Goal: Task Accomplishment & Management: Use online tool/utility

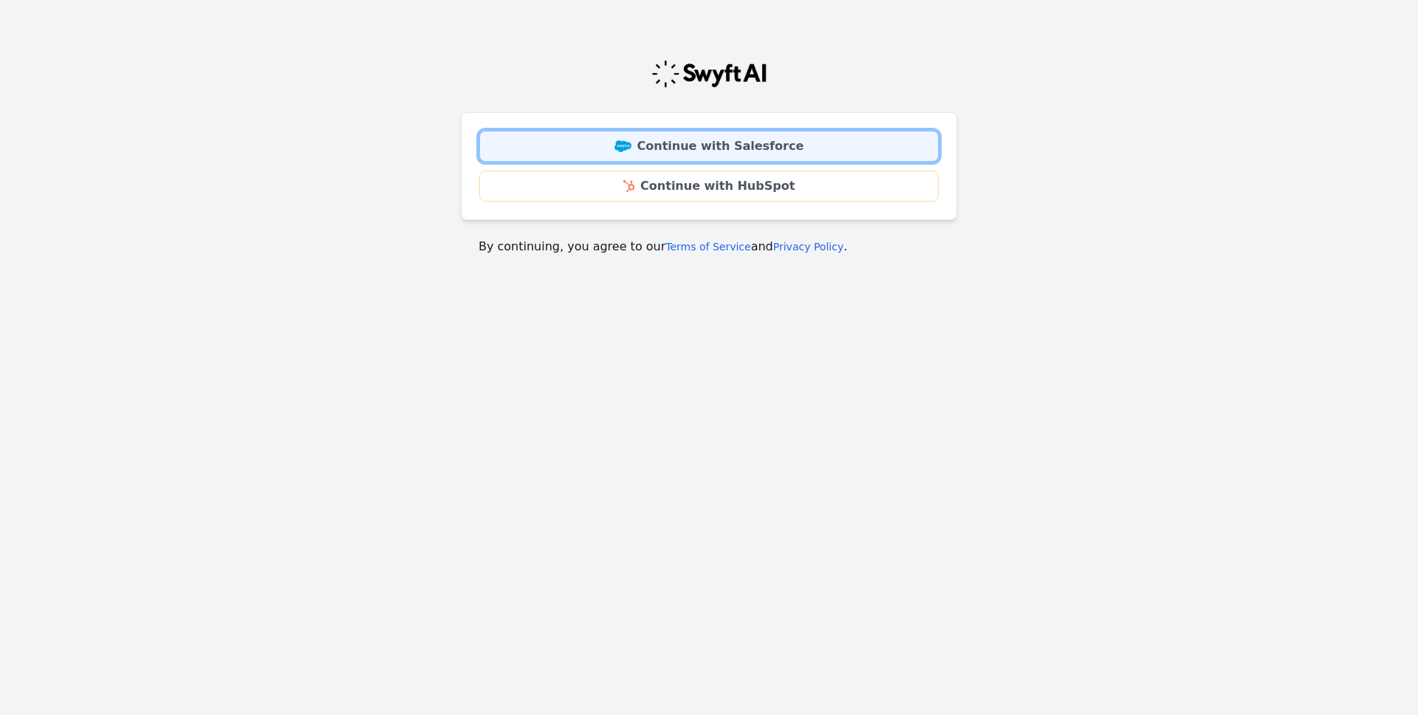
click at [788, 145] on link "Continue with Salesforce" at bounding box center [708, 146] width 459 height 31
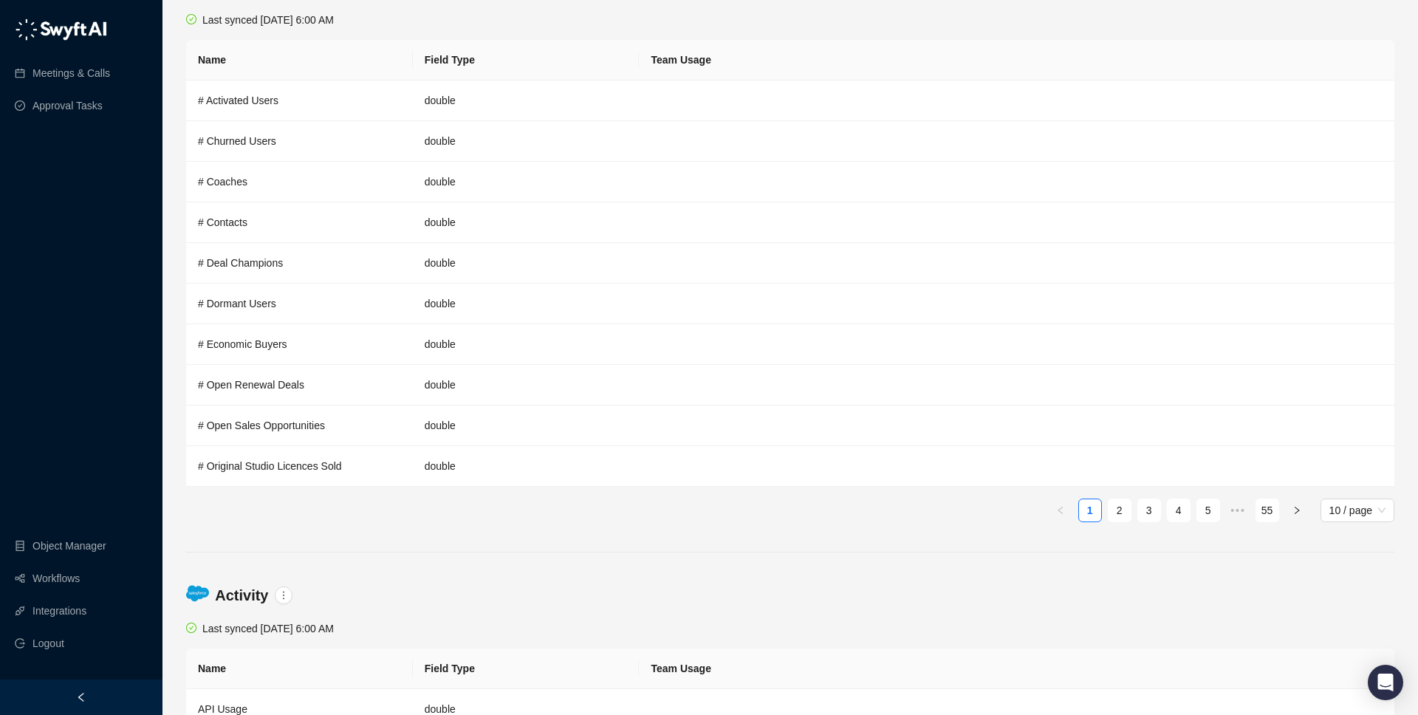
scroll to position [98, 0]
click at [69, 585] on link "Workflows" at bounding box center [55, 578] width 47 height 30
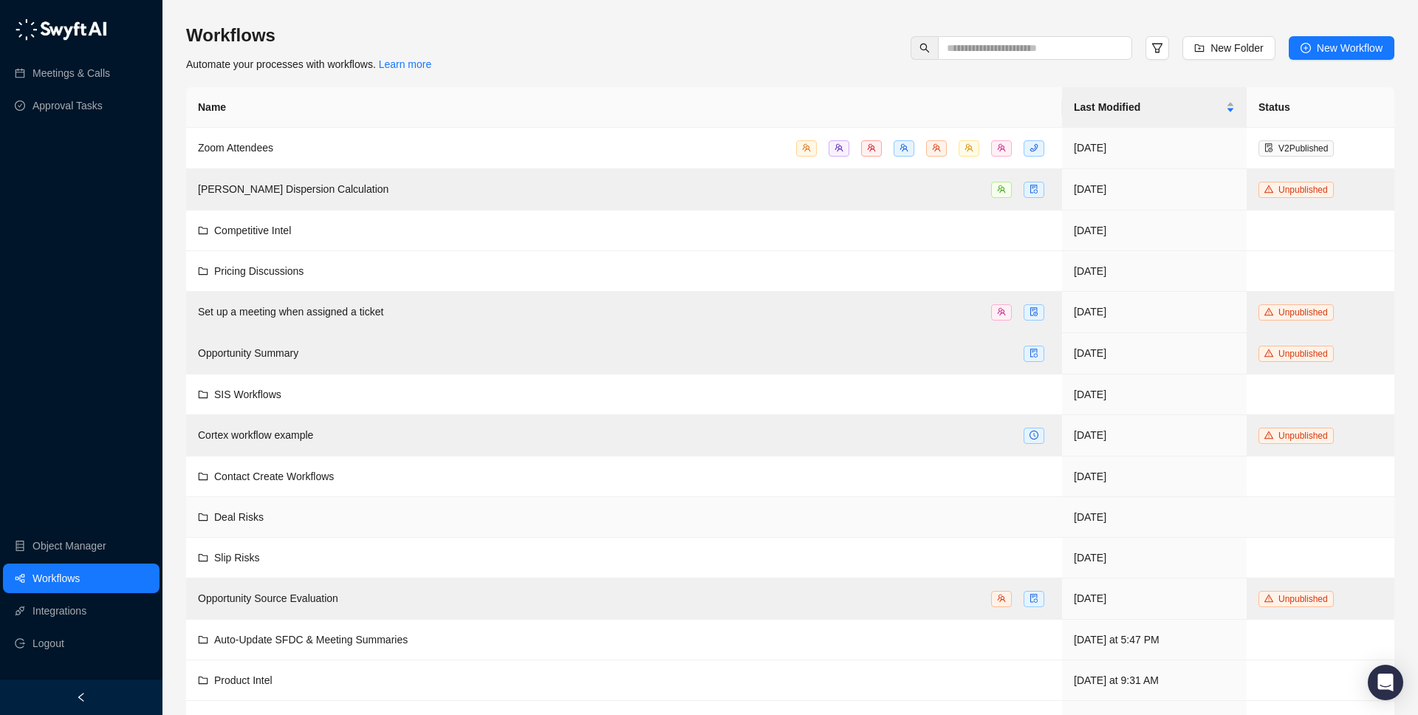
scroll to position [120, 0]
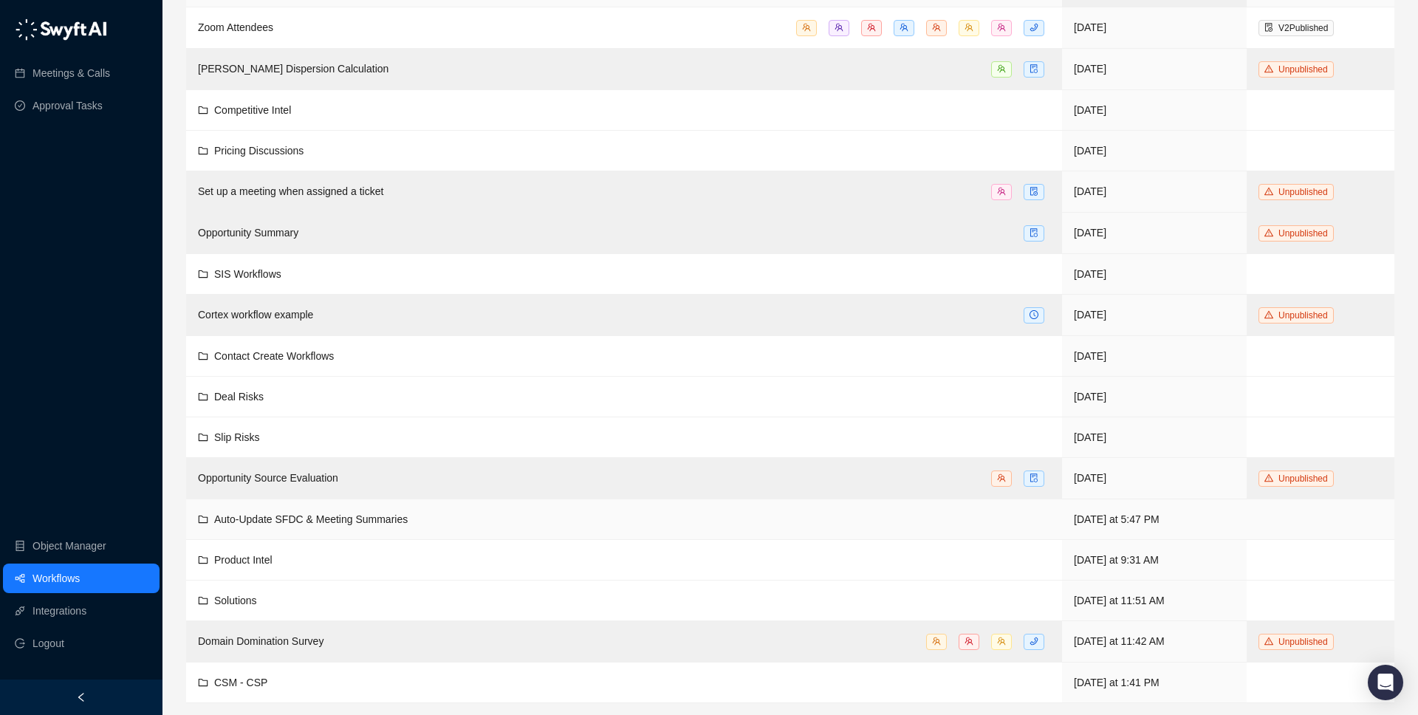
click at [365, 521] on span "Auto-Update SFDC & Meeting Summaries" at bounding box center [310, 519] width 193 height 12
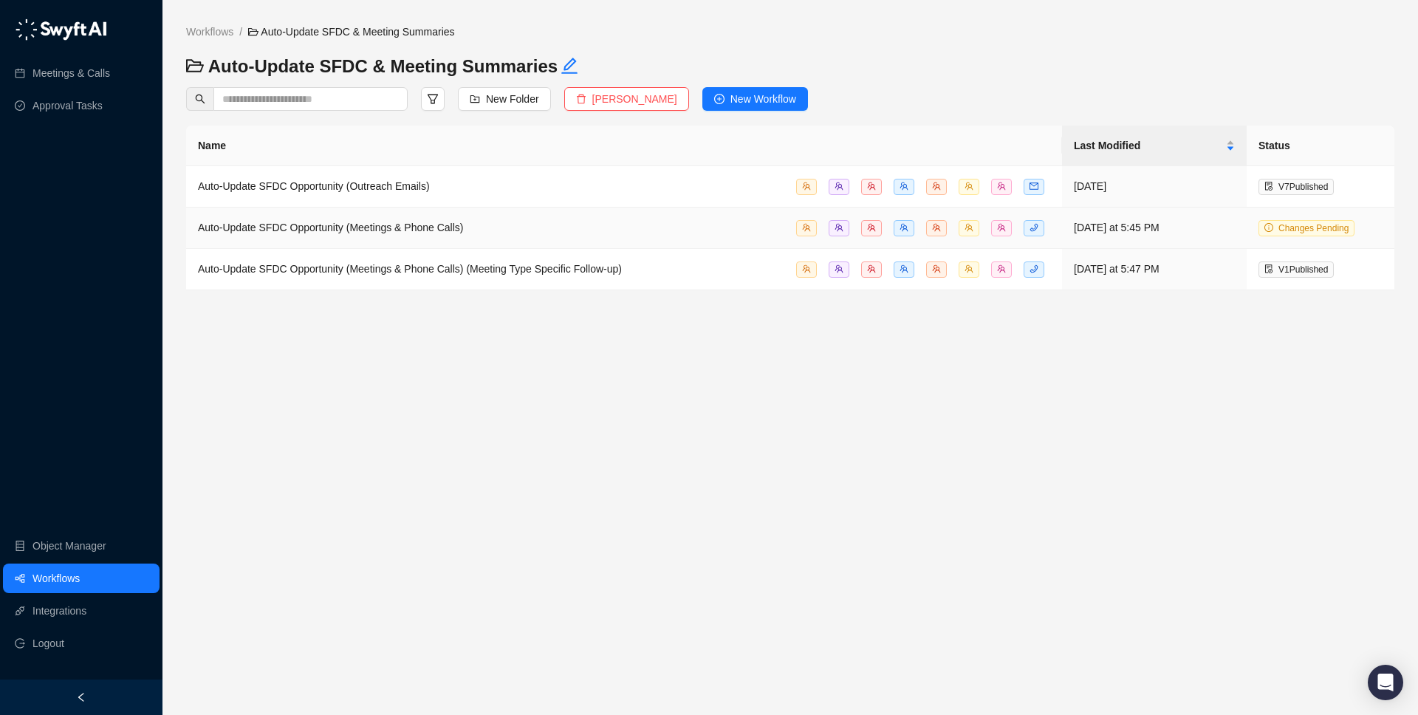
click at [415, 231] on span "Auto-Update SFDC Opportunity (Meetings & Phone Calls)" at bounding box center [331, 227] width 266 height 12
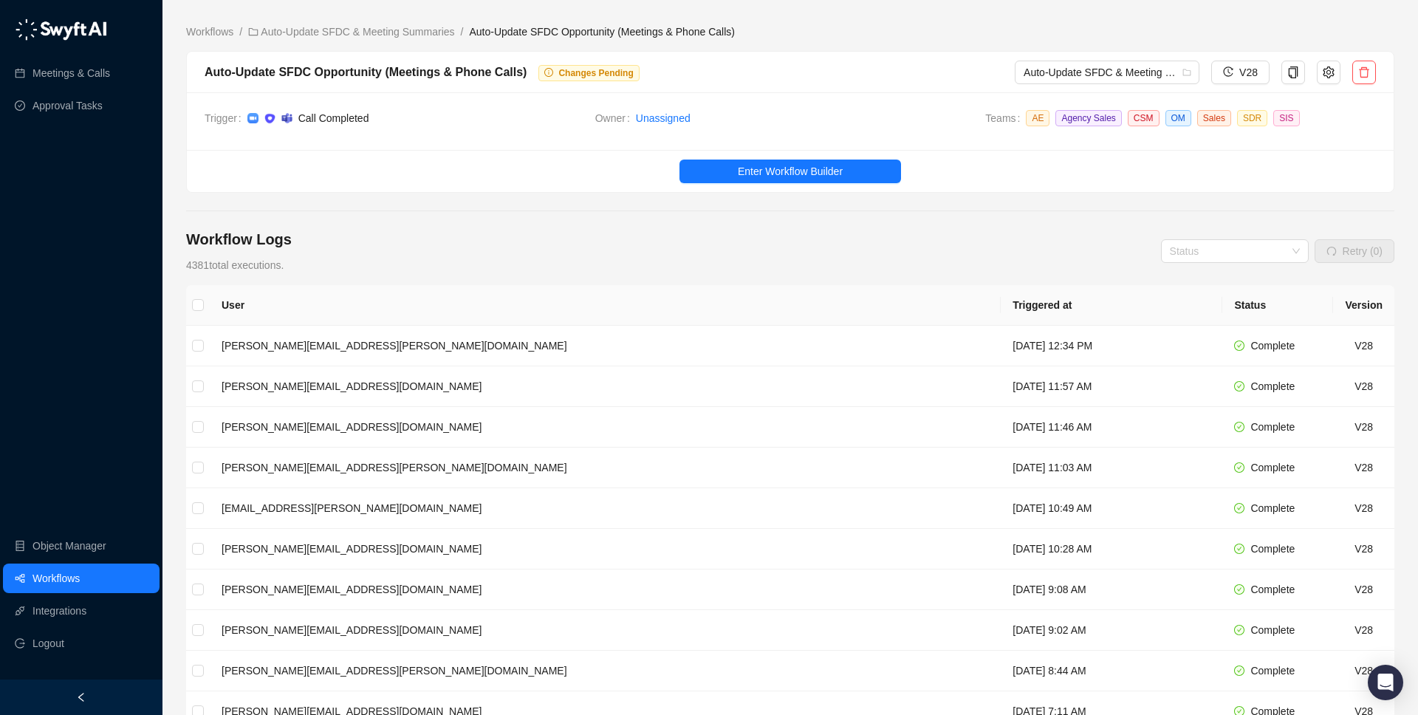
click at [80, 577] on link "Workflows" at bounding box center [55, 578] width 47 height 30
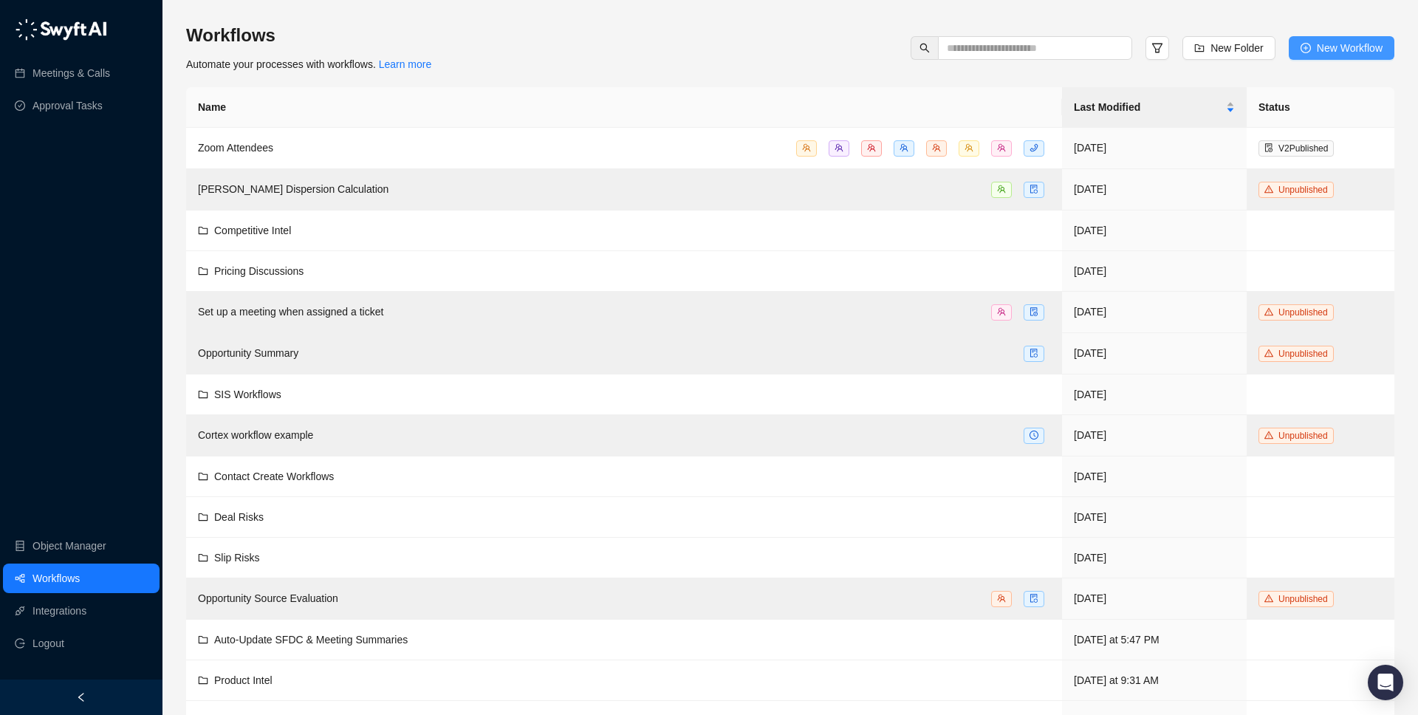
click at [1341, 42] on span "New Workflow" at bounding box center [1349, 48] width 66 height 16
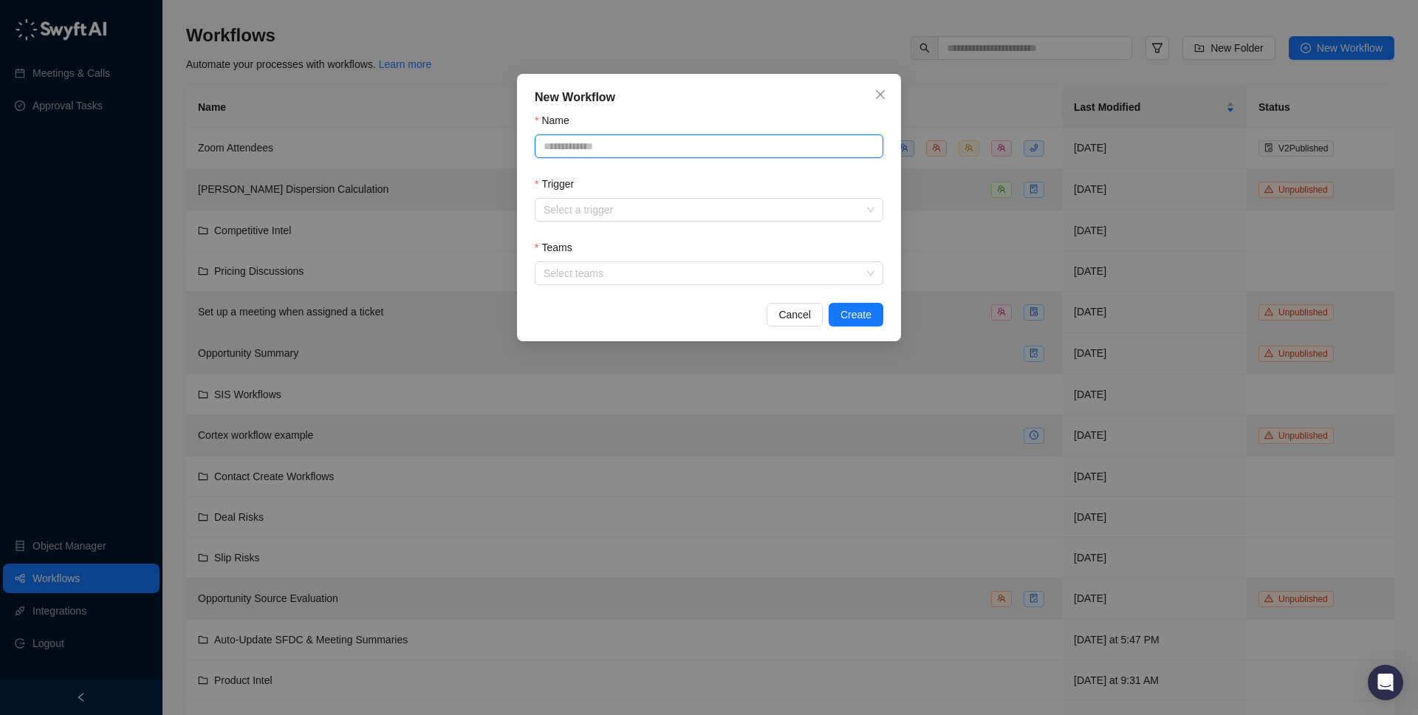
click at [664, 143] on input "Name" at bounding box center [709, 146] width 348 height 24
type input "*"
type input "*********"
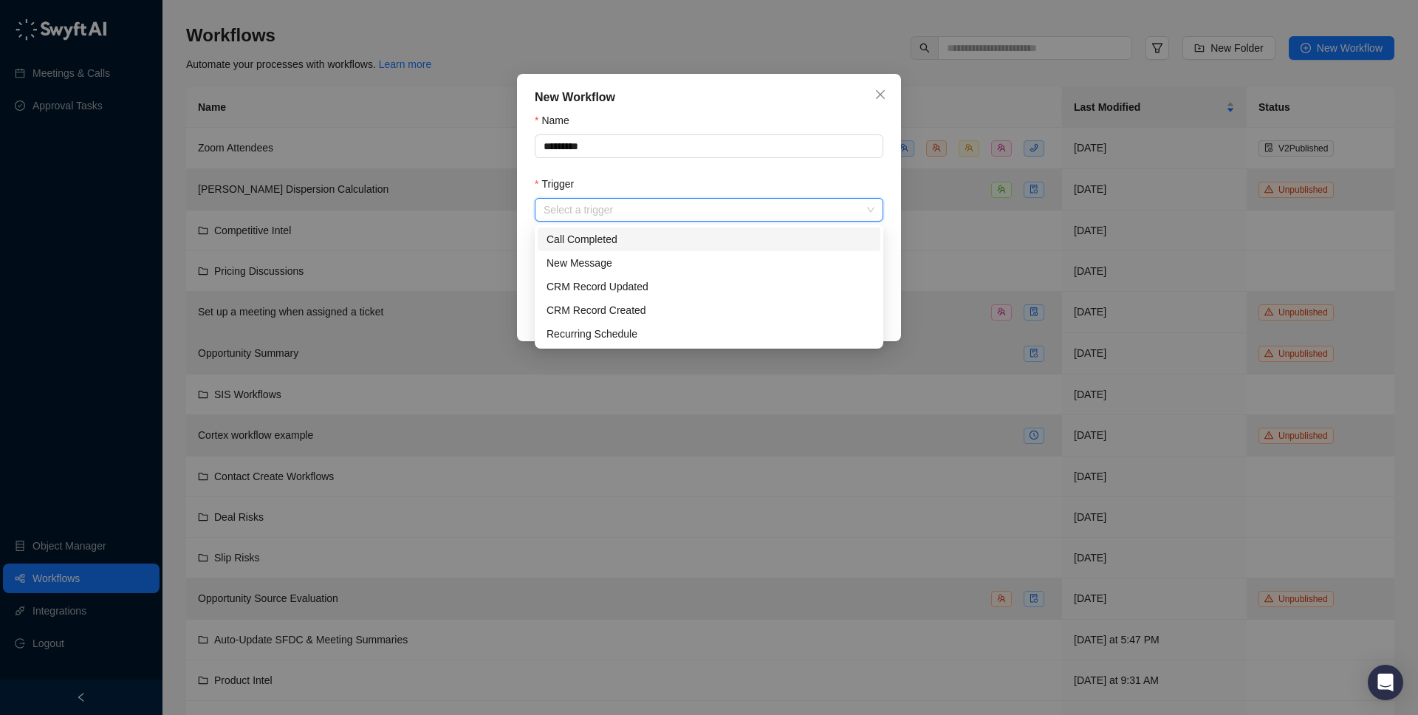
click at [724, 205] on input "Trigger" at bounding box center [704, 210] width 322 height 22
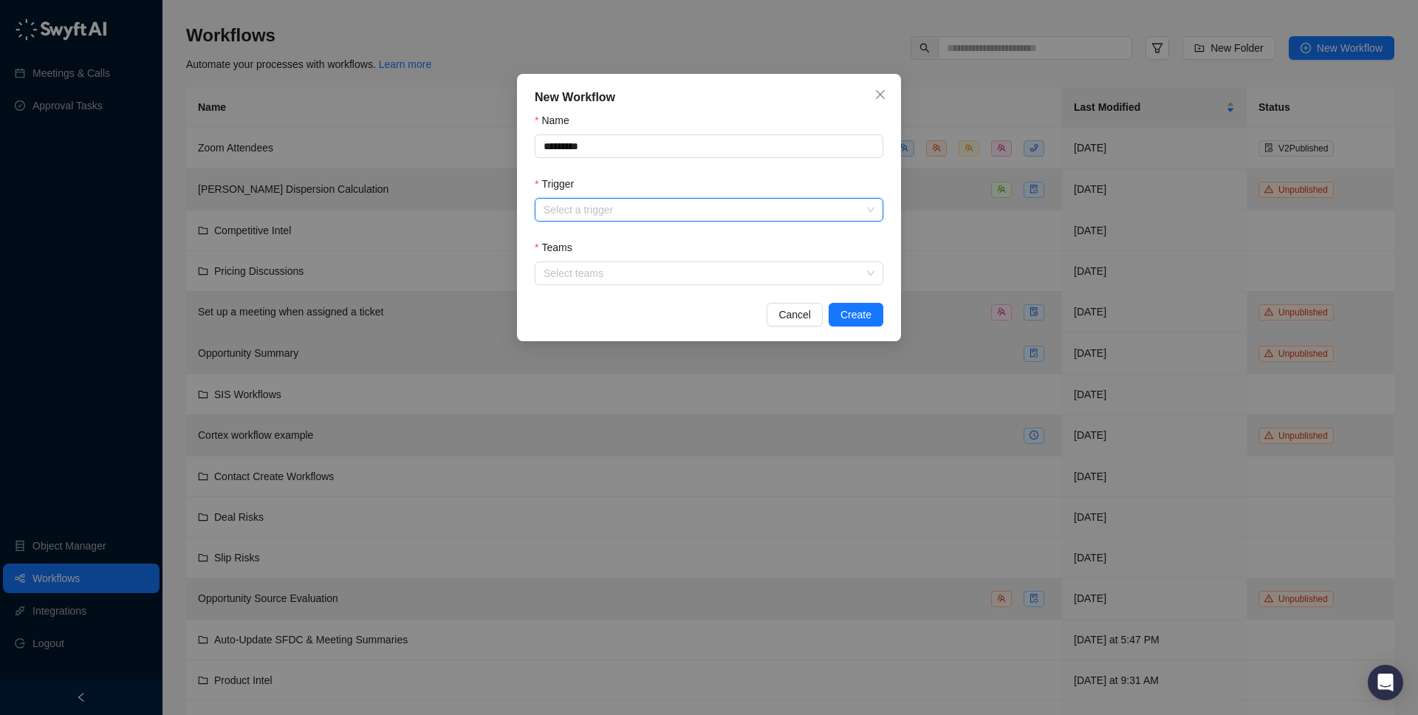
click at [642, 217] on input "Trigger" at bounding box center [704, 210] width 322 height 22
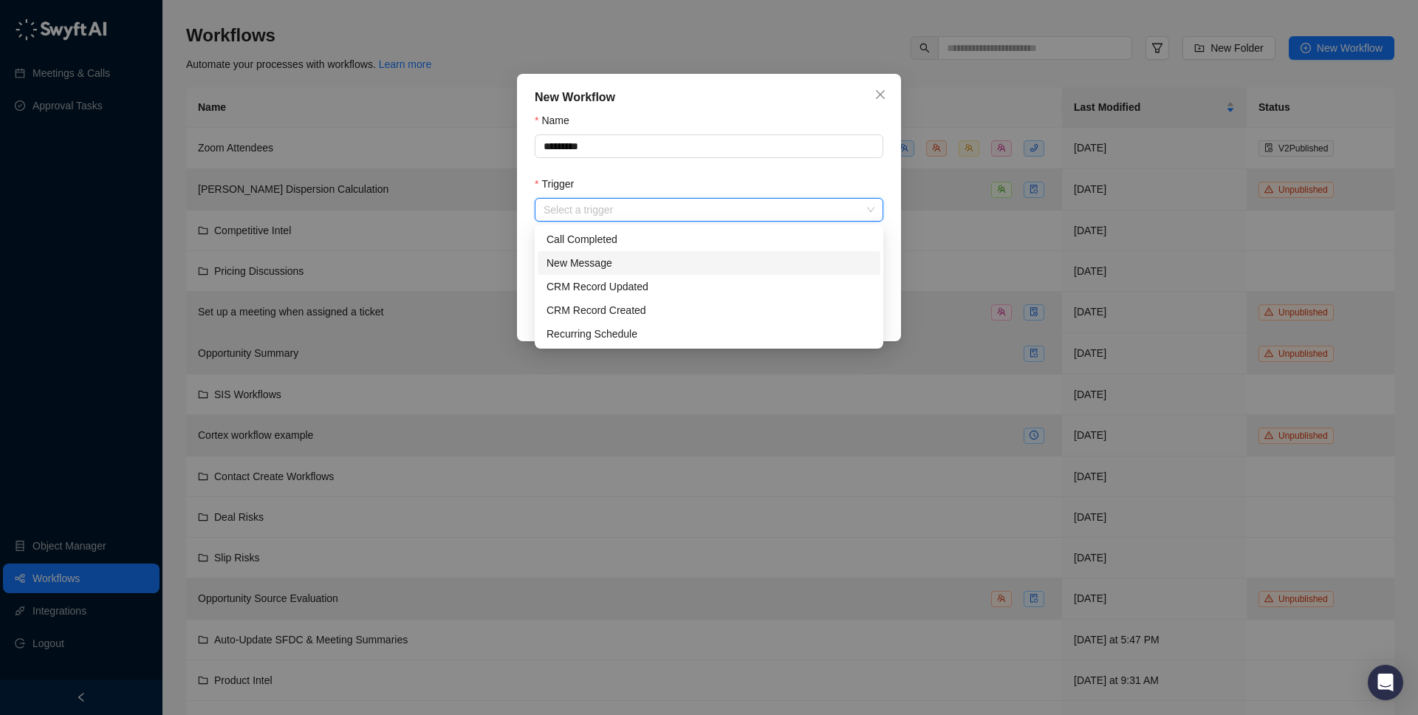
click at [670, 263] on div "New Message" at bounding box center [708, 263] width 325 height 16
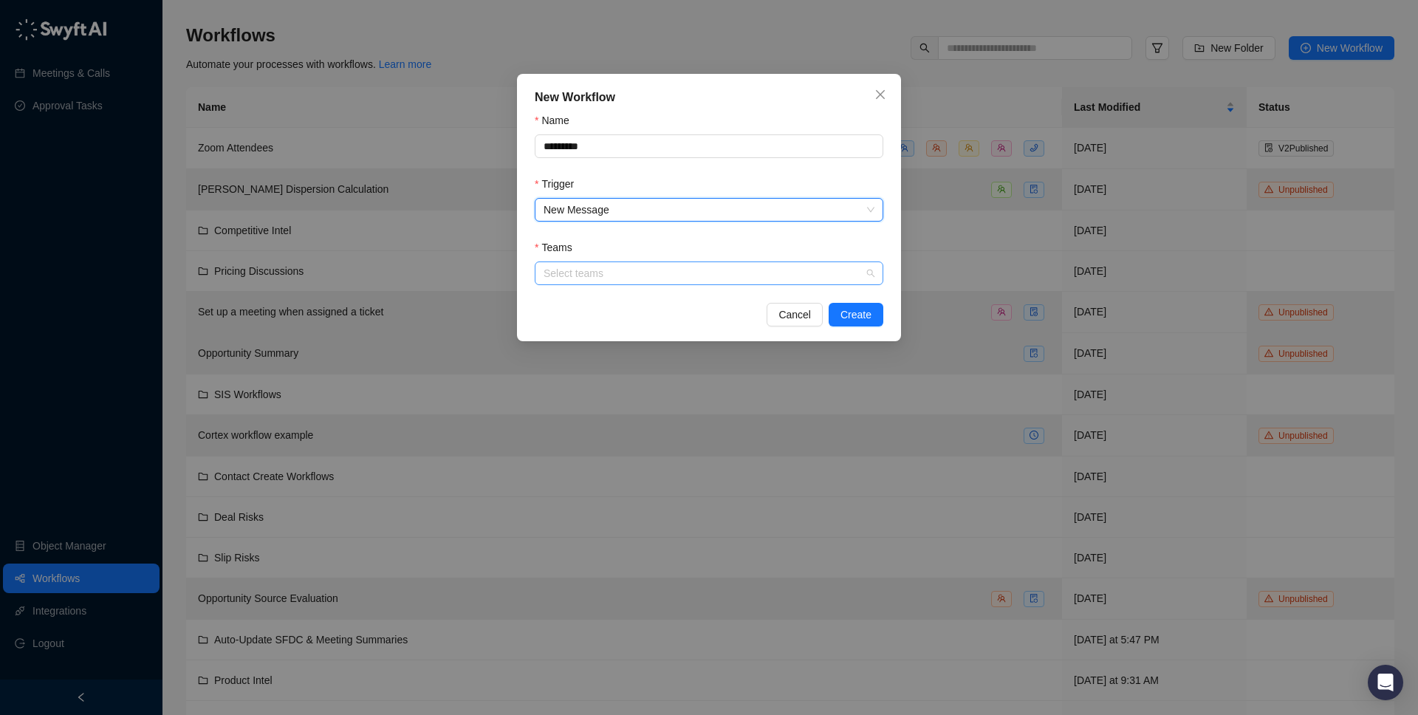
click at [632, 273] on div at bounding box center [701, 273] width 327 height 11
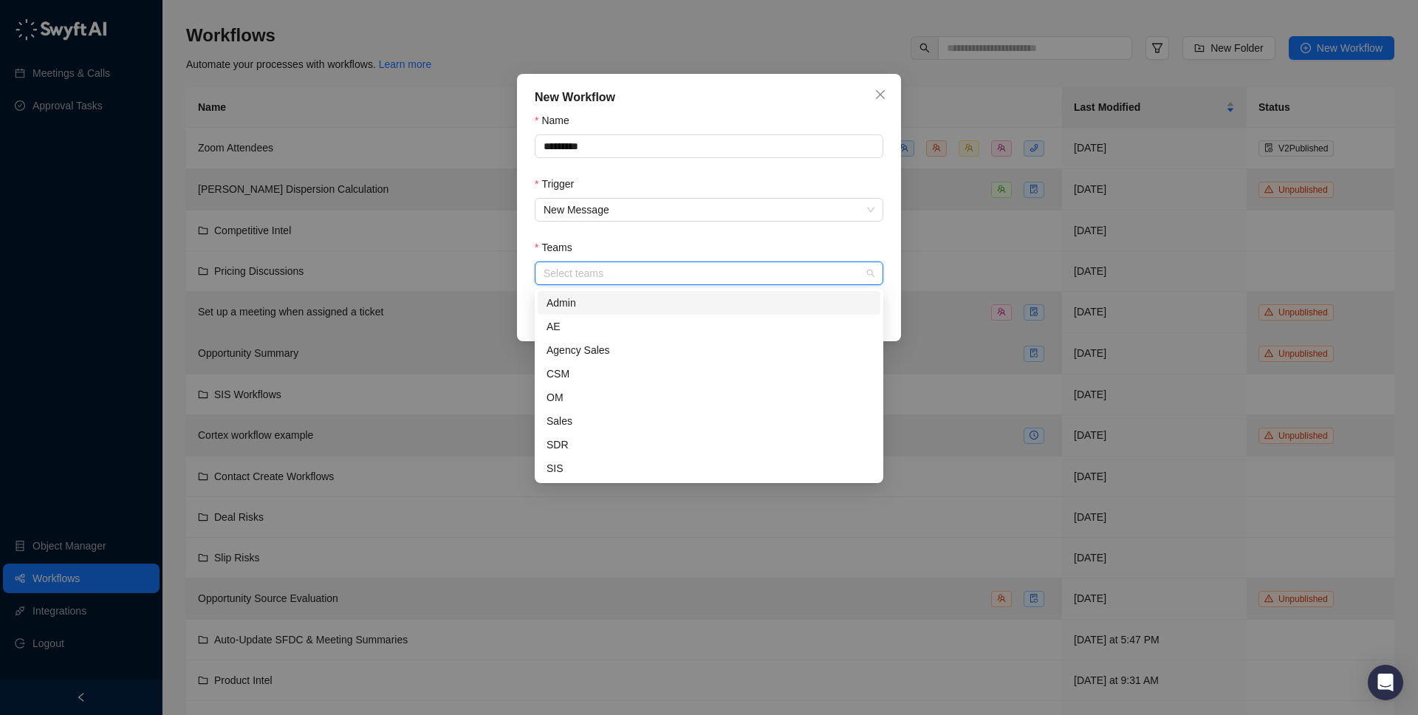
click at [732, 252] on div "Teams" at bounding box center [709, 250] width 348 height 22
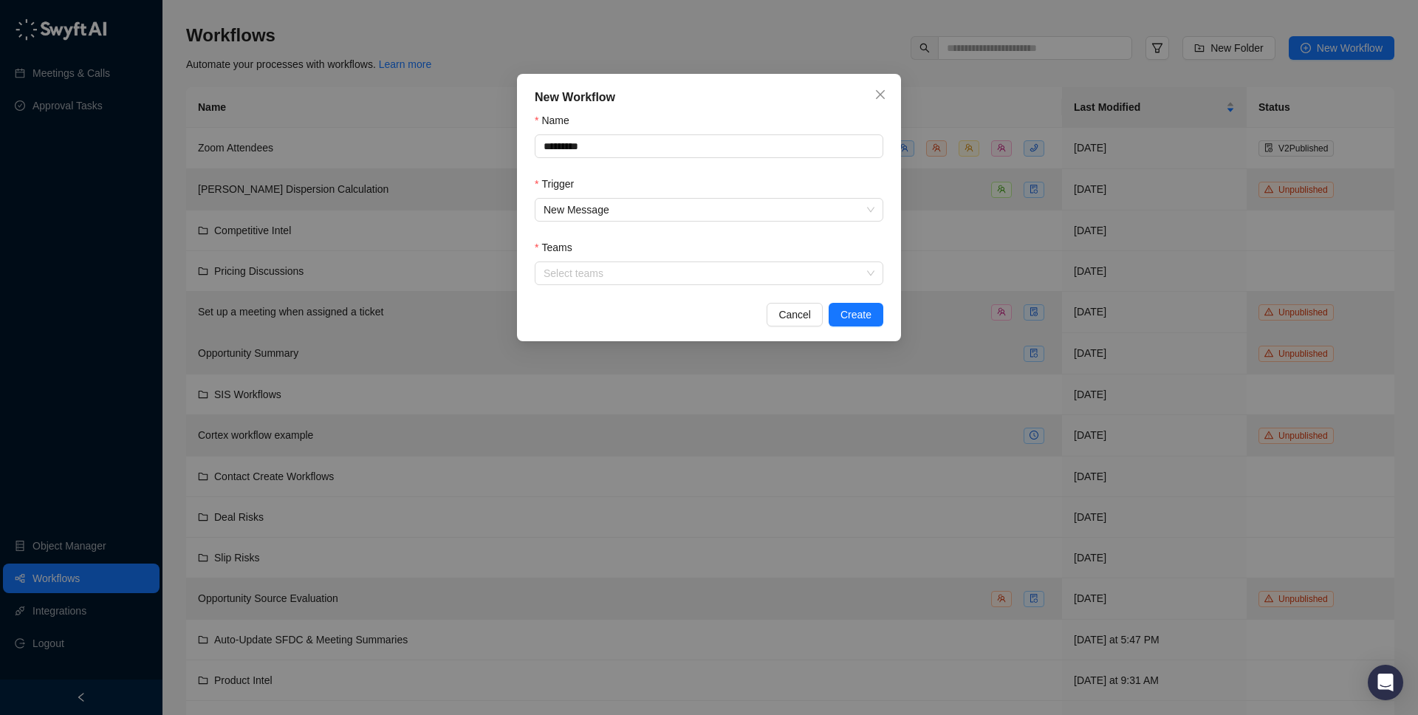
drag, startPoint x: 873, startPoint y: 92, endPoint x: 137, endPoint y: 204, distance: 745.2
click at [874, 92] on icon "close" at bounding box center [880, 95] width 12 height 12
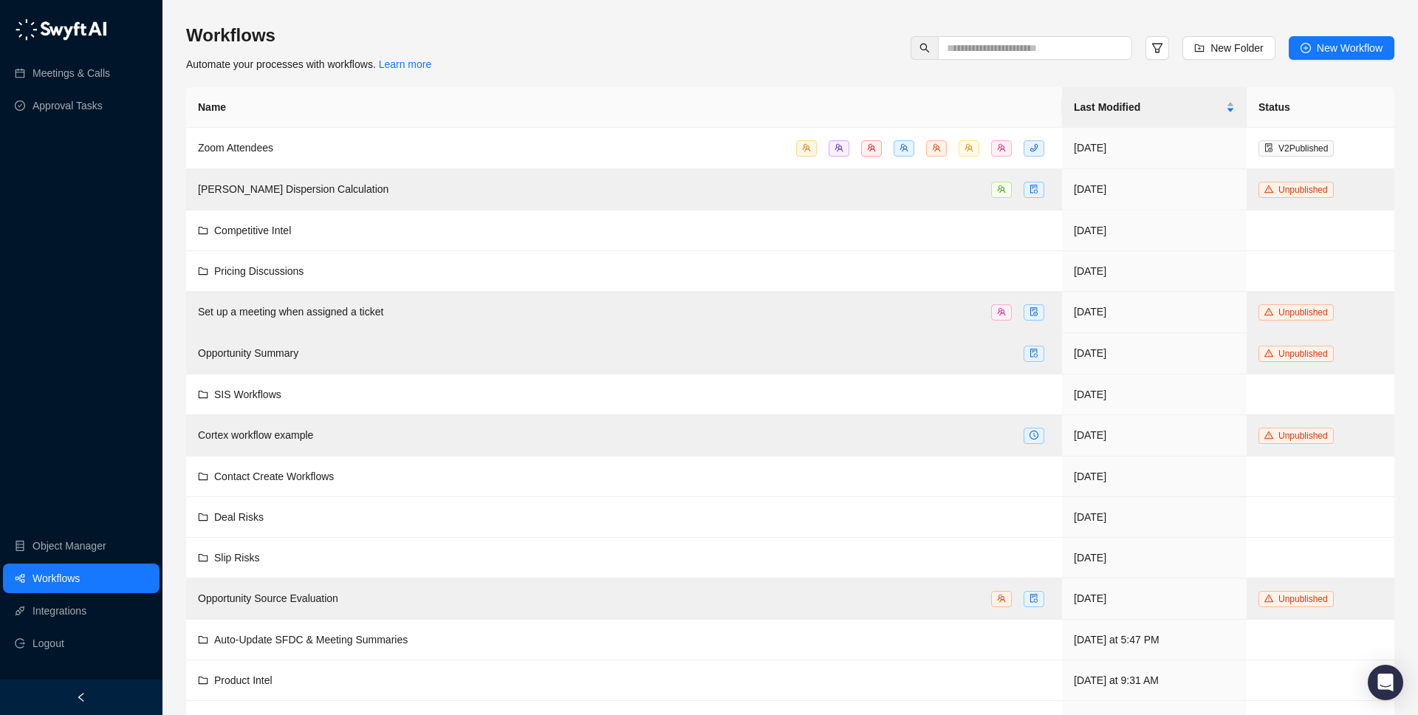
click at [1325, 47] on span "New Workflow" at bounding box center [1349, 48] width 66 height 16
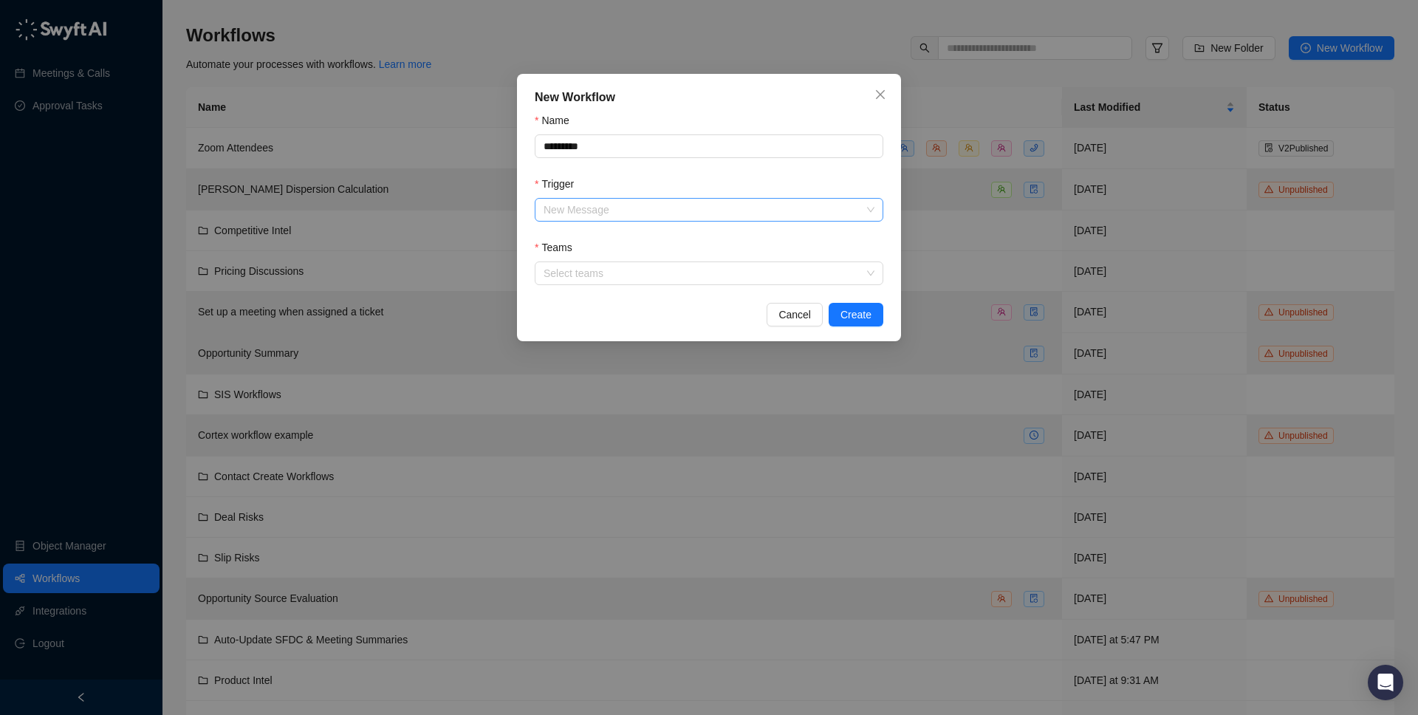
click at [588, 219] on span "New Message" at bounding box center [708, 210] width 331 height 22
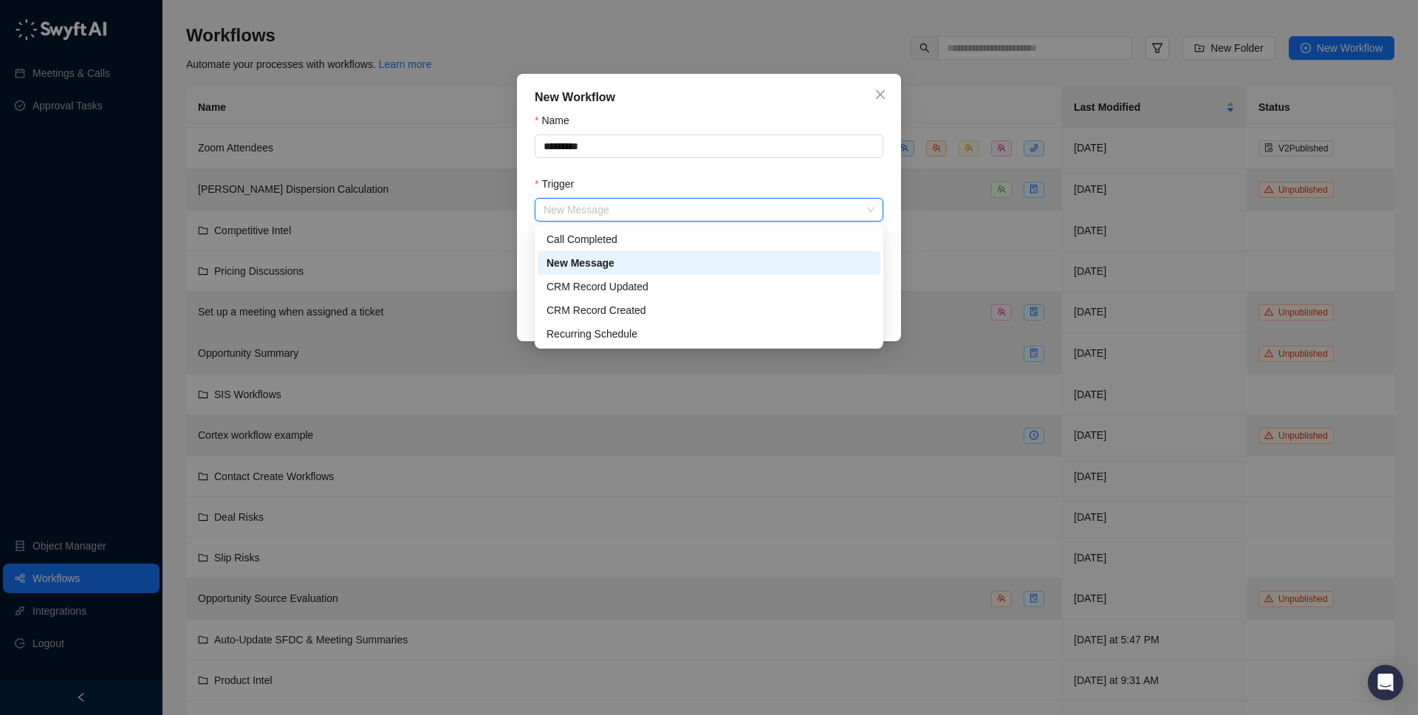
click at [616, 261] on div "New Message" at bounding box center [708, 263] width 325 height 16
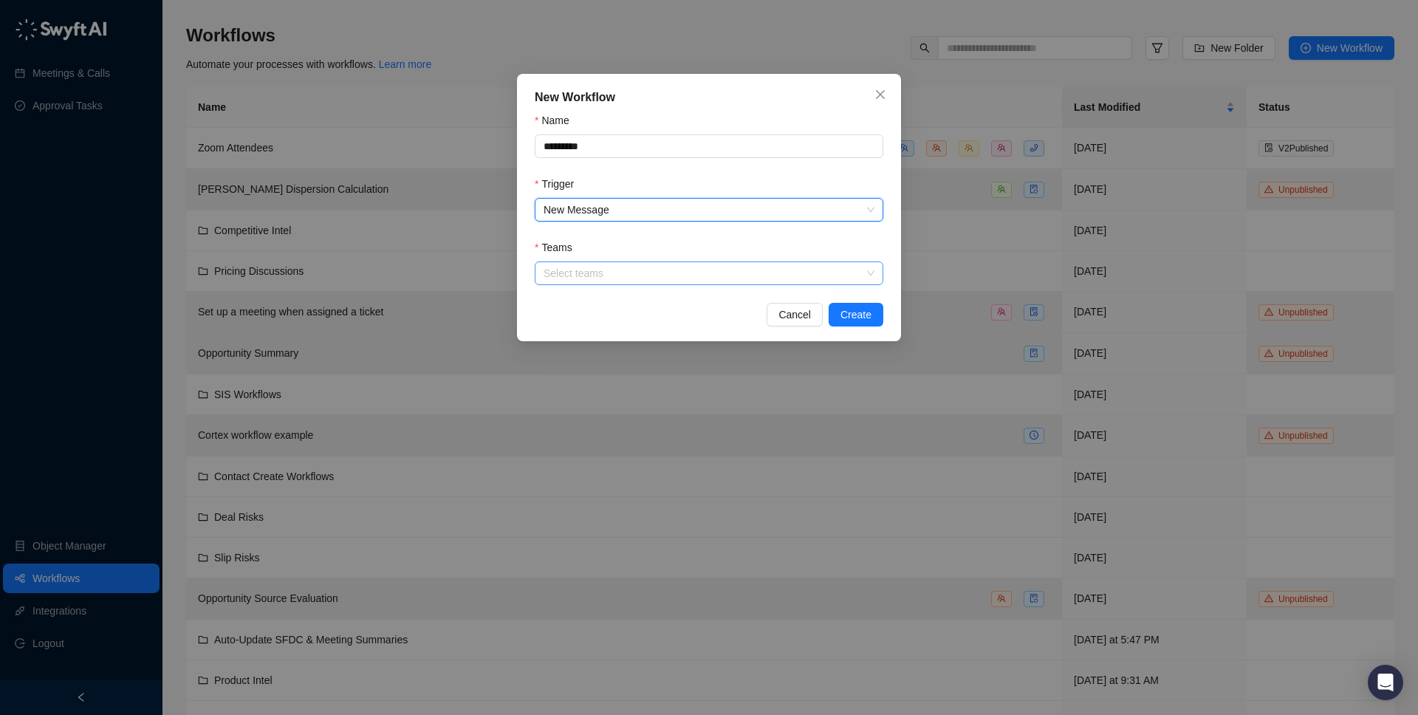
click at [640, 278] on div at bounding box center [701, 273] width 327 height 11
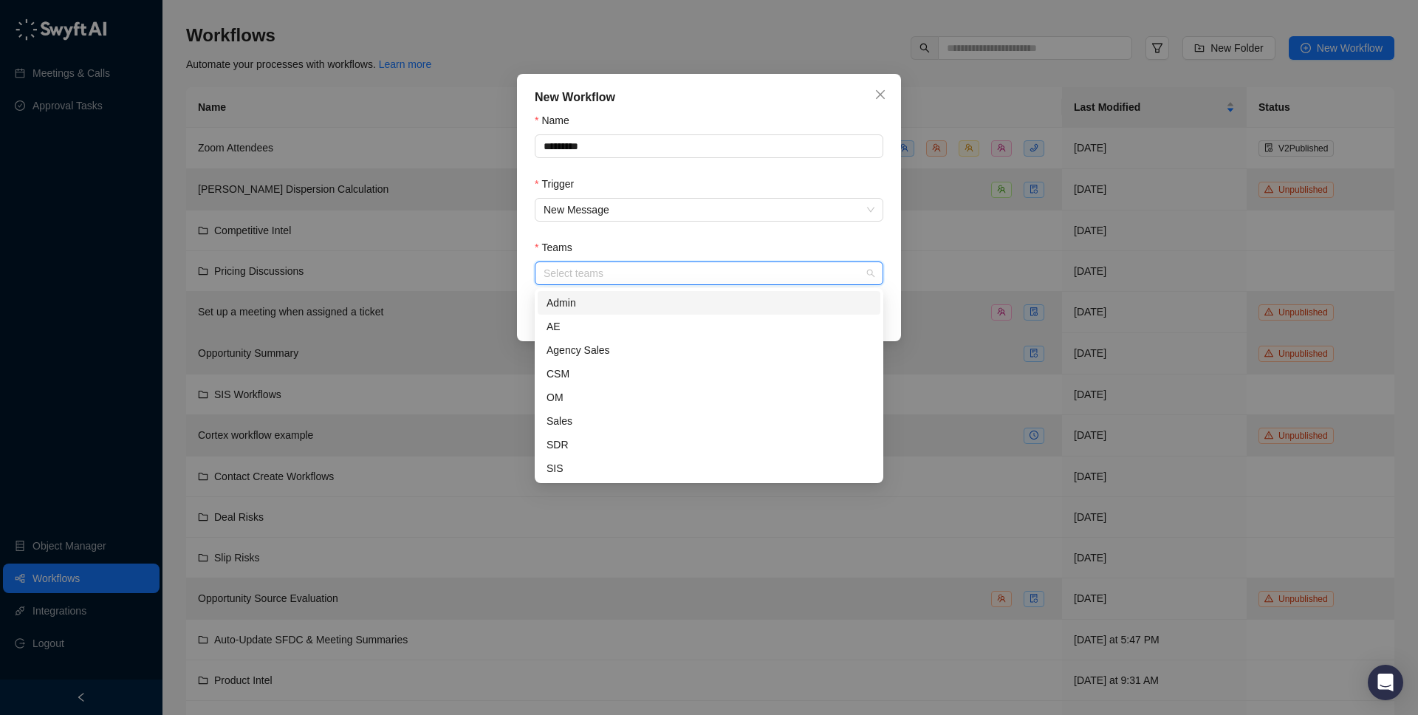
click at [652, 307] on div "Admin" at bounding box center [708, 303] width 325 height 16
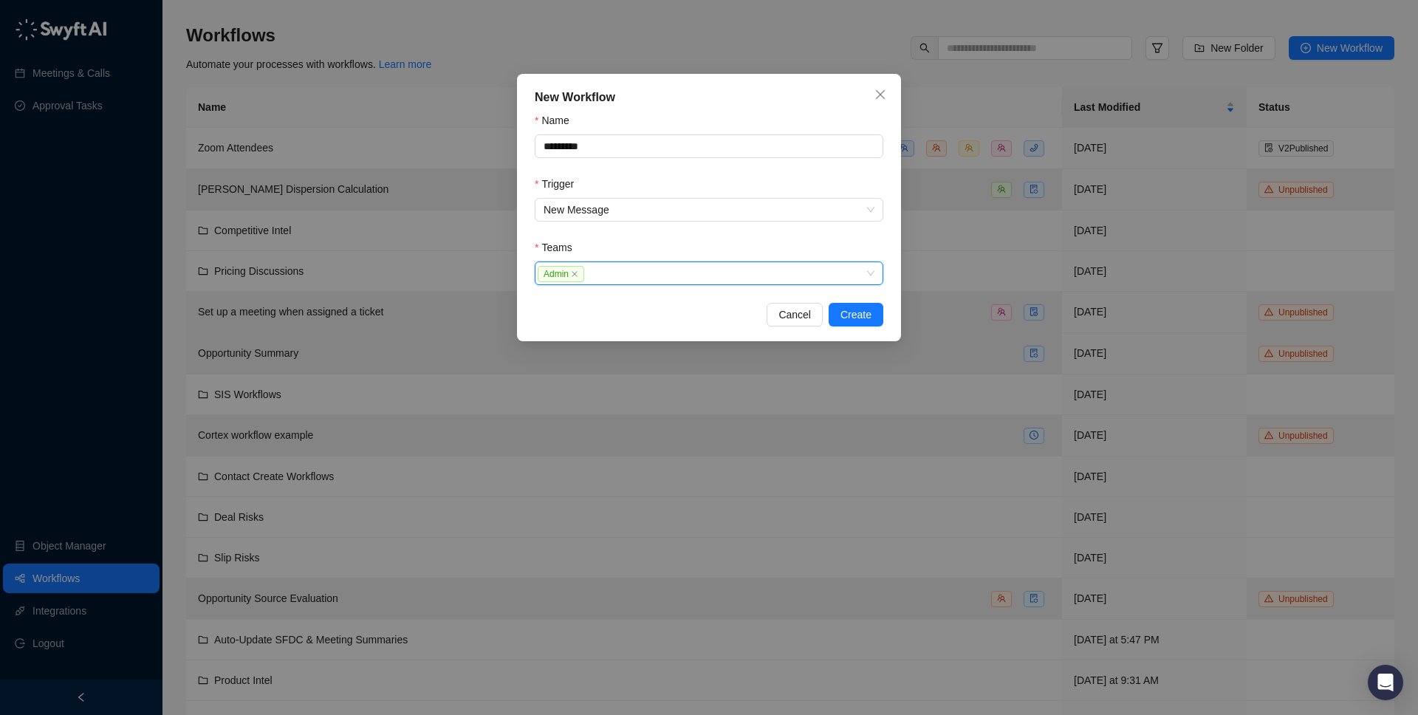
click at [900, 315] on div "New Workflow Name ********* Trigger New Message Teams Admin Admin Cancel Create" at bounding box center [709, 207] width 384 height 267
click at [879, 319] on button "Create" at bounding box center [855, 315] width 55 height 24
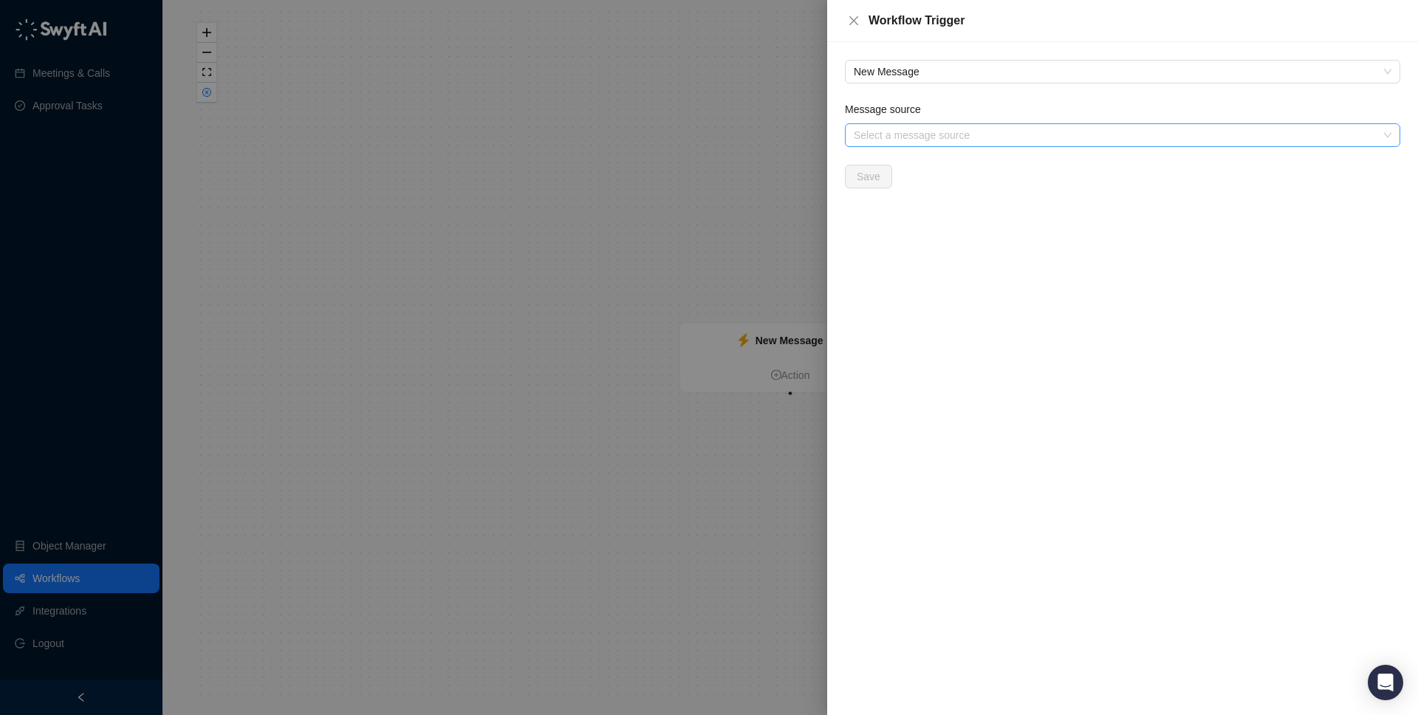
click at [930, 134] on input "Message source" at bounding box center [1118, 135] width 529 height 22
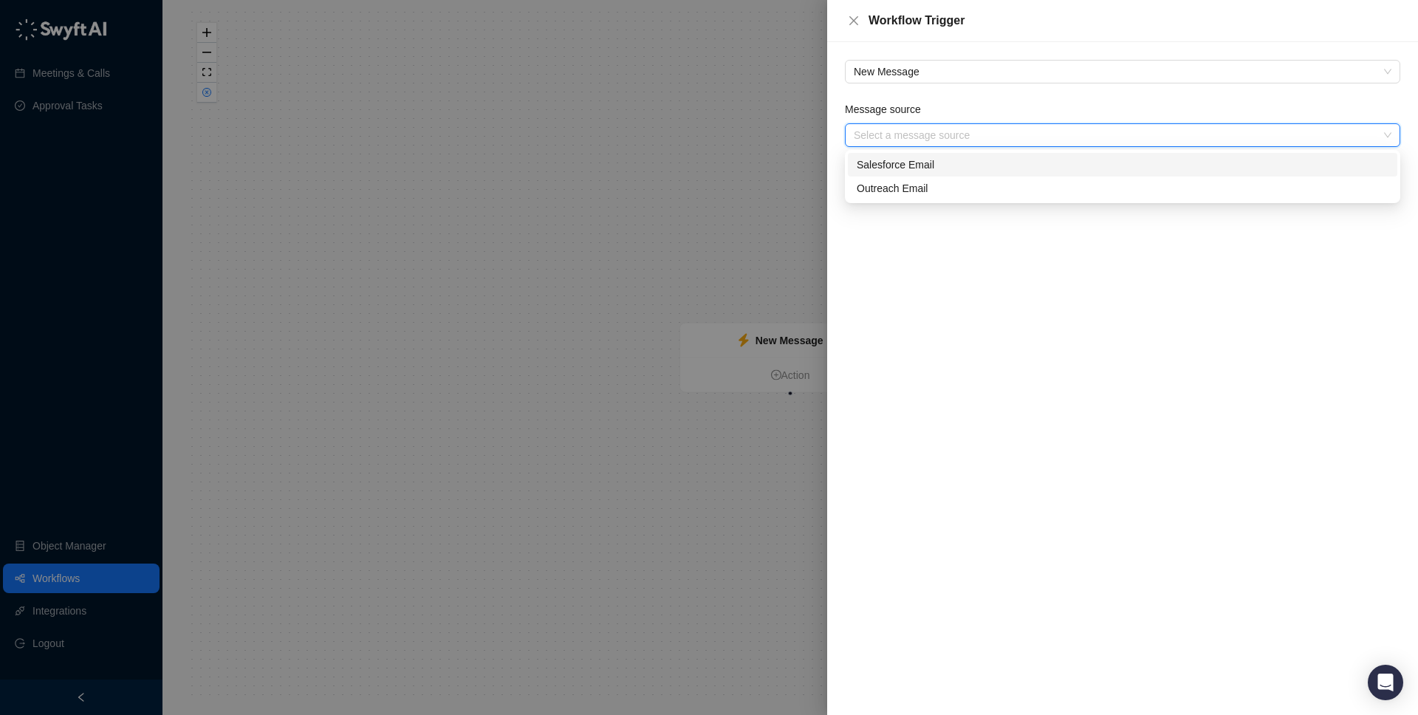
click at [961, 167] on div "Salesforce Email" at bounding box center [1122, 165] width 532 height 16
click at [876, 176] on span "Save" at bounding box center [868, 176] width 24 height 16
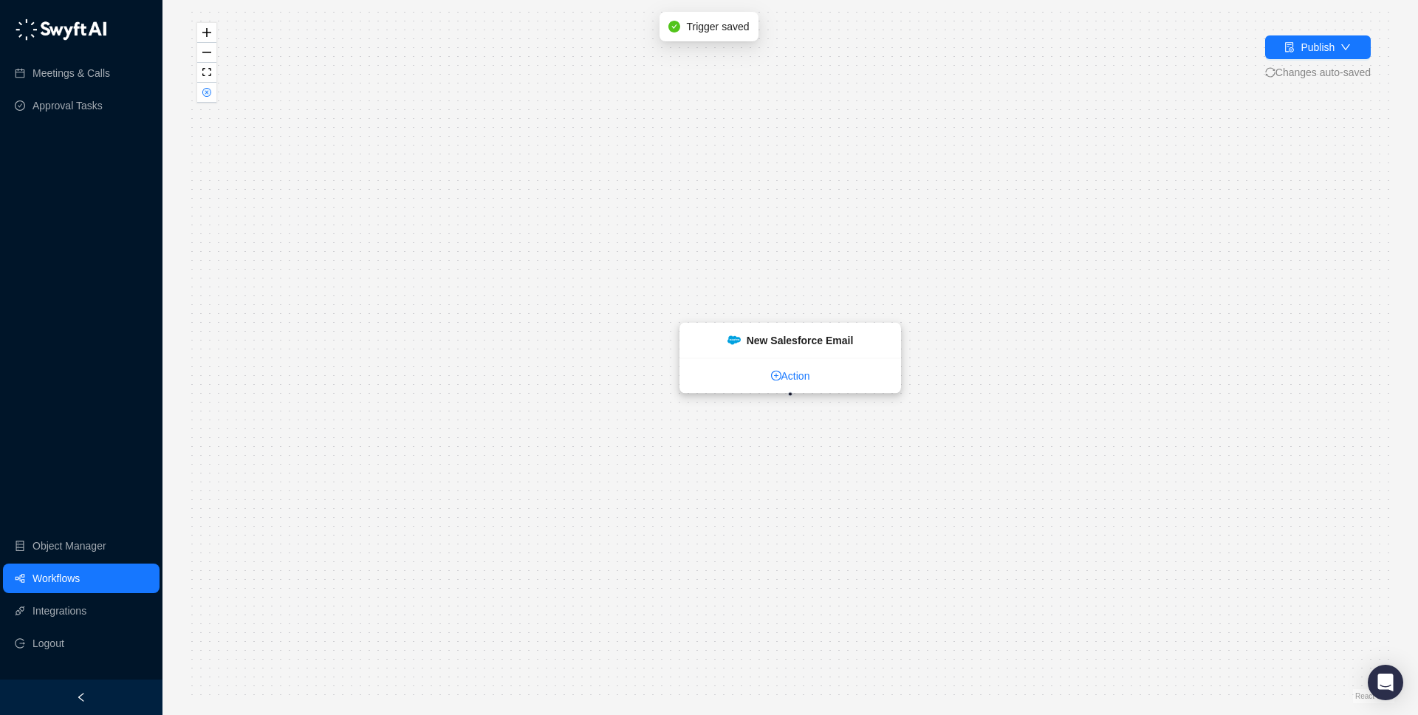
click at [798, 377] on link "Action" at bounding box center [790, 376] width 220 height 16
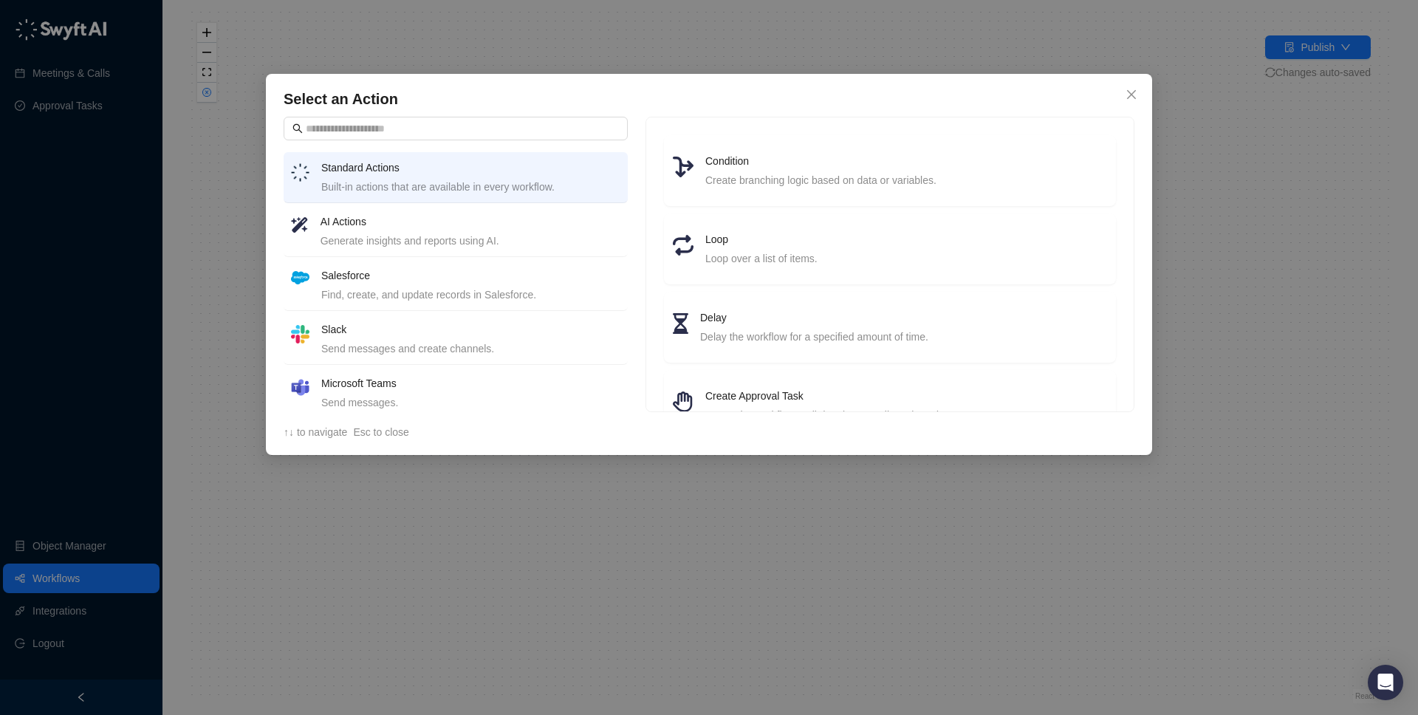
click at [411, 217] on h4 "AI Actions" at bounding box center [470, 221] width 300 height 16
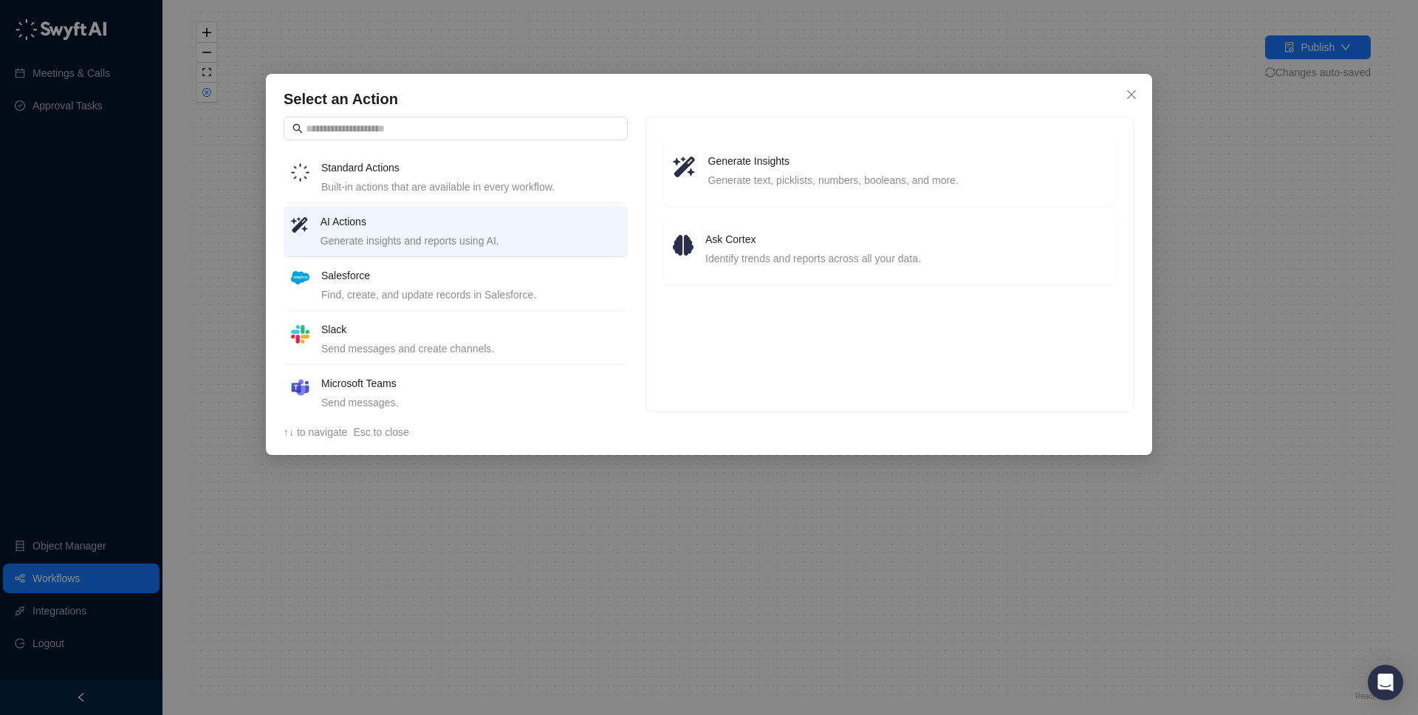
click at [436, 180] on div "Built-in actions that are available in every workflow." at bounding box center [470, 187] width 299 height 16
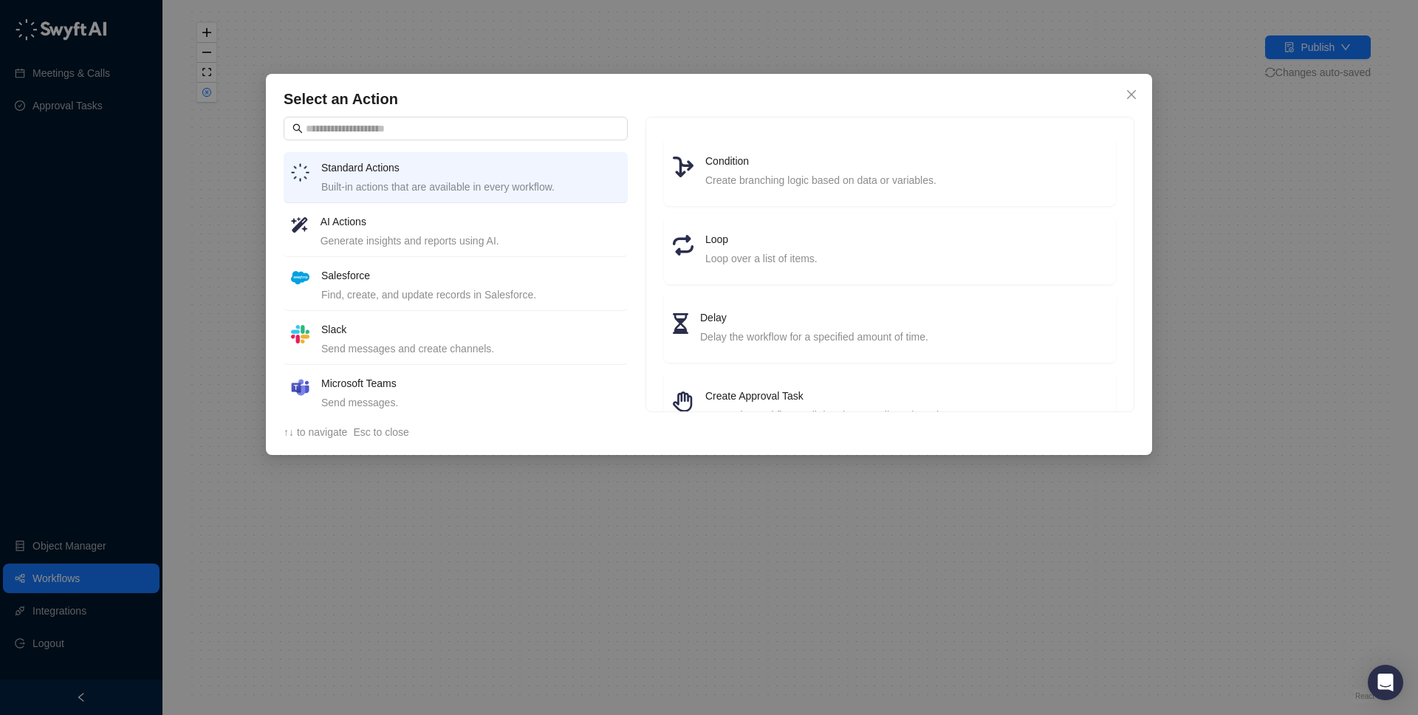
click at [442, 233] on div "Generate insights and reports using AI." at bounding box center [470, 241] width 300 height 16
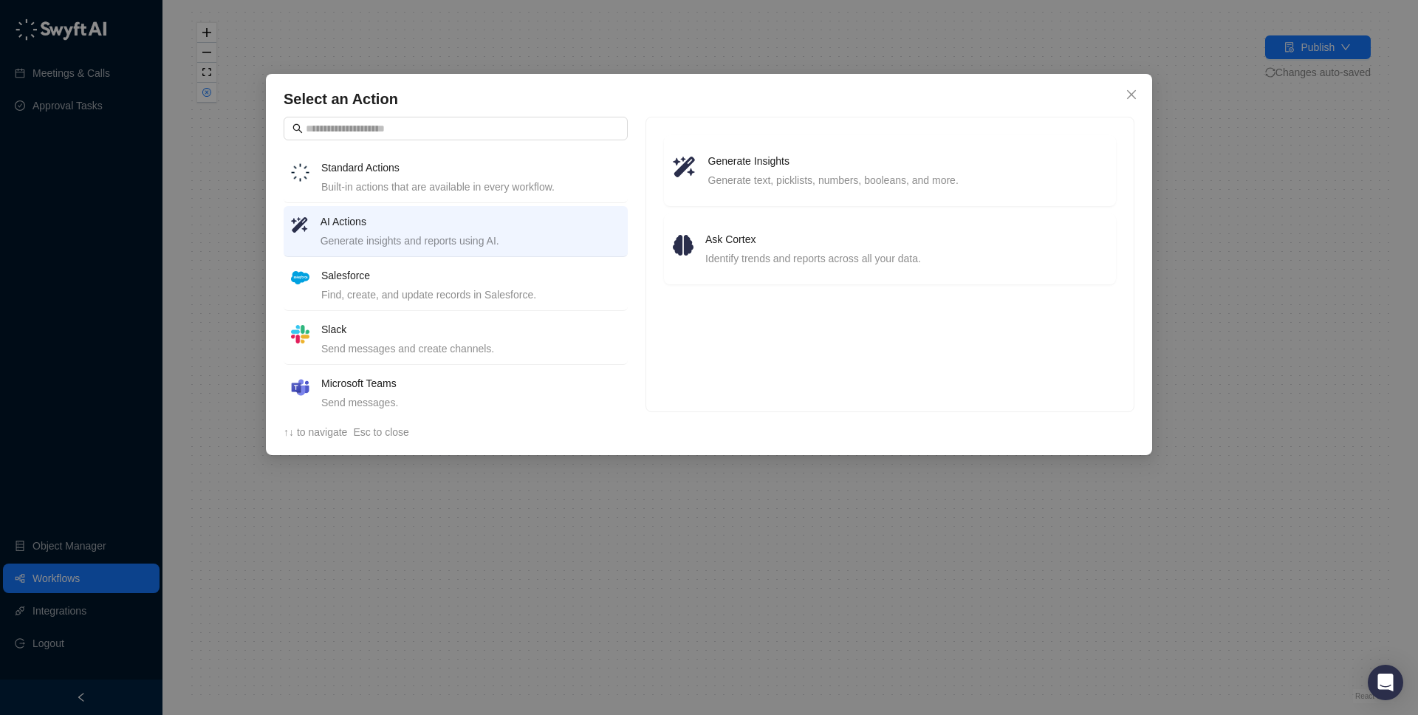
click at [484, 168] on h4 "Standard Actions" at bounding box center [470, 167] width 299 height 16
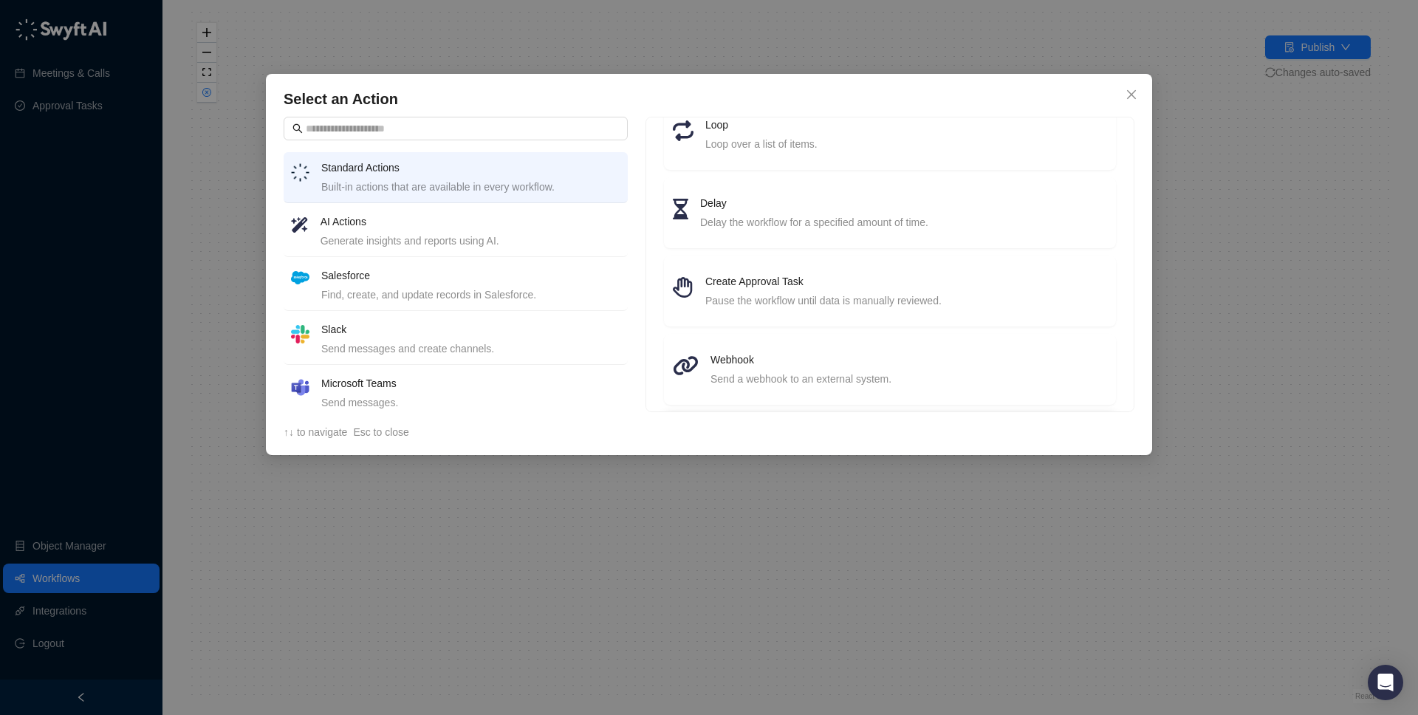
scroll to position [211, 0]
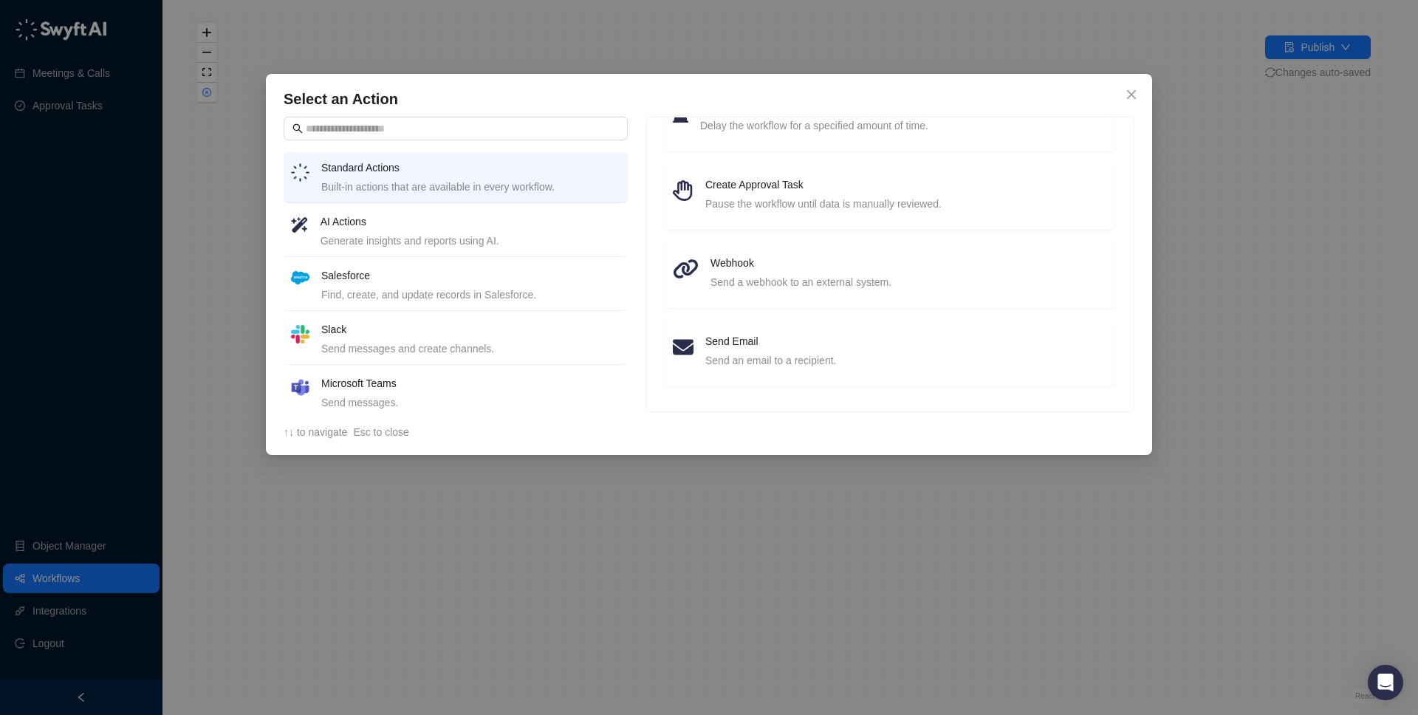
click at [470, 217] on h4 "AI Actions" at bounding box center [470, 221] width 300 height 16
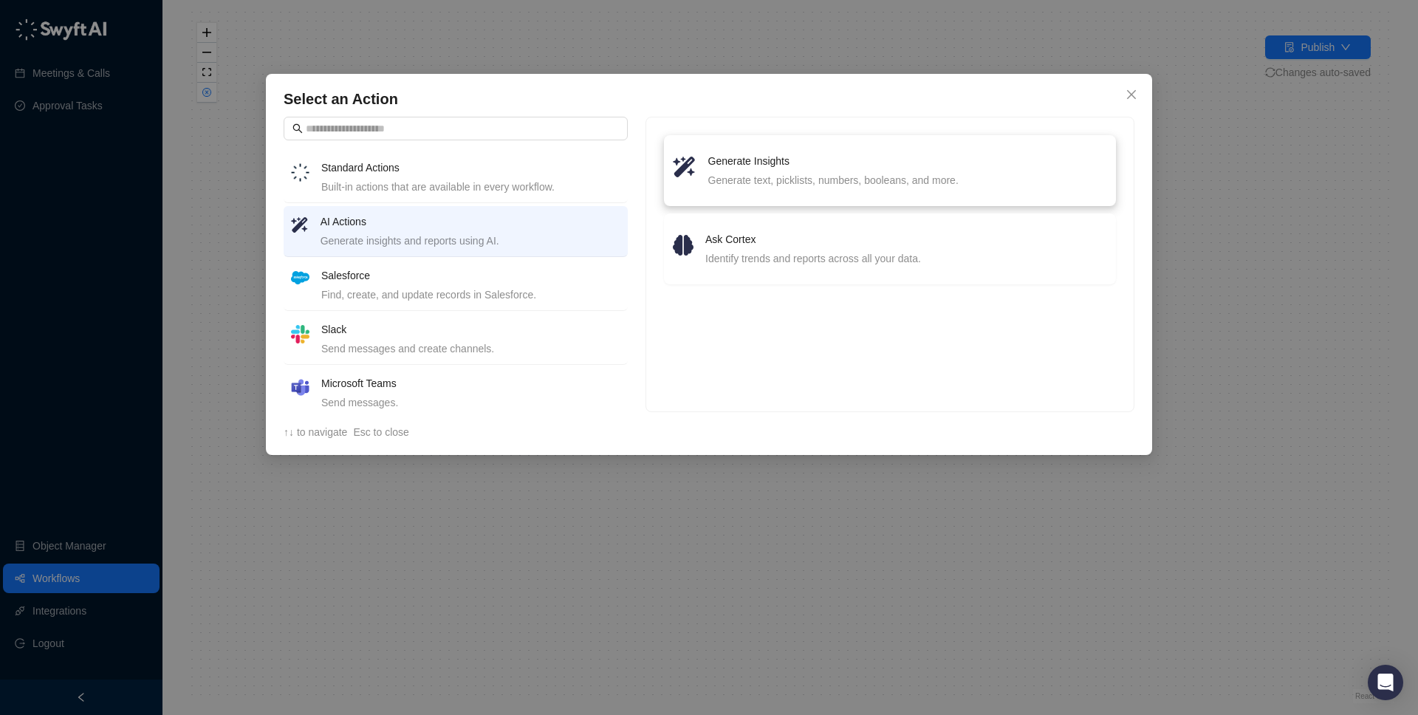
click at [830, 160] on h4 "Generate Insights" at bounding box center [907, 161] width 399 height 16
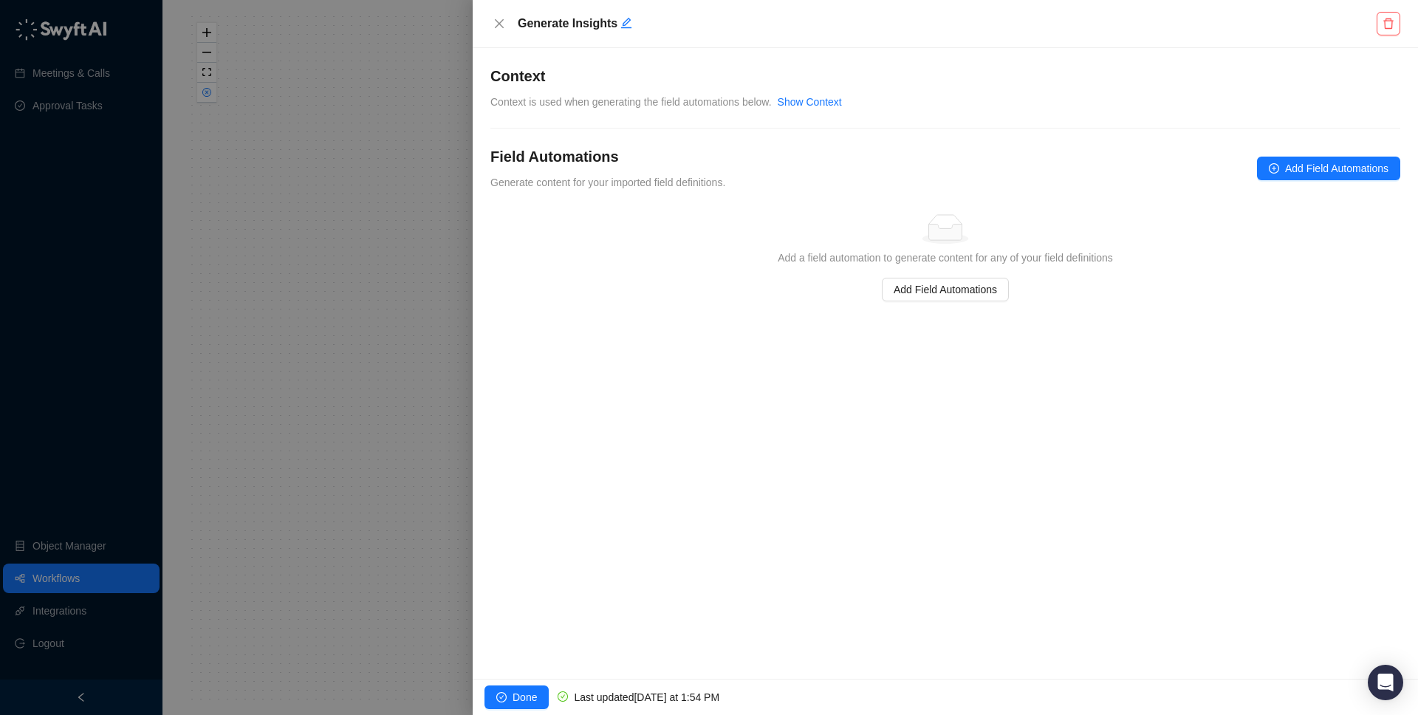
click at [1347, 180] on div "Field Automations Generate content for your imported field definitions. Add Fie…" at bounding box center [945, 168] width 910 height 44
click at [1339, 171] on span "Add Field Automations" at bounding box center [1336, 168] width 103 height 16
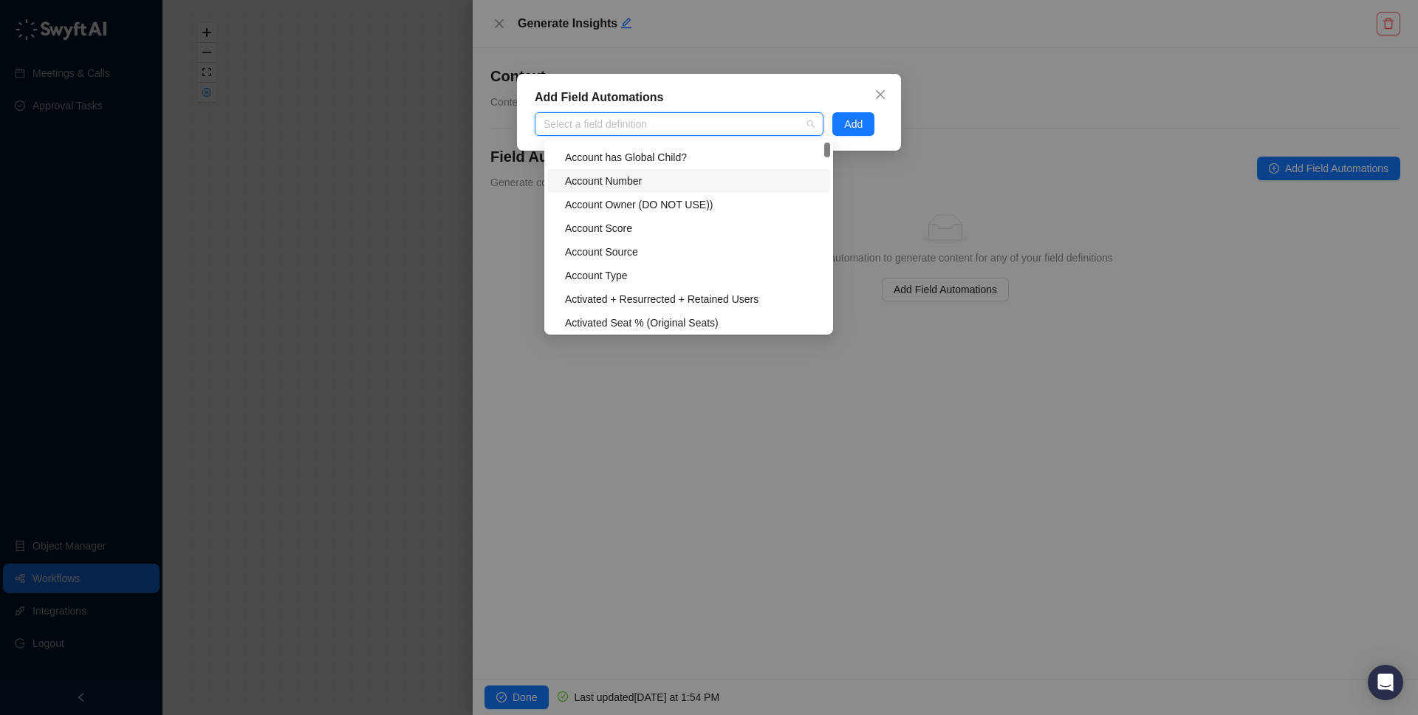
scroll to position [115, 0]
click at [886, 94] on span "Close" at bounding box center [880, 95] width 24 height 12
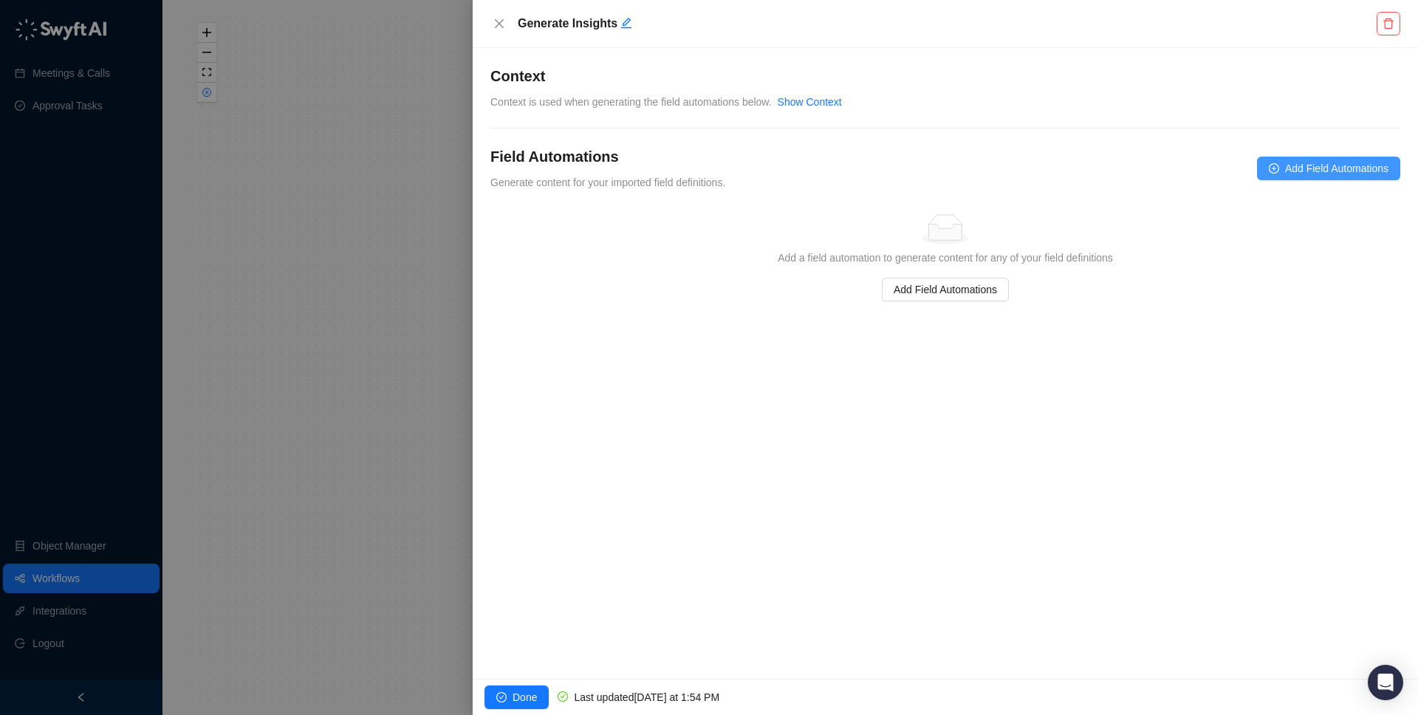
click at [1319, 176] on span "Add Field Automations" at bounding box center [1336, 168] width 103 height 16
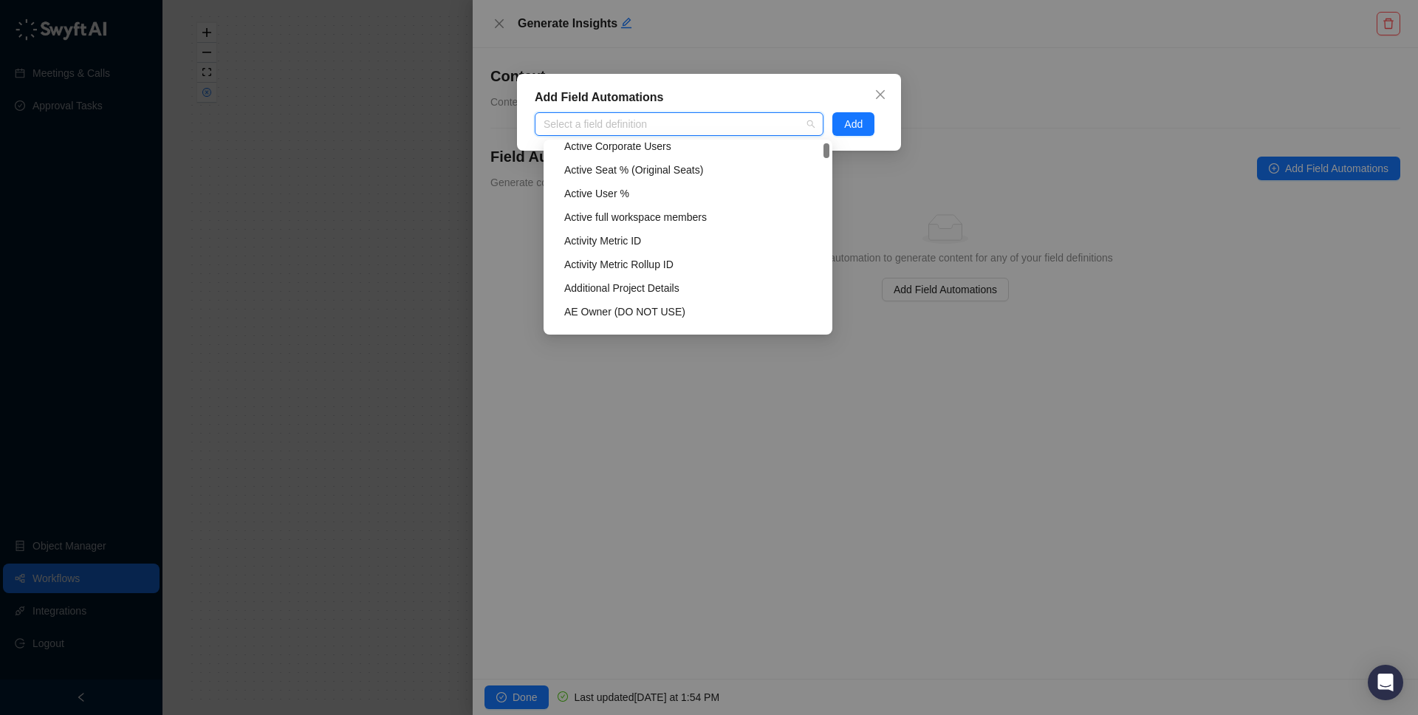
scroll to position [387, 0]
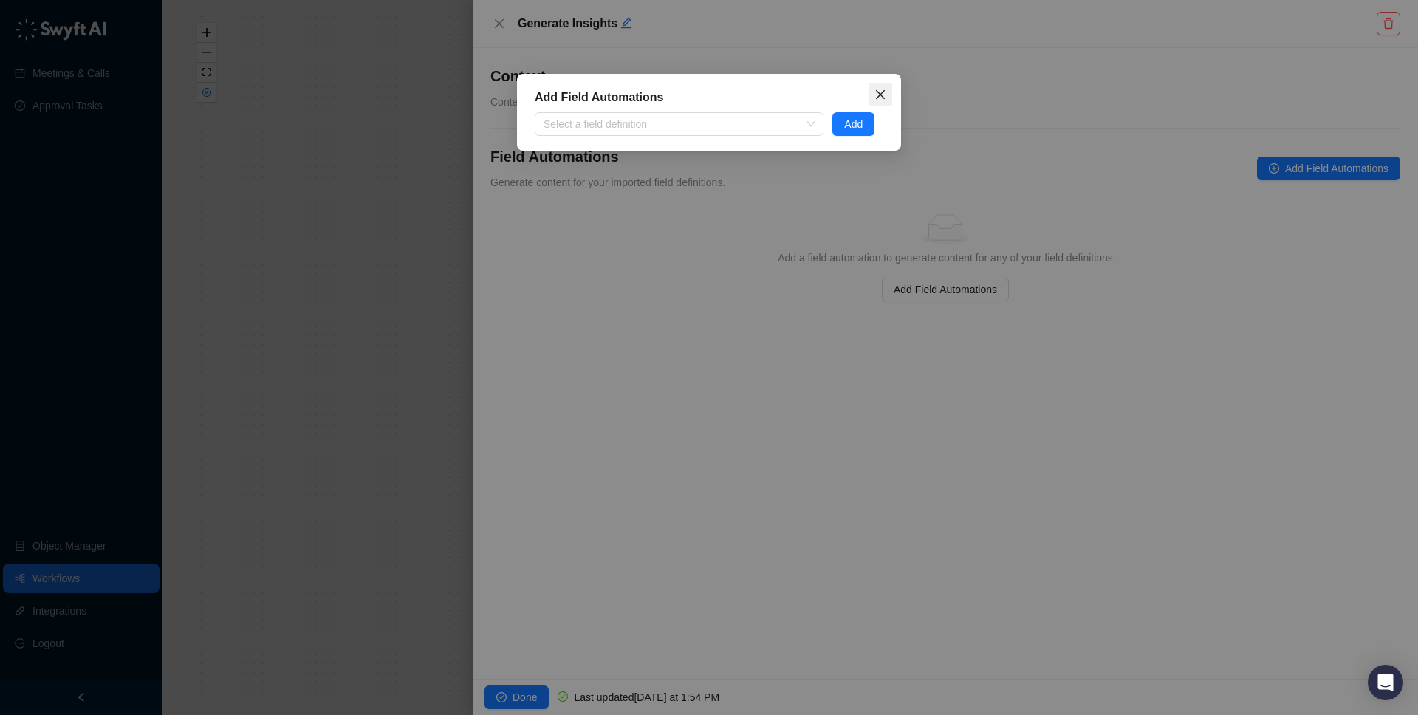
click at [890, 93] on span "Close" at bounding box center [880, 95] width 24 height 12
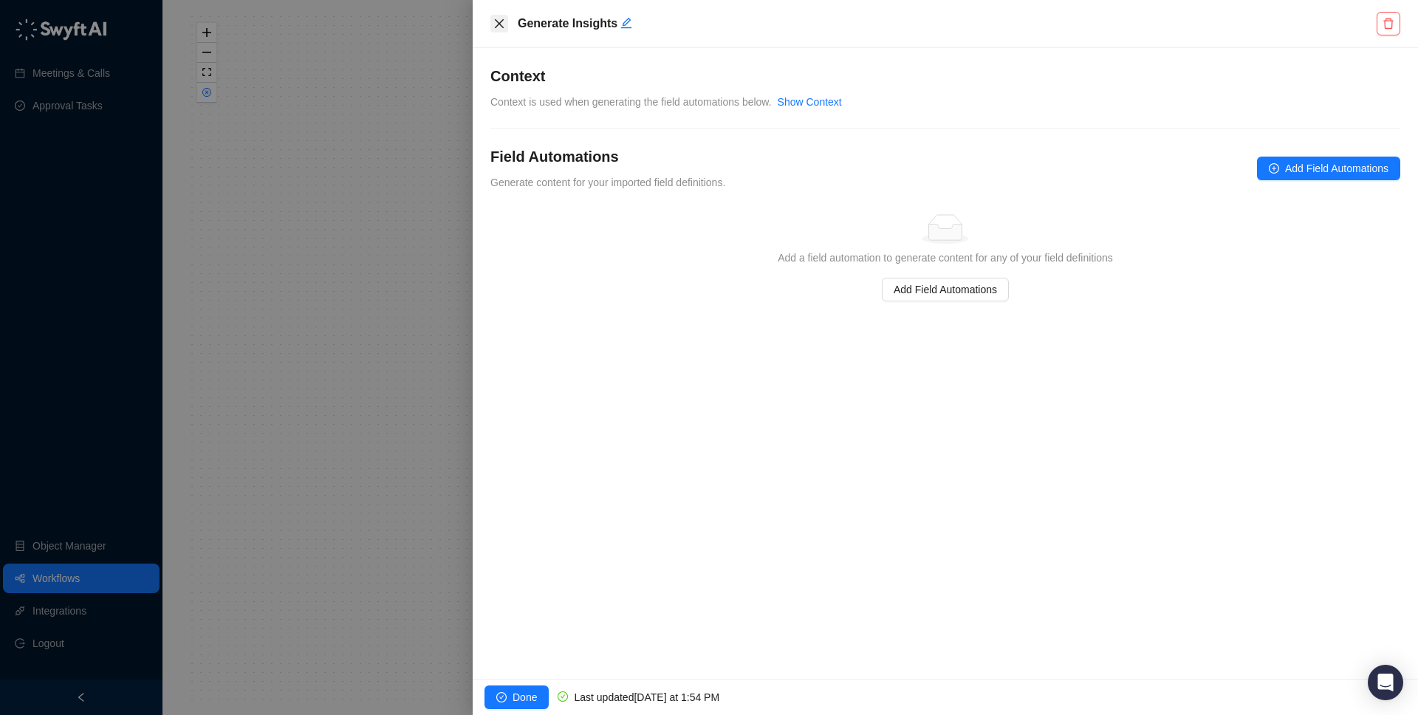
click at [501, 26] on icon "close" at bounding box center [499, 23] width 9 height 9
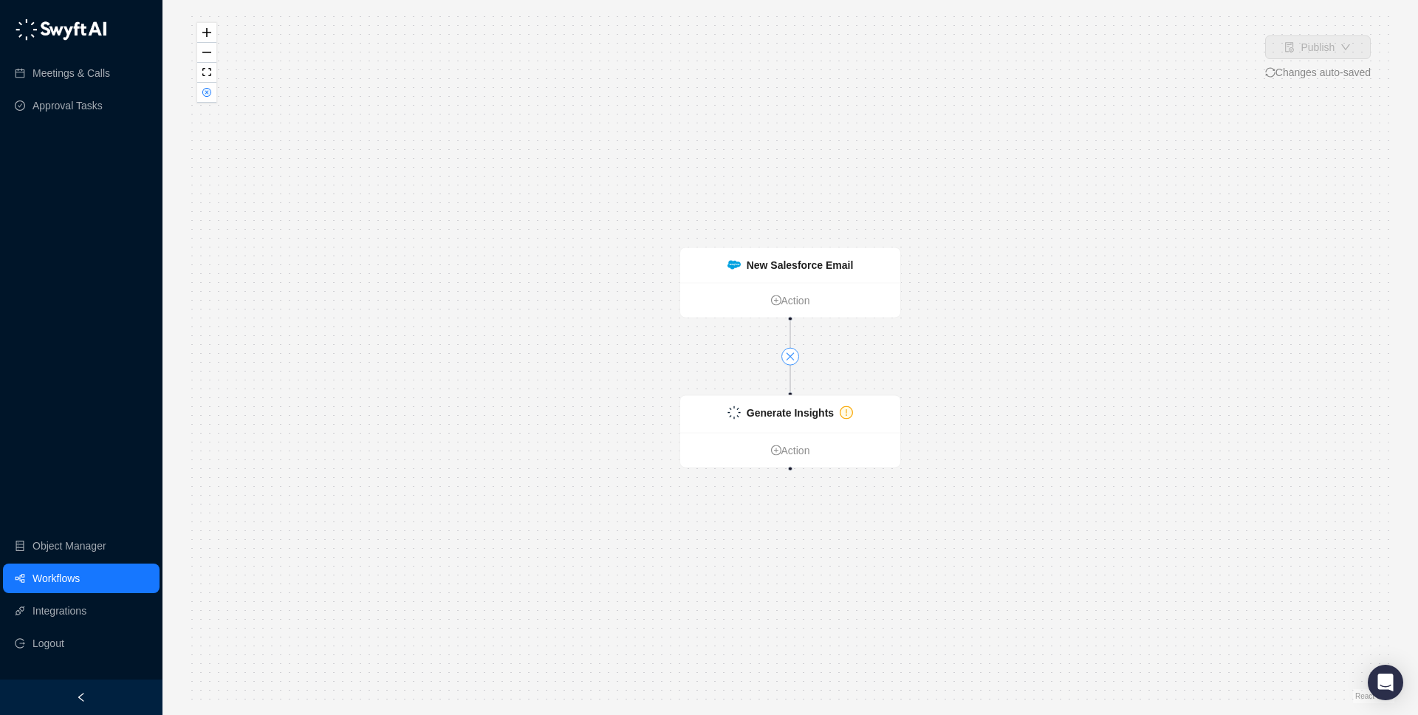
click at [786, 358] on icon "close" at bounding box center [790, 356] width 10 height 10
click at [794, 414] on strong "Generate Insights" at bounding box center [789, 413] width 87 height 12
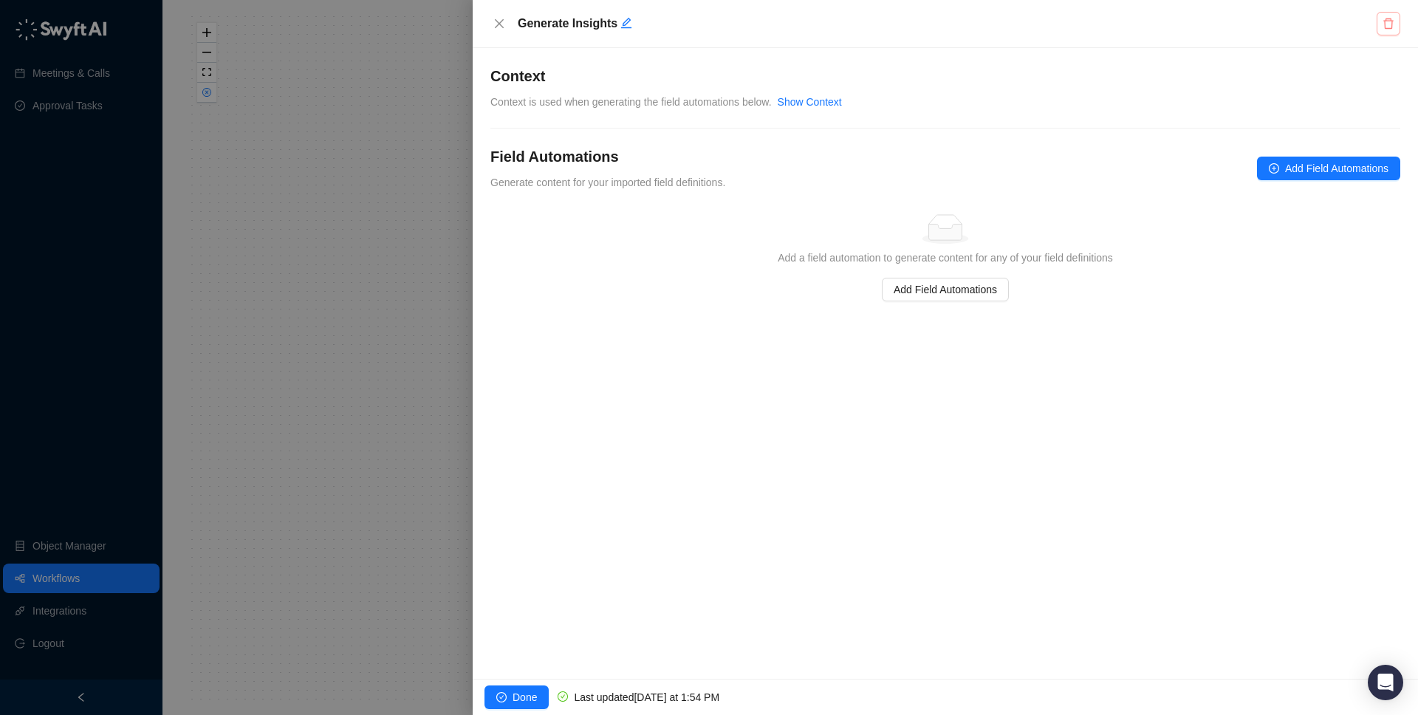
click at [1393, 20] on icon "delete" at bounding box center [1388, 24] width 12 height 12
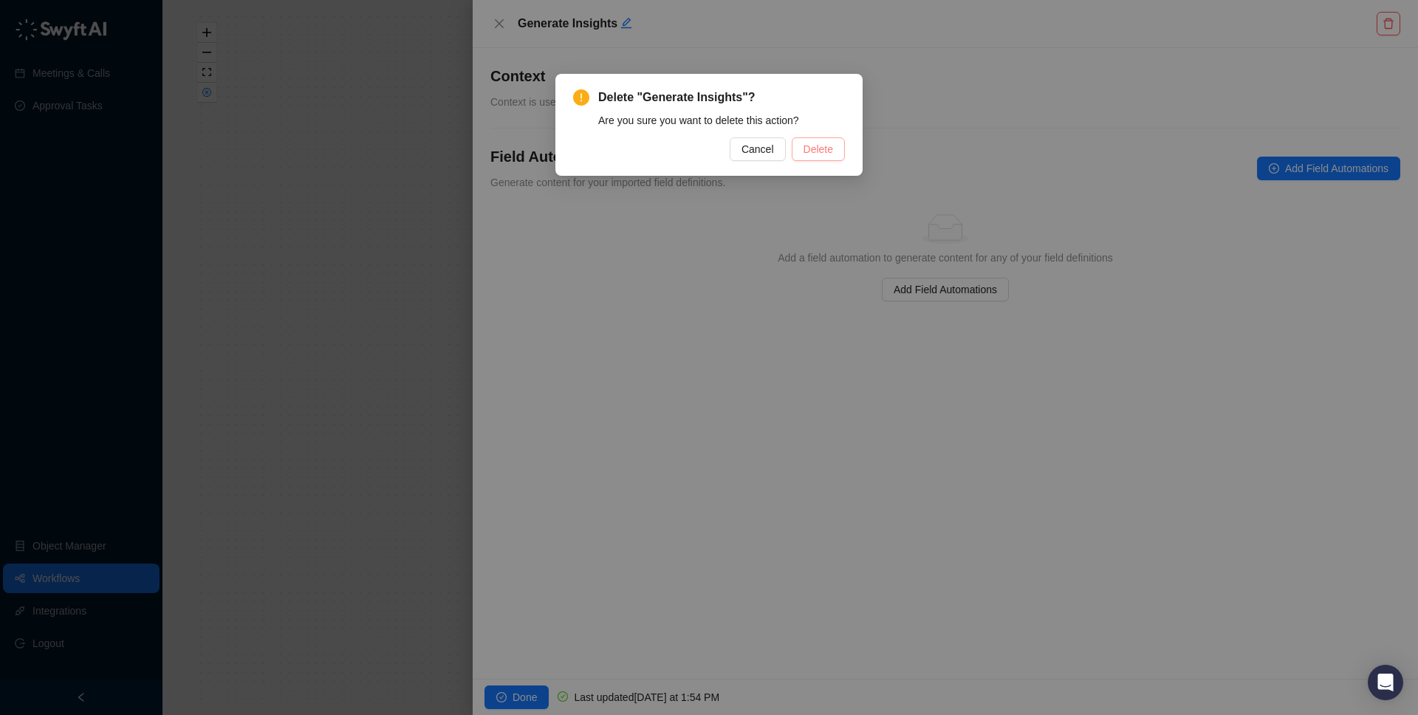
click at [826, 138] on button "Delete" at bounding box center [817, 149] width 53 height 24
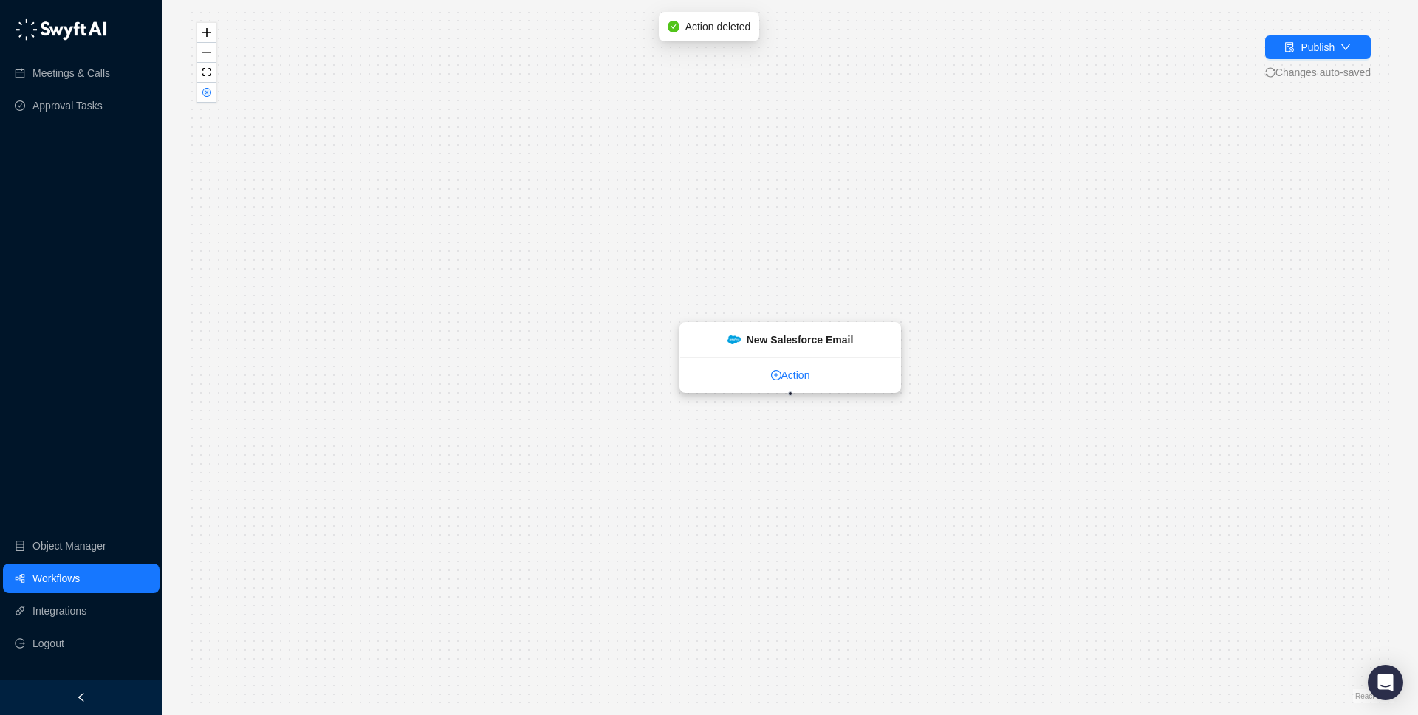
click at [798, 372] on link "Action" at bounding box center [790, 375] width 220 height 16
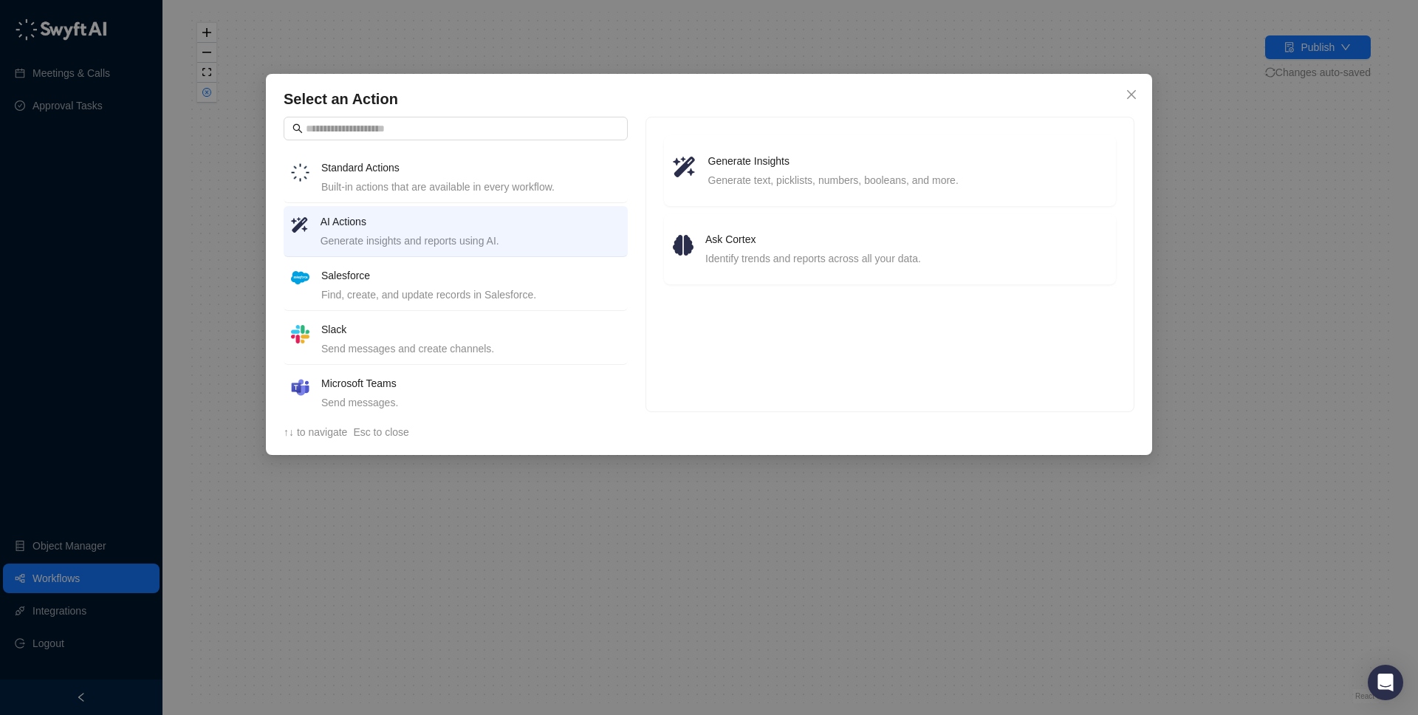
click at [406, 189] on div "Built-in actions that are available in every workflow." at bounding box center [470, 187] width 299 height 16
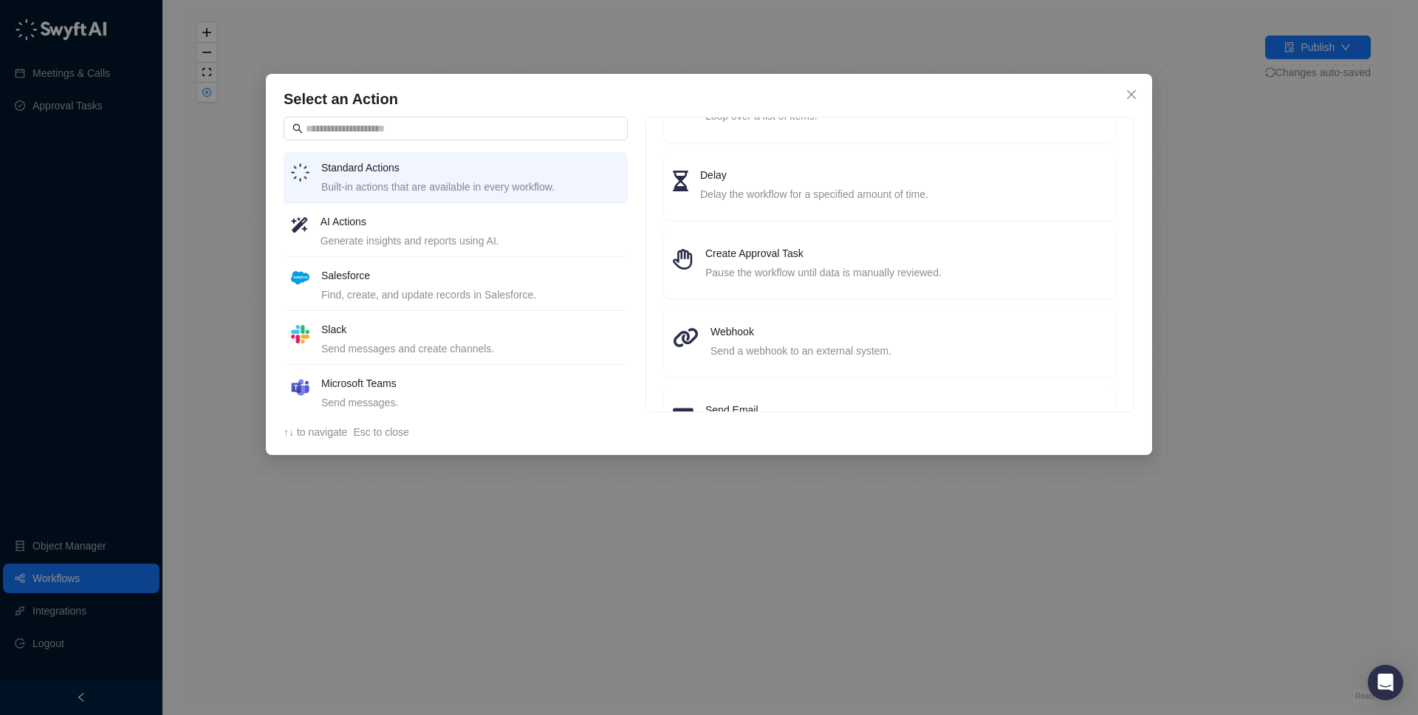
click at [434, 293] on div "Find, create, and update records in Salesforce." at bounding box center [470, 294] width 299 height 16
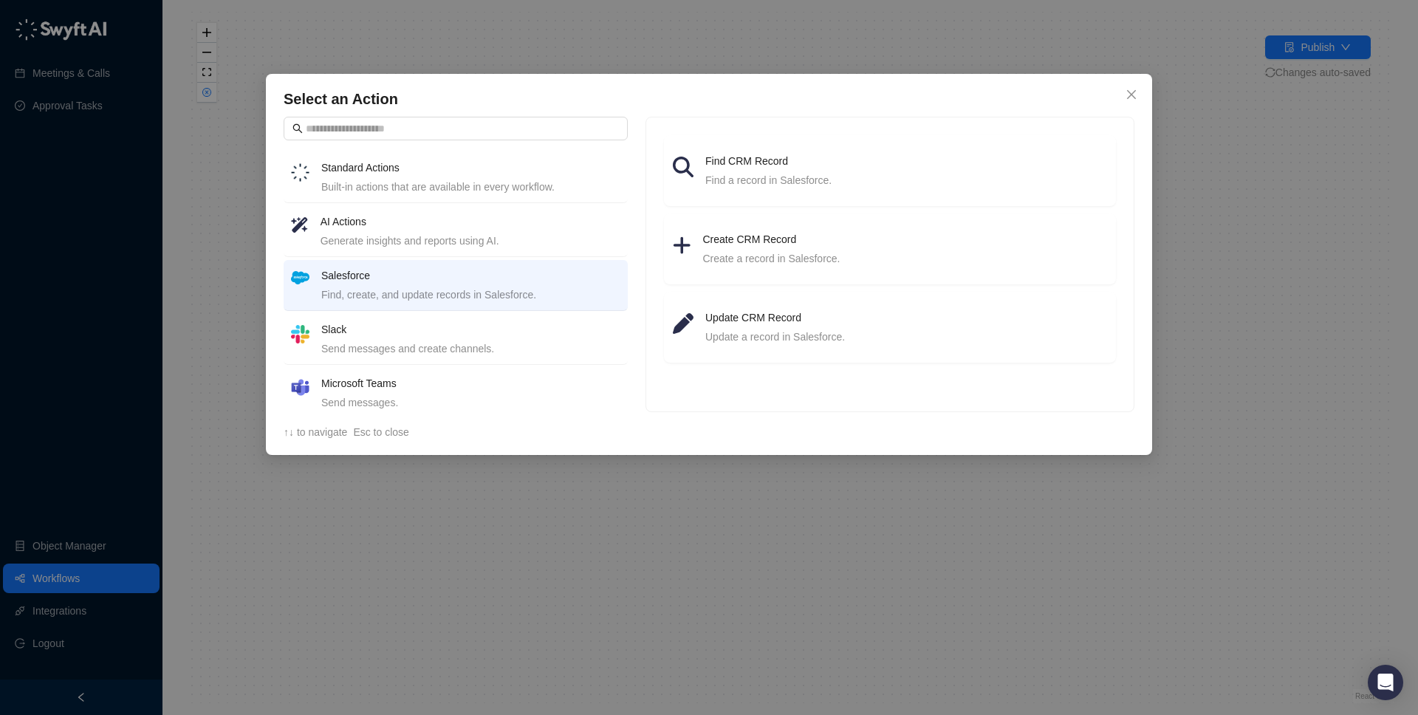
click at [409, 240] on div "Generate insights and reports using AI." at bounding box center [470, 241] width 300 height 16
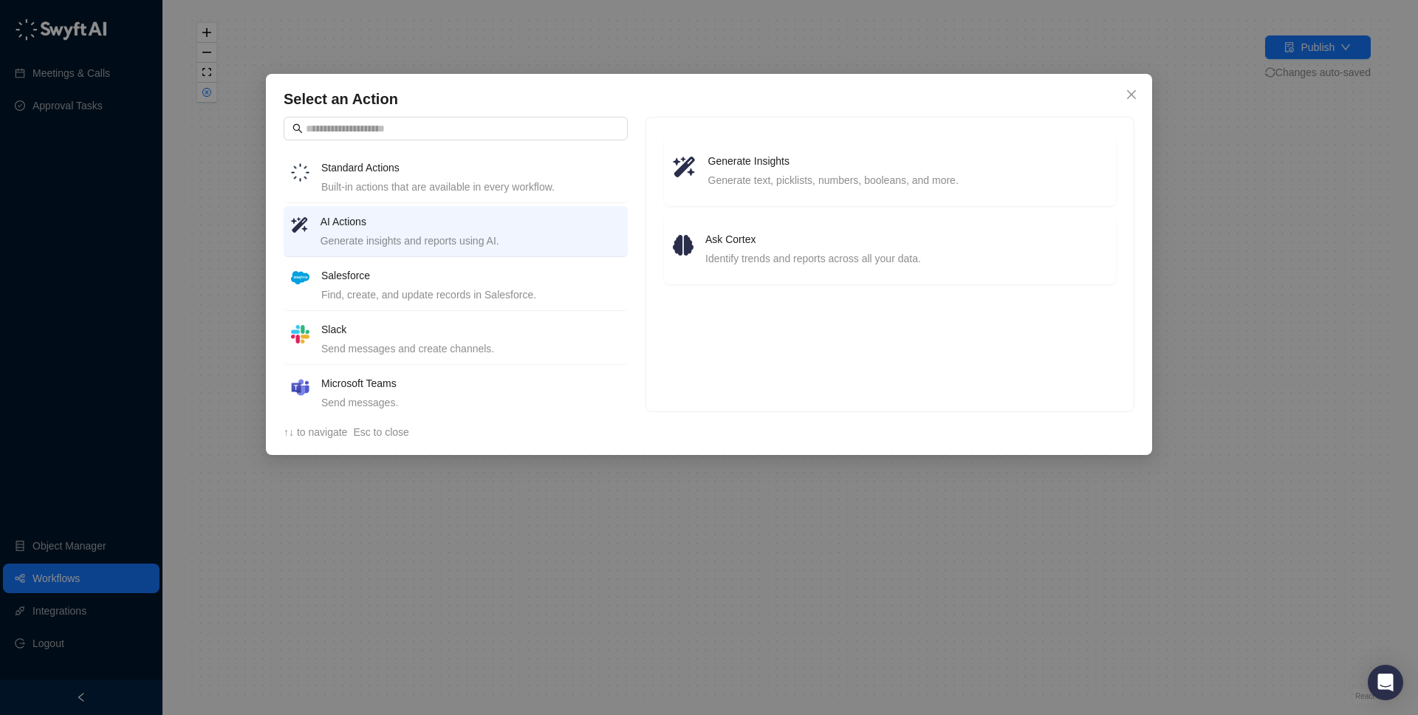
click at [377, 278] on h4 "Salesforce" at bounding box center [470, 275] width 299 height 16
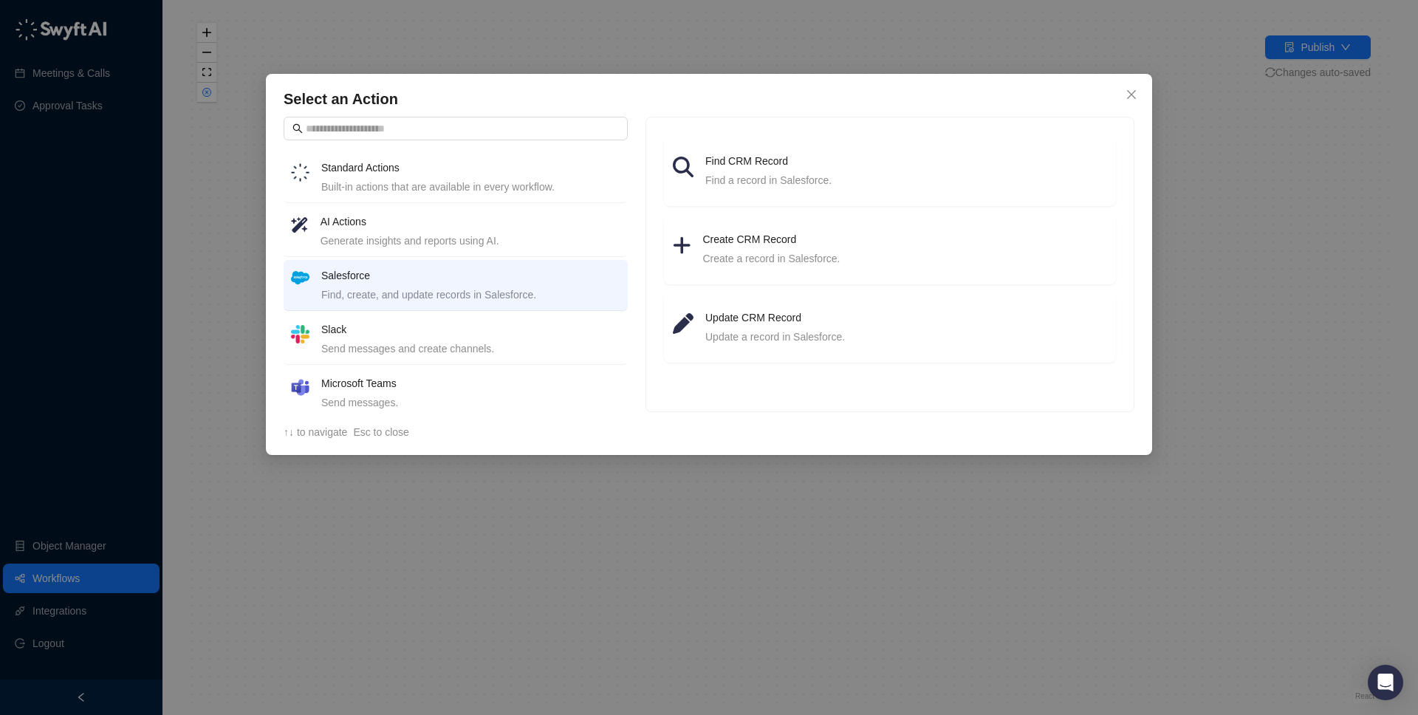
click at [442, 219] on h4 "AI Actions" at bounding box center [470, 221] width 300 height 16
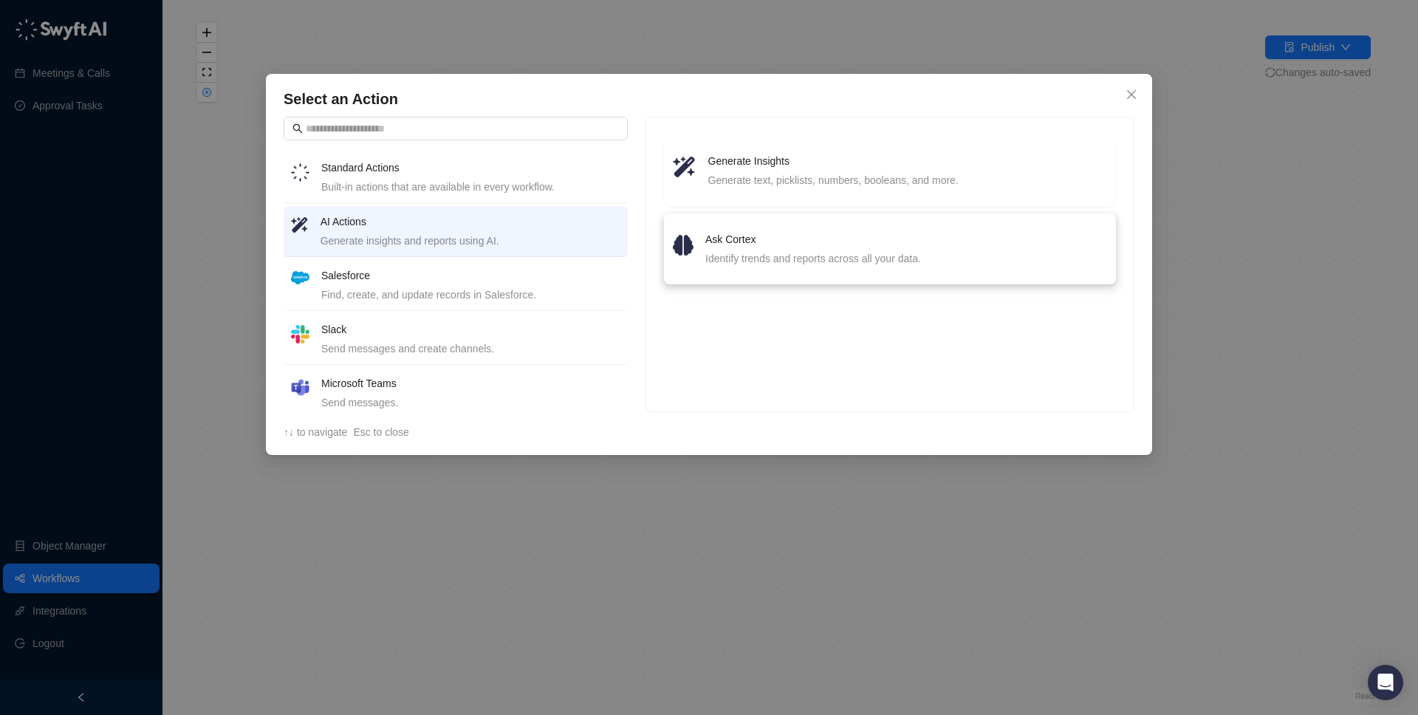
click at [809, 253] on div "Identify trends and reports across all your data." at bounding box center [906, 258] width 402 height 16
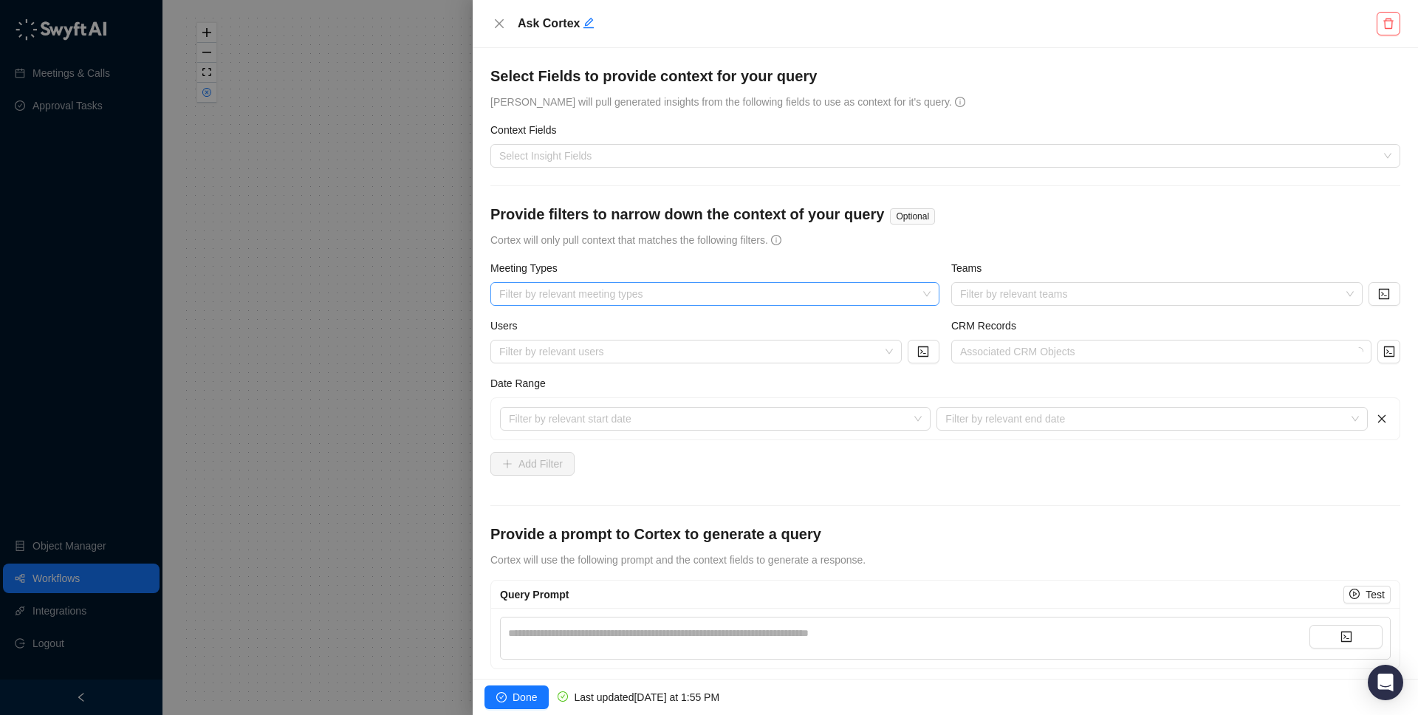
click at [644, 295] on div at bounding box center [706, 294] width 427 height 11
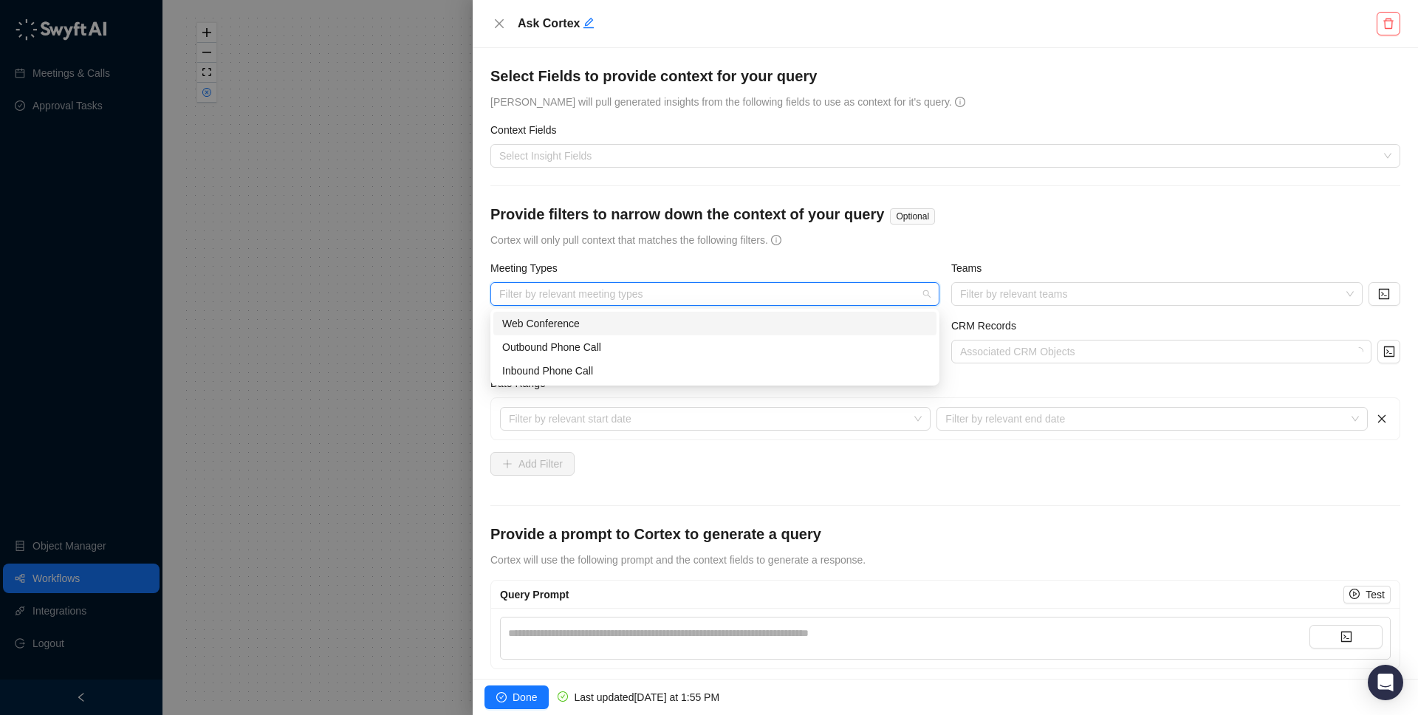
click at [729, 256] on form "**********" at bounding box center [945, 367] width 910 height 603
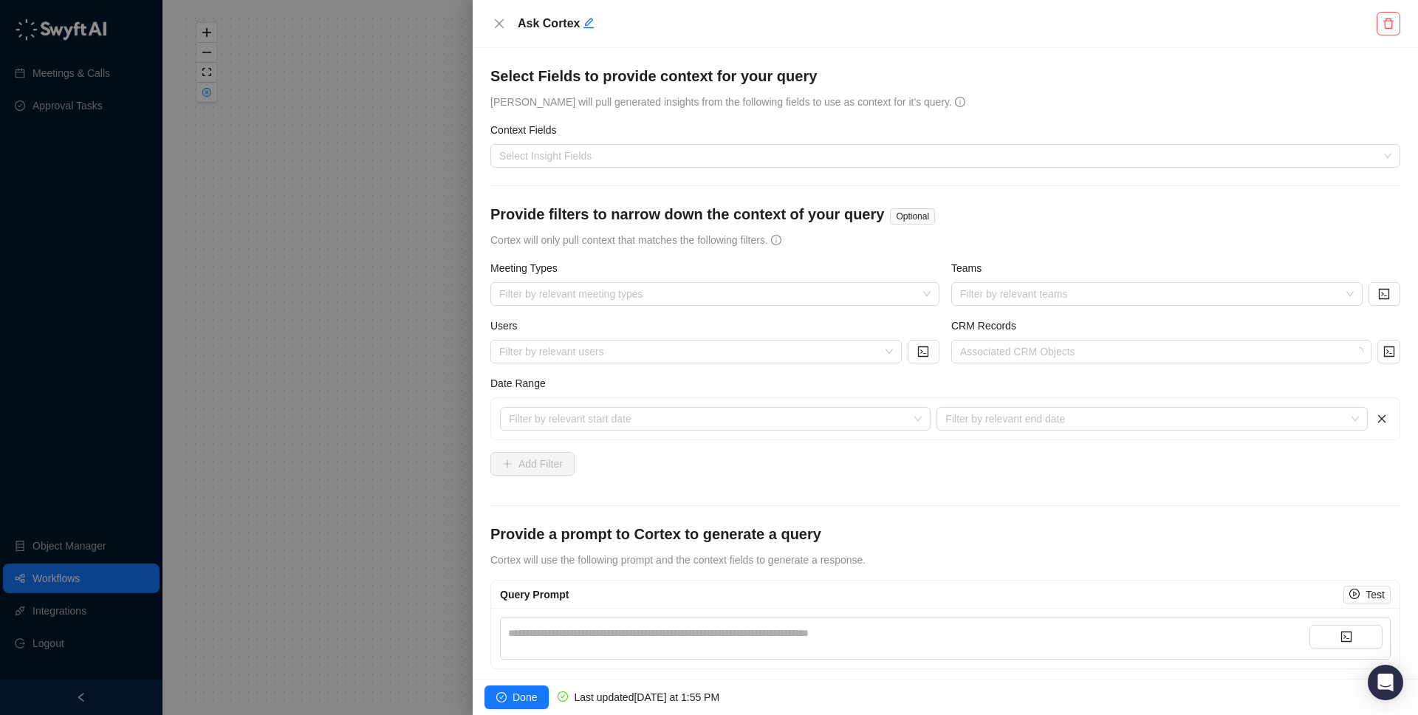
click at [608, 139] on div "Context Fields" at bounding box center [945, 133] width 910 height 22
click at [603, 158] on div at bounding box center [937, 156] width 888 height 11
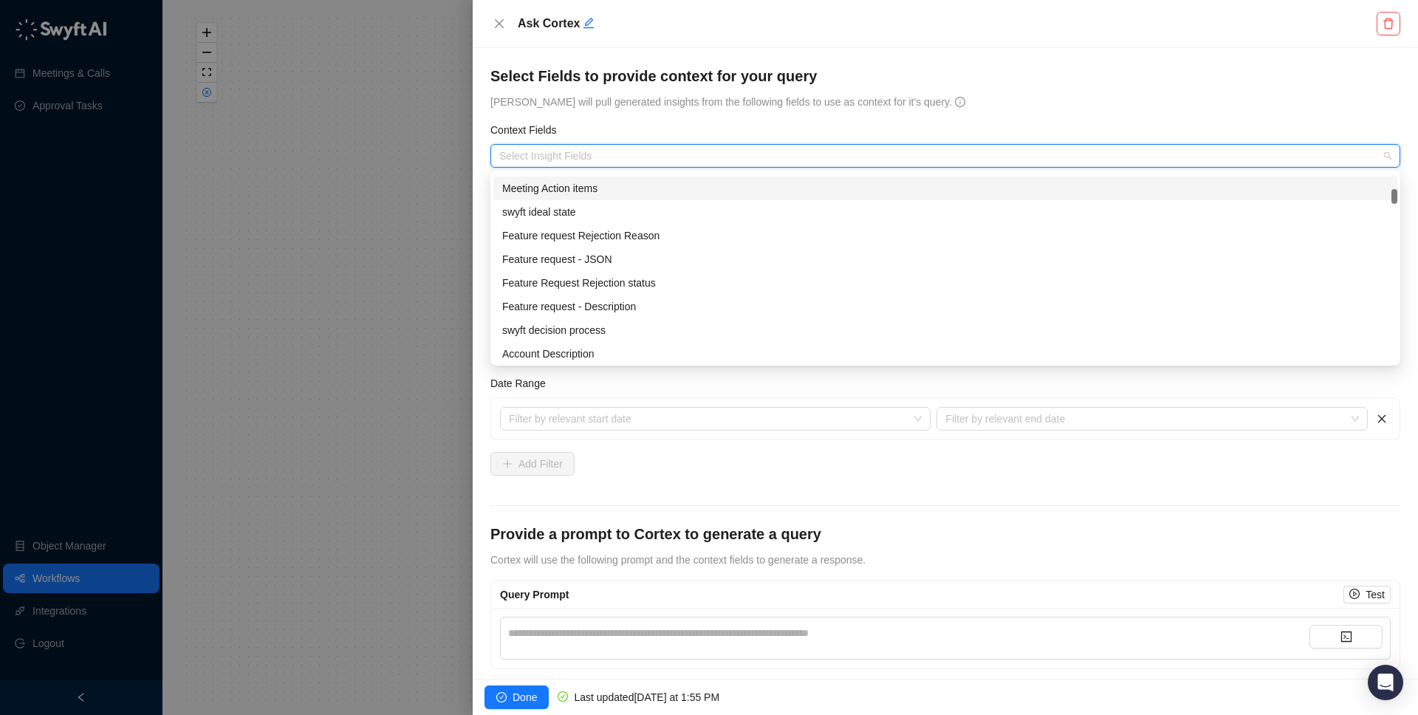
scroll to position [8, 0]
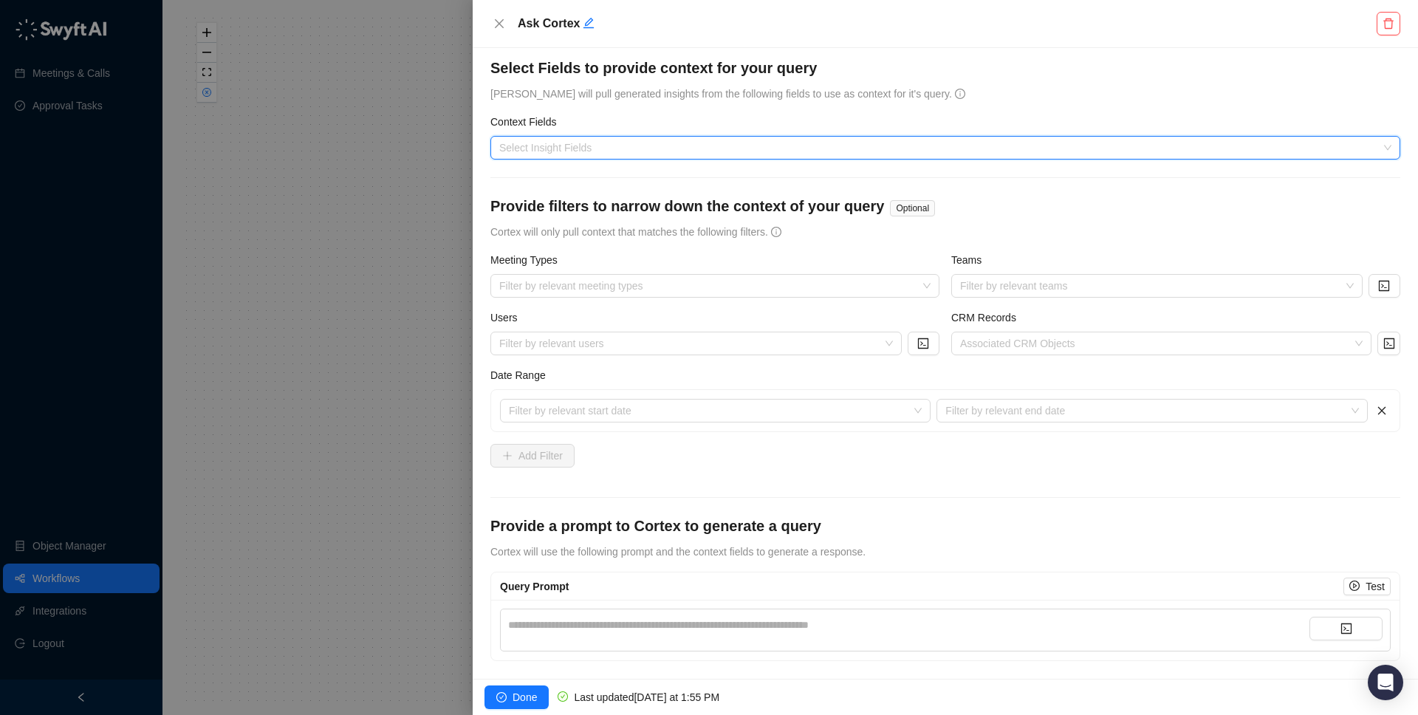
click at [1012, 114] on div "Context Fields" at bounding box center [945, 125] width 910 height 22
click at [646, 150] on div at bounding box center [937, 147] width 888 height 11
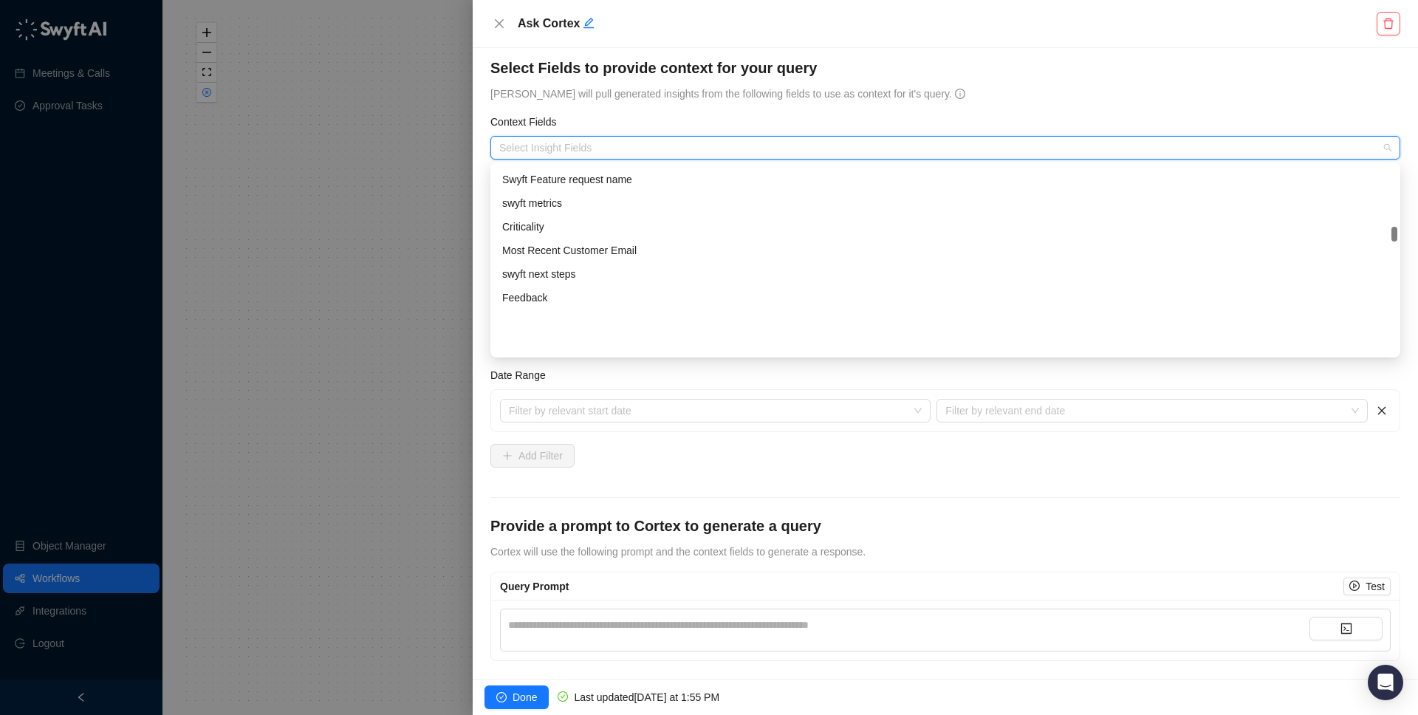
scroll to position [603, 0]
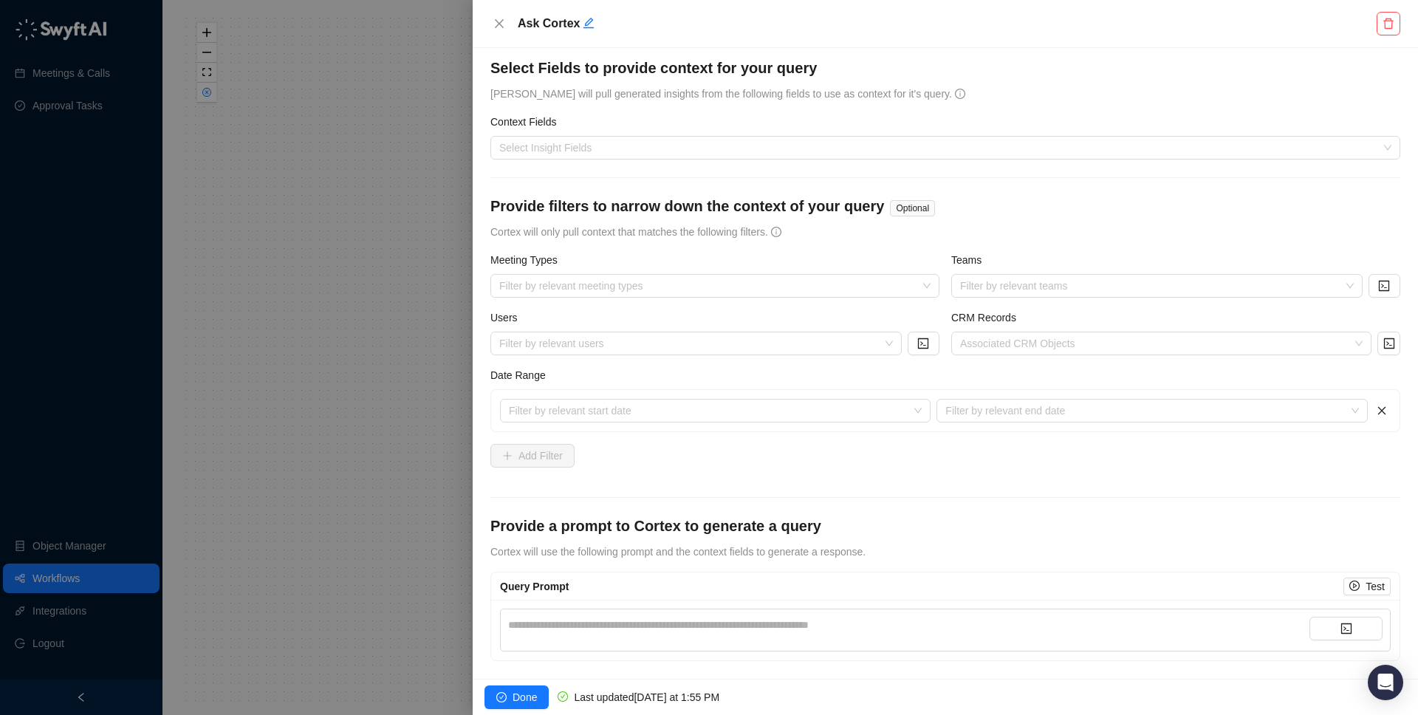
click at [1055, 58] on h4 "Select Fields to provide context for your query" at bounding box center [945, 68] width 910 height 21
click at [662, 289] on div at bounding box center [706, 286] width 427 height 11
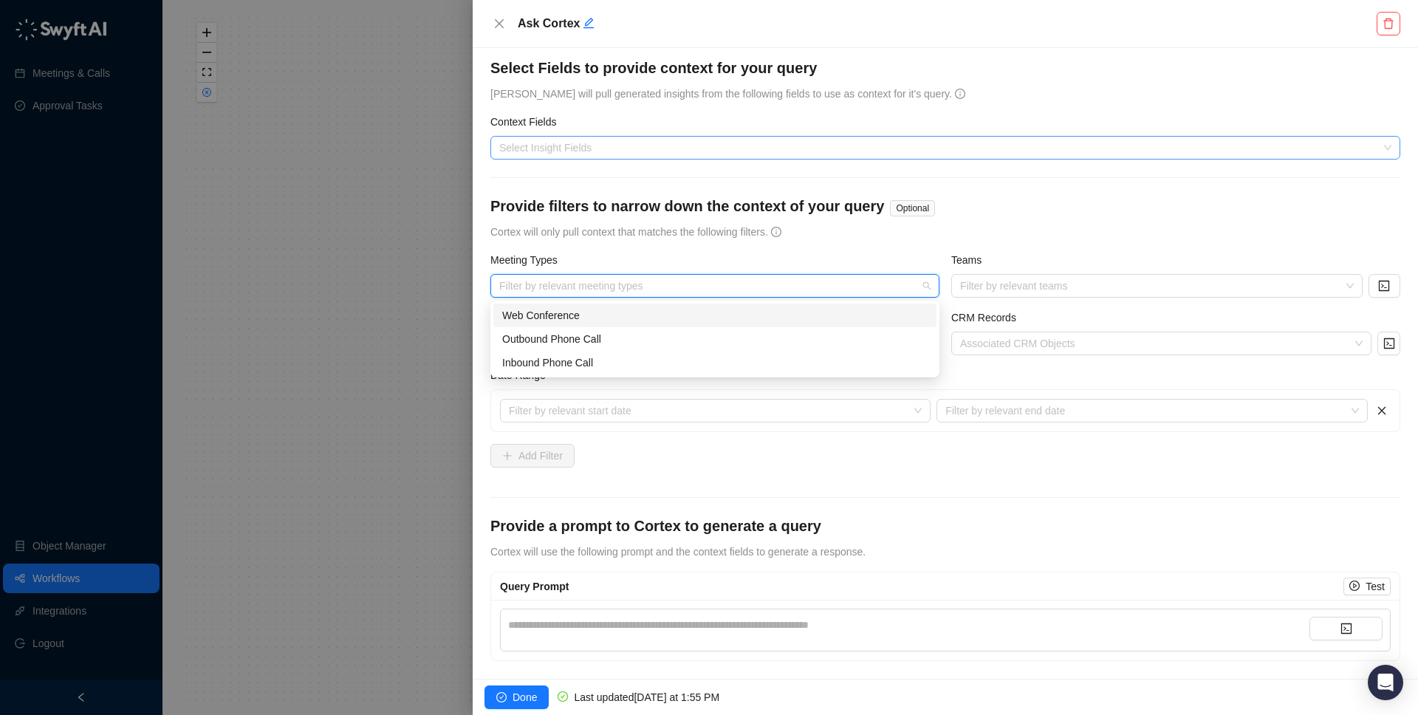
click at [620, 143] on div at bounding box center [937, 147] width 888 height 11
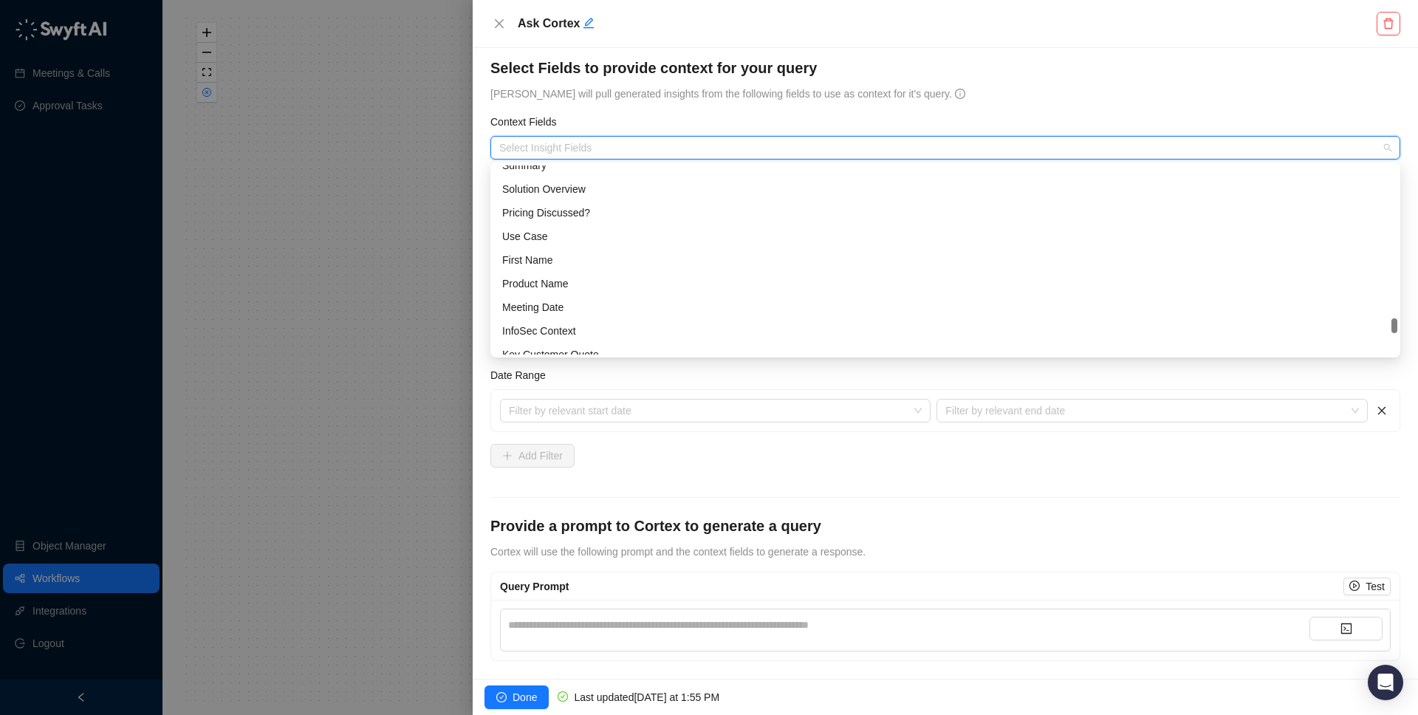
scroll to position [1263, 0]
click at [598, 284] on div "Product Name" at bounding box center [945, 284] width 886 height 16
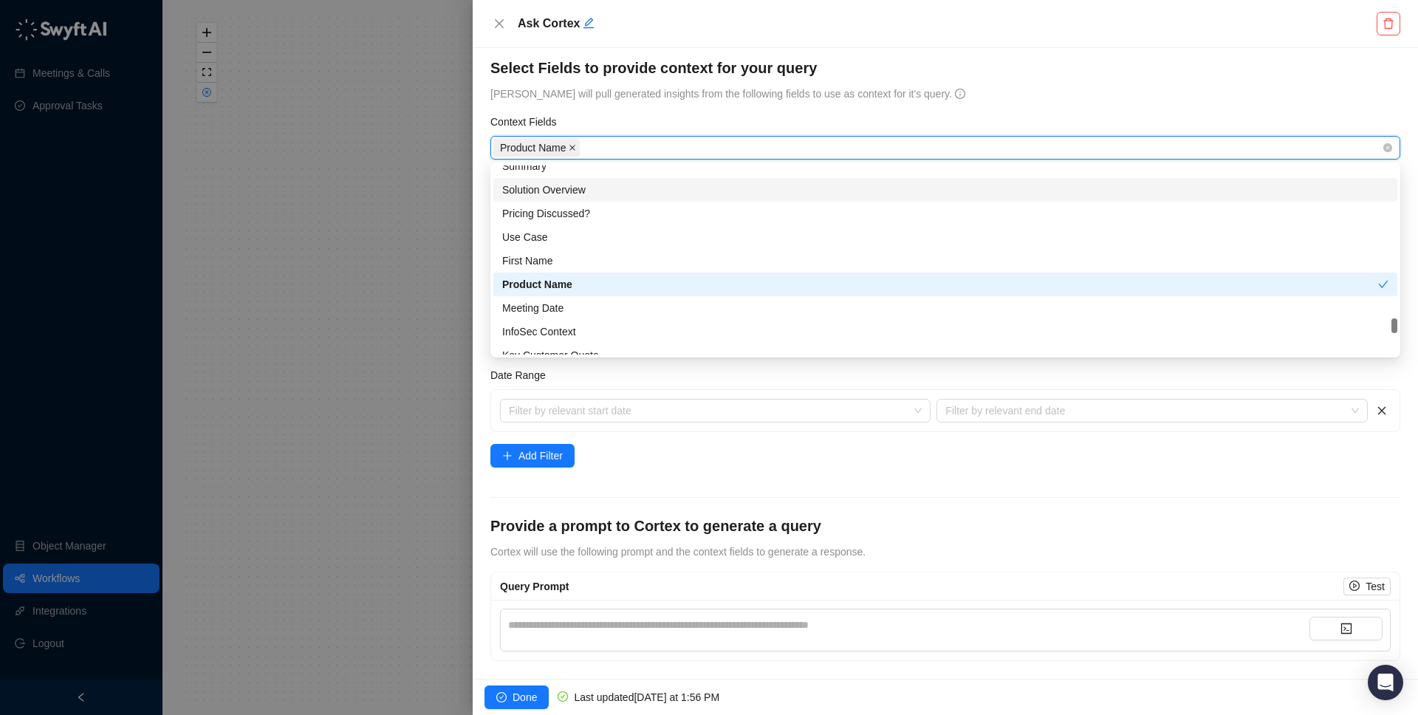
click at [576, 148] on icon "close" at bounding box center [572, 147] width 7 height 7
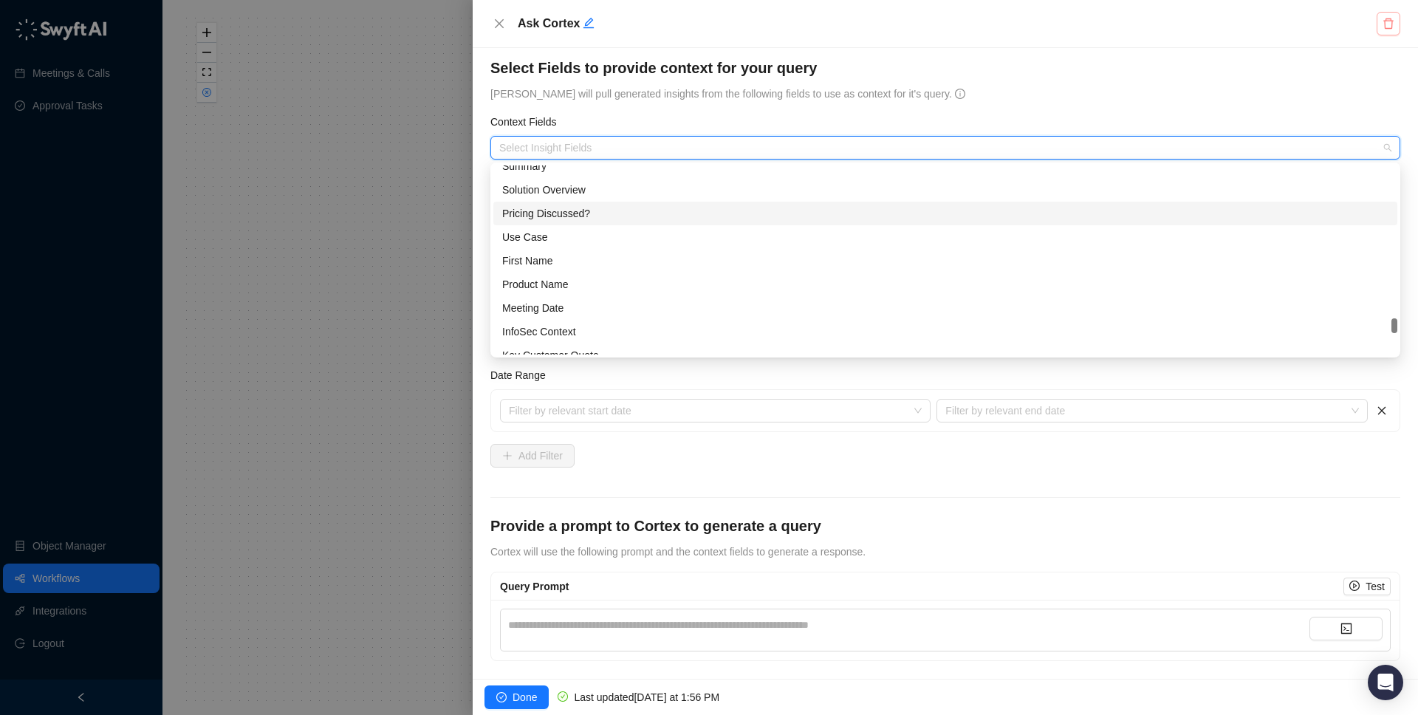
drag, startPoint x: 1375, startPoint y: 42, endPoint x: 1386, endPoint y: 32, distance: 15.1
click at [1375, 42] on div "Ask Cortex" at bounding box center [945, 24] width 945 height 48
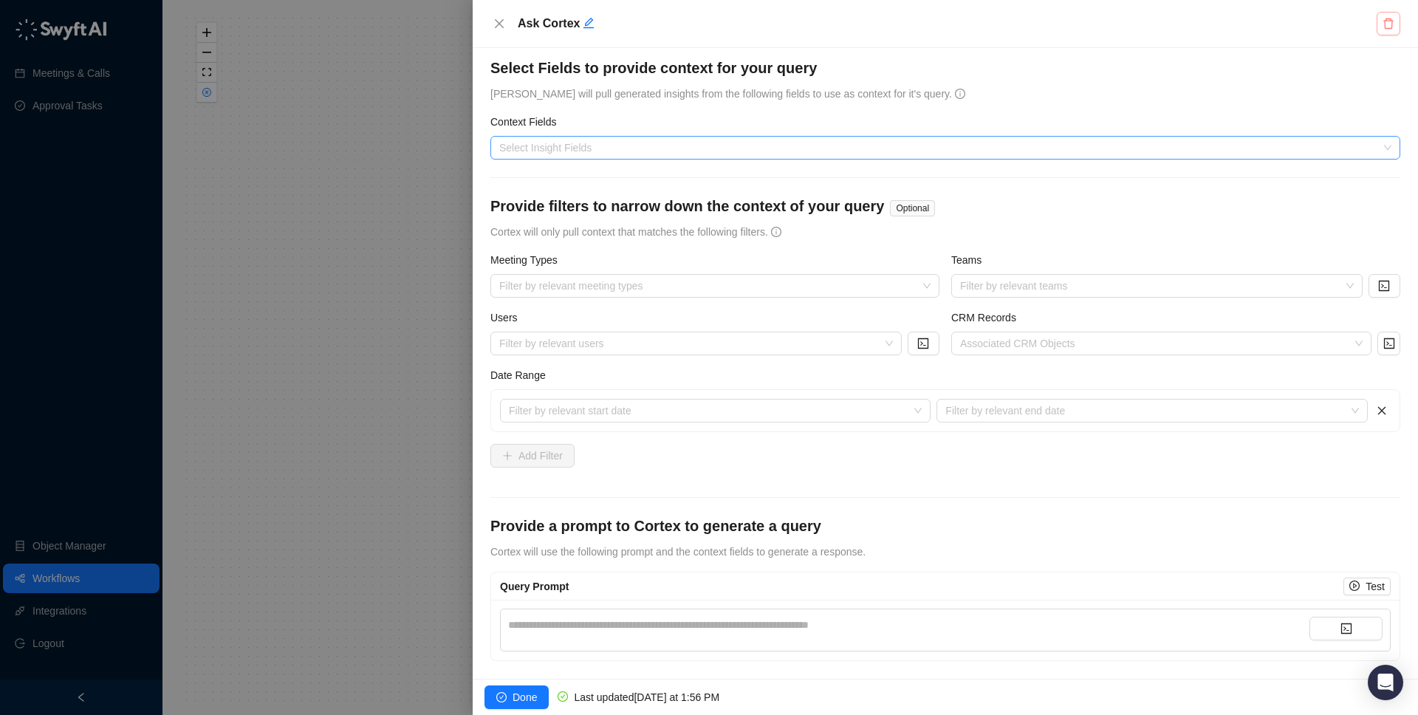
click at [1387, 29] on icon "delete" at bounding box center [1388, 24] width 12 height 12
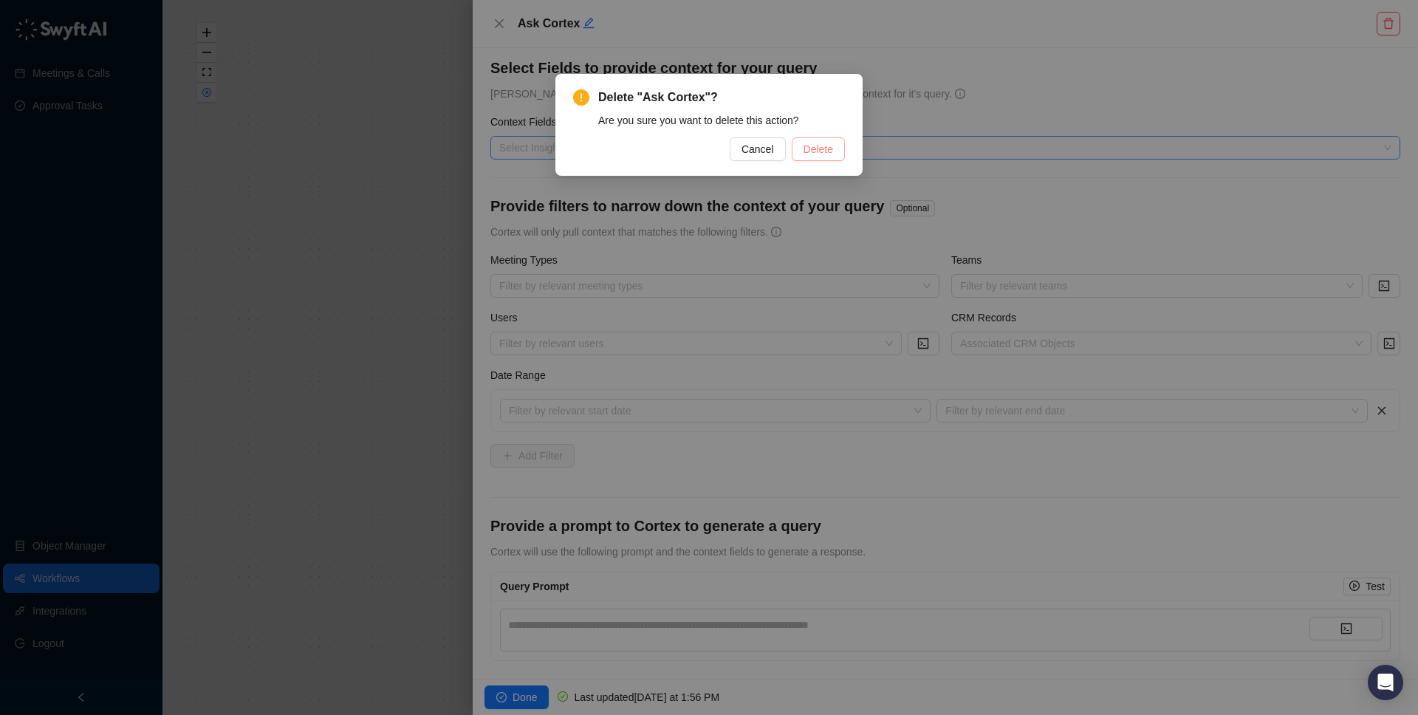
click at [824, 153] on span "Delete" at bounding box center [818, 149] width 30 height 16
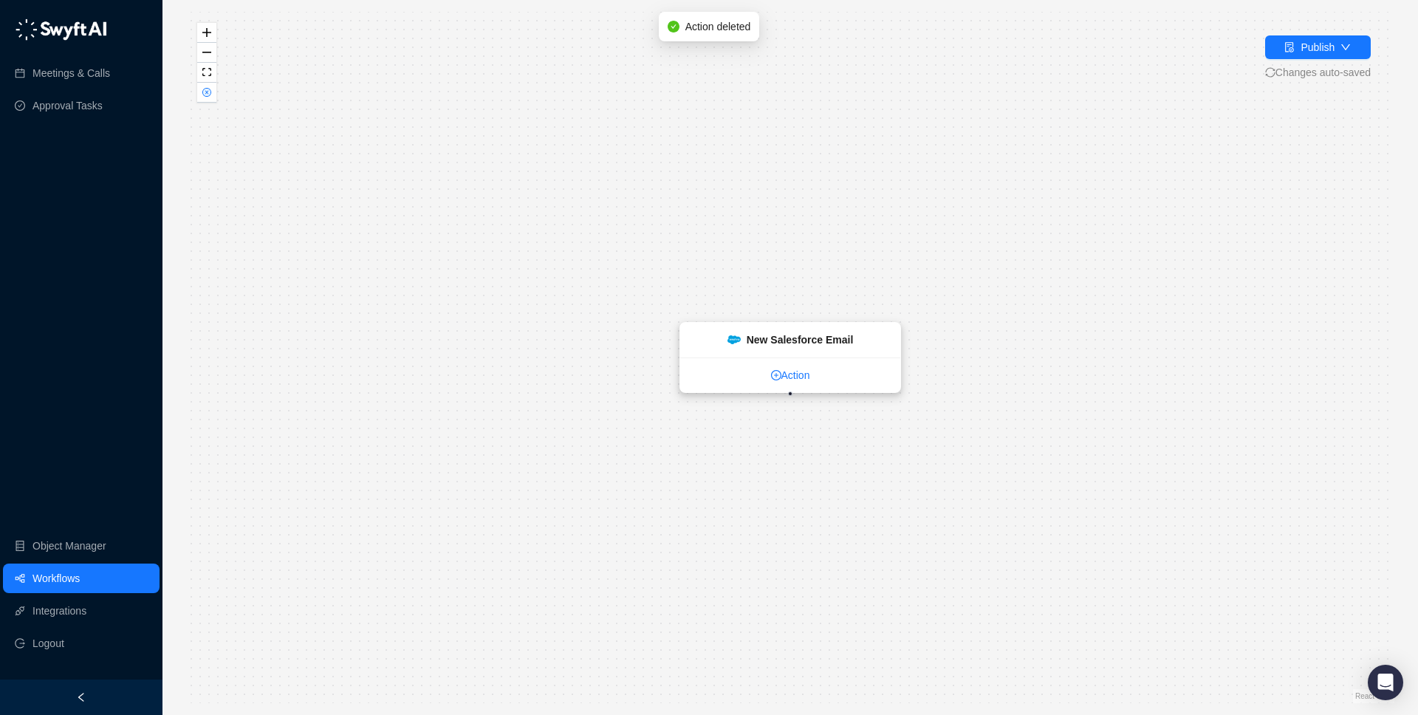
click at [794, 377] on link "Action" at bounding box center [790, 375] width 220 height 16
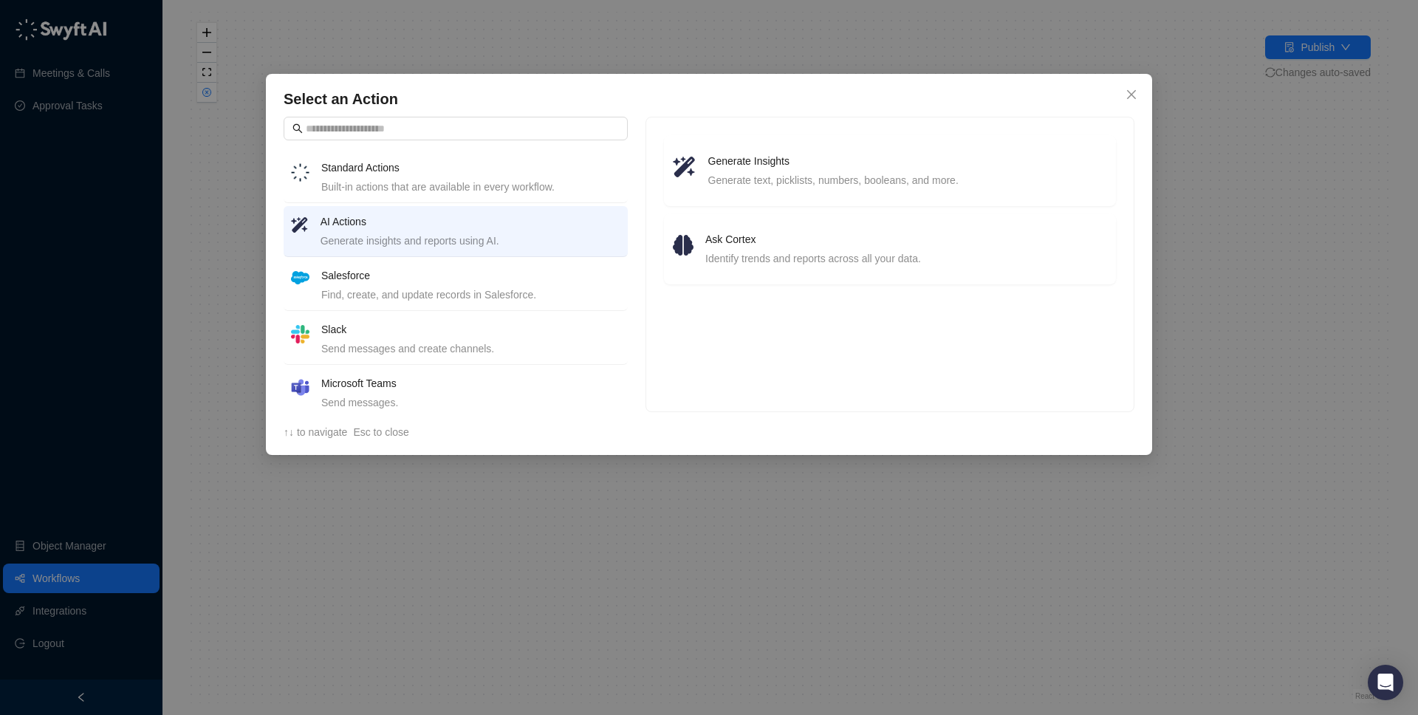
click at [498, 226] on h4 "AI Actions" at bounding box center [470, 221] width 300 height 16
click at [917, 154] on h4 "Generate Insights" at bounding box center [907, 161] width 399 height 16
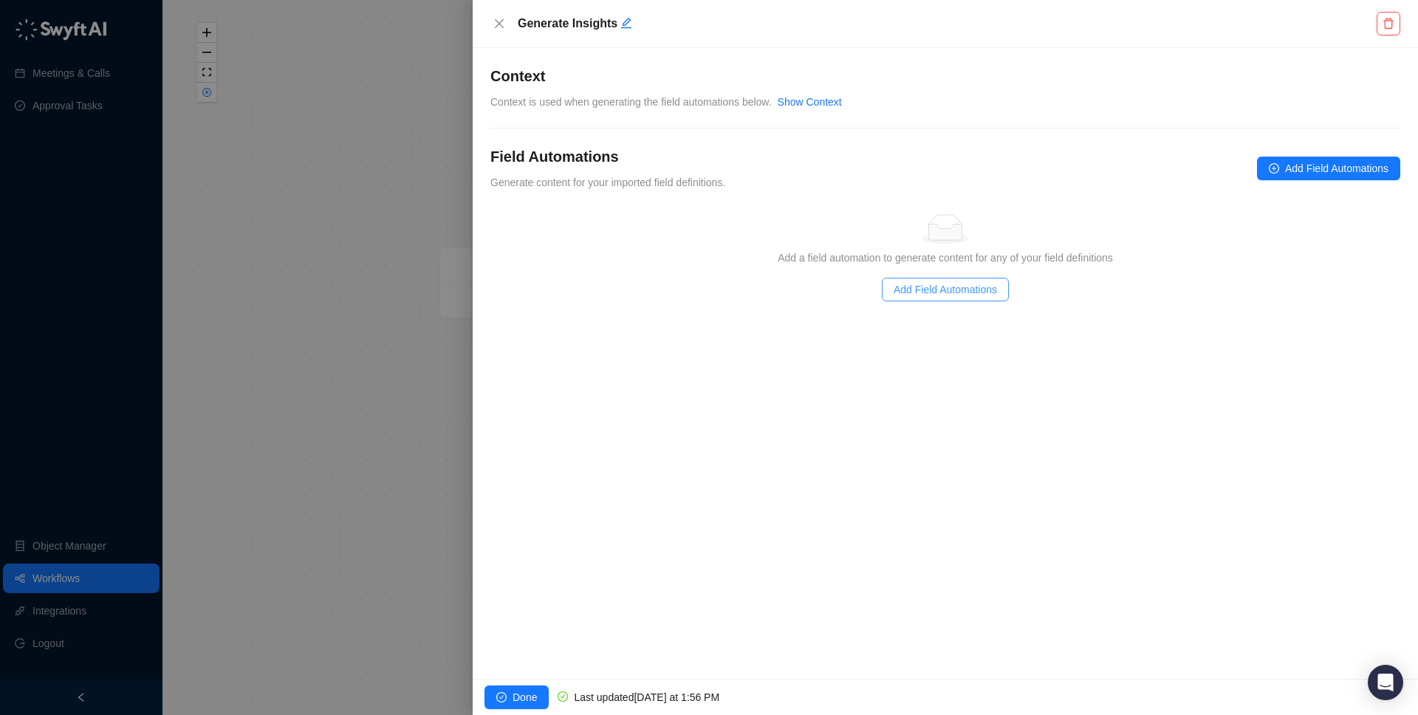
click at [954, 281] on span "Add Field Automations" at bounding box center [944, 289] width 103 height 16
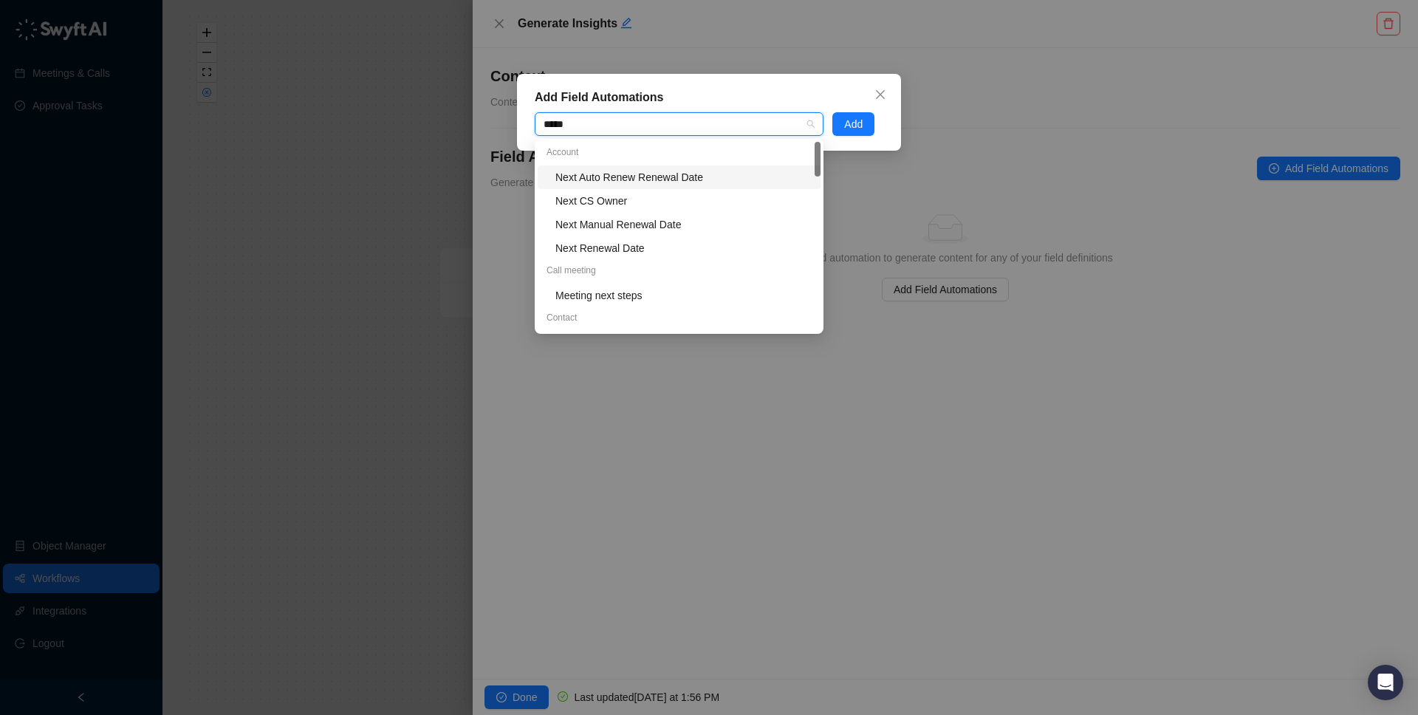
type input "******"
click at [617, 323] on div "swyft next steps" at bounding box center [683, 319] width 256 height 16
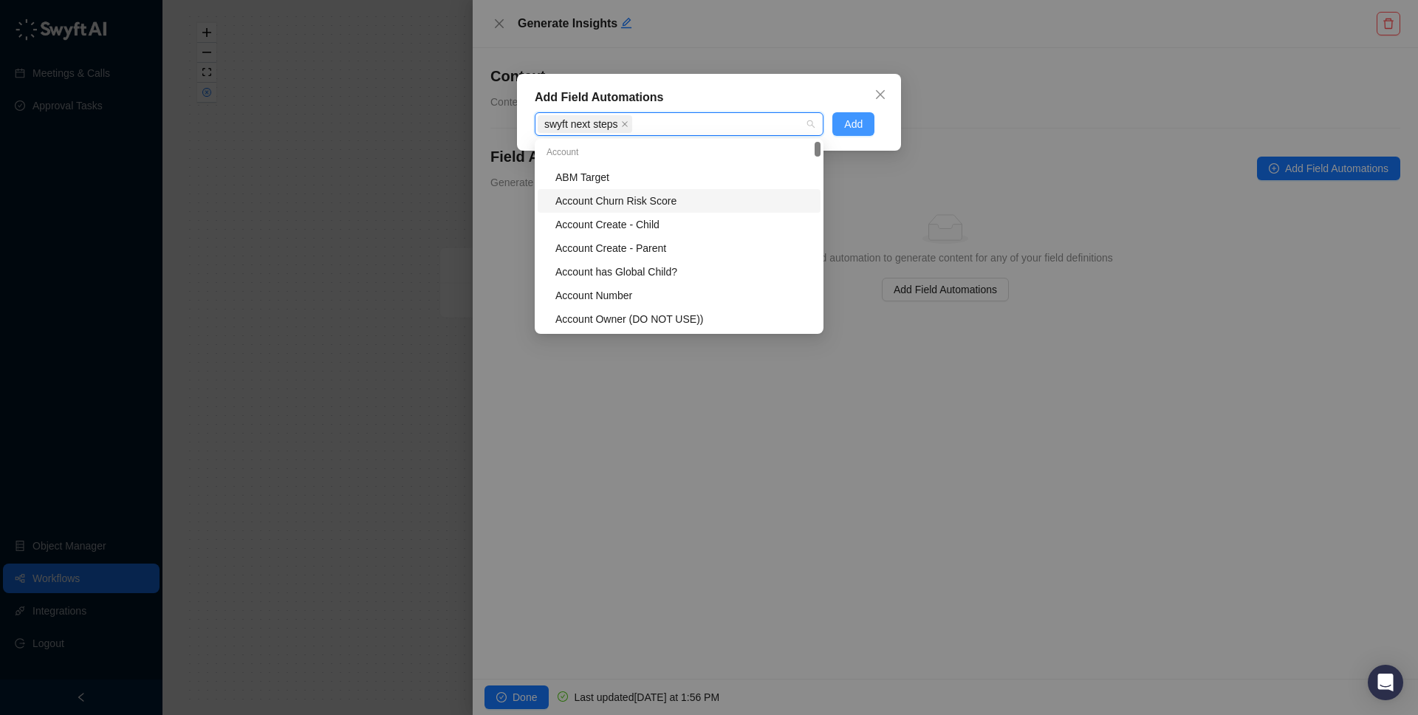
click at [841, 123] on button "Add" at bounding box center [853, 124] width 42 height 24
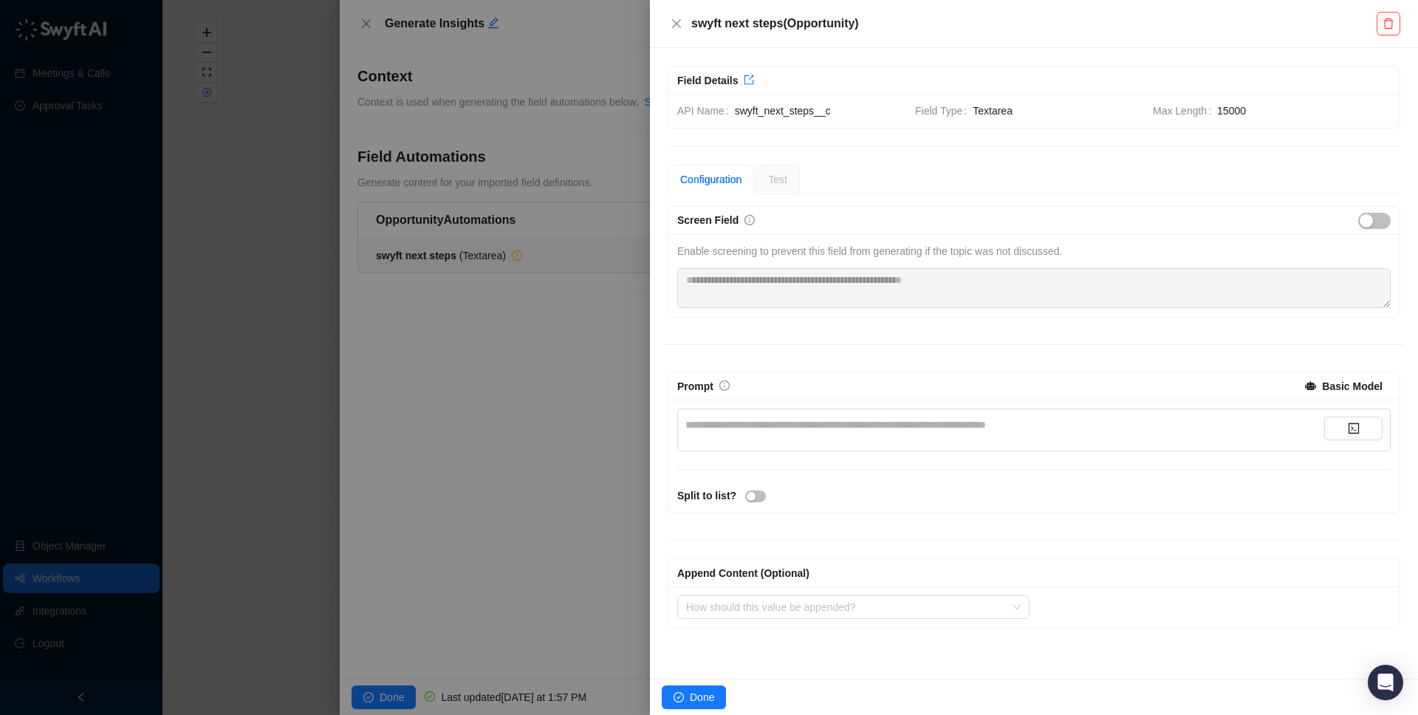
drag, startPoint x: 732, startPoint y: 433, endPoint x: 782, endPoint y: 439, distance: 49.8
click at [732, 433] on div "**********" at bounding box center [1004, 429] width 639 height 27
click at [983, 432] on div "**********" at bounding box center [1004, 424] width 639 height 16
click at [1382, 27] on icon "delete" at bounding box center [1388, 24] width 12 height 12
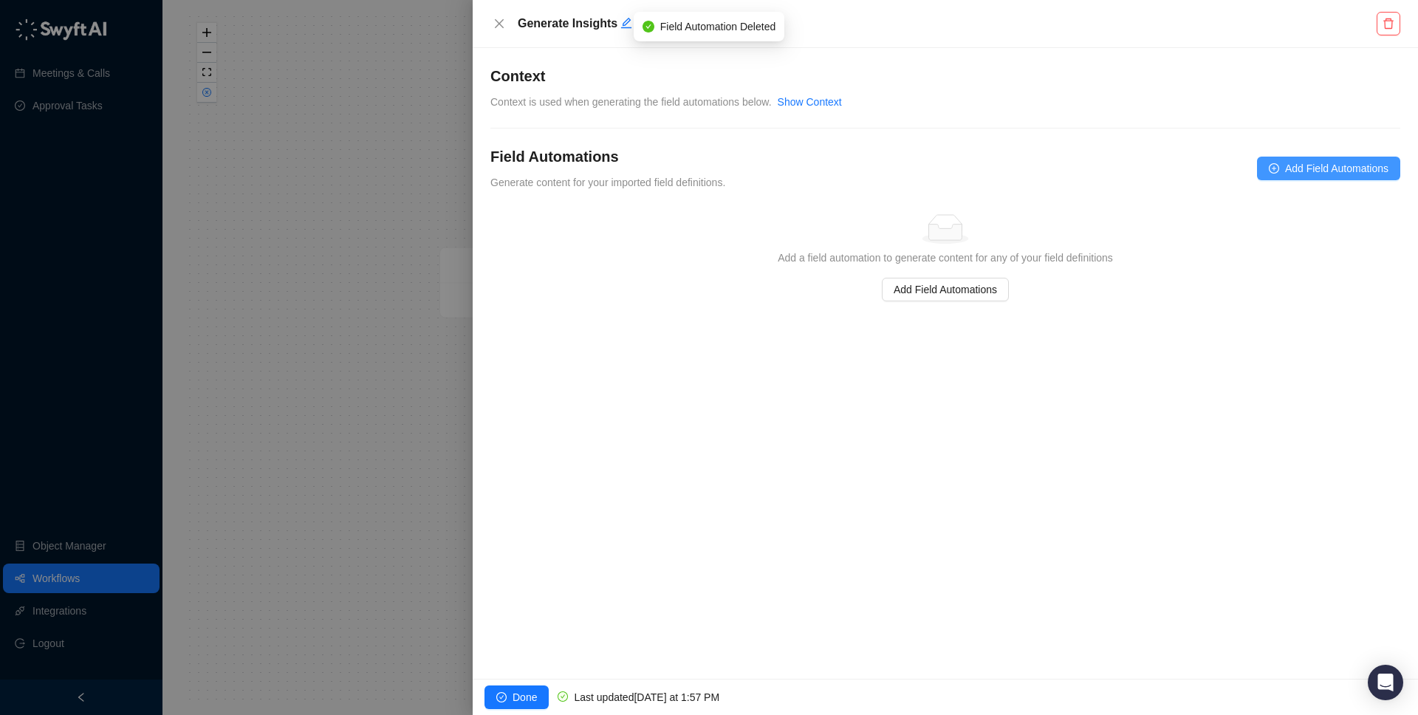
click at [1302, 163] on span "Add Field Automations" at bounding box center [1336, 168] width 103 height 16
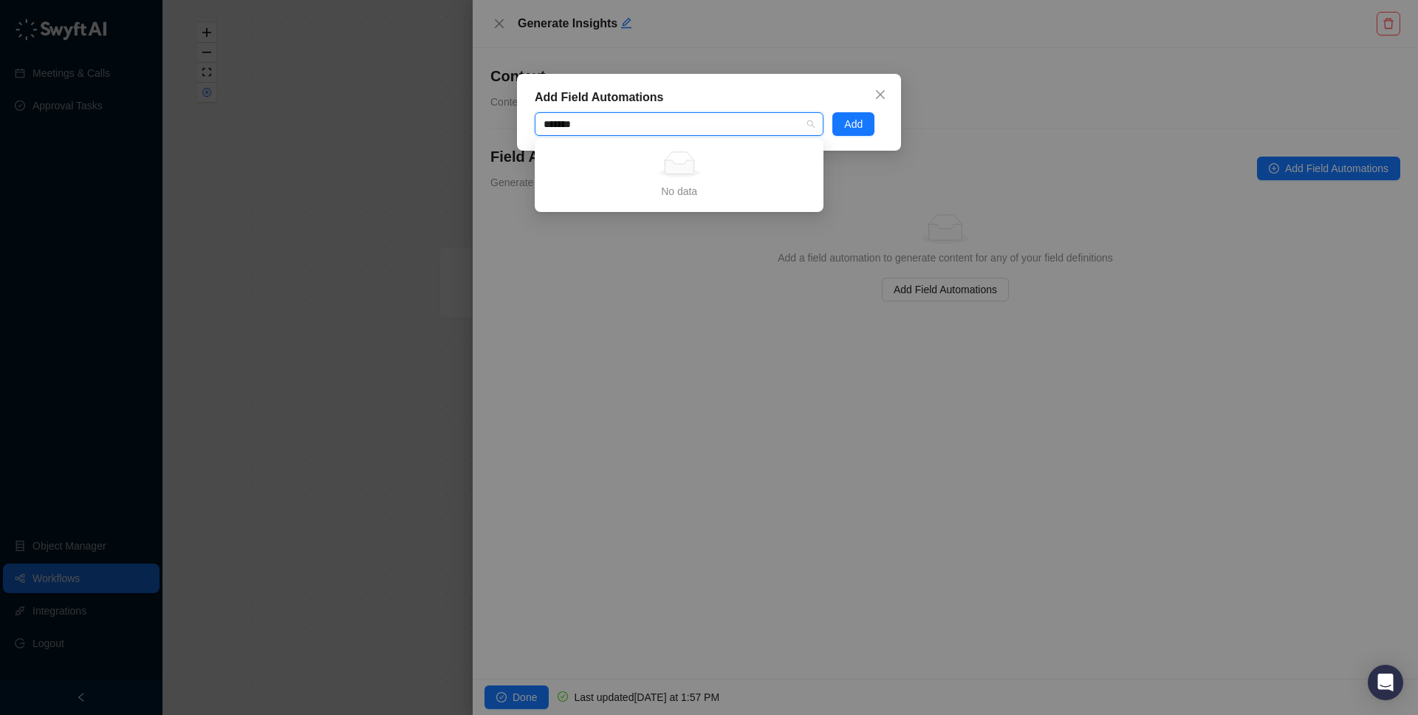
type input "*******"
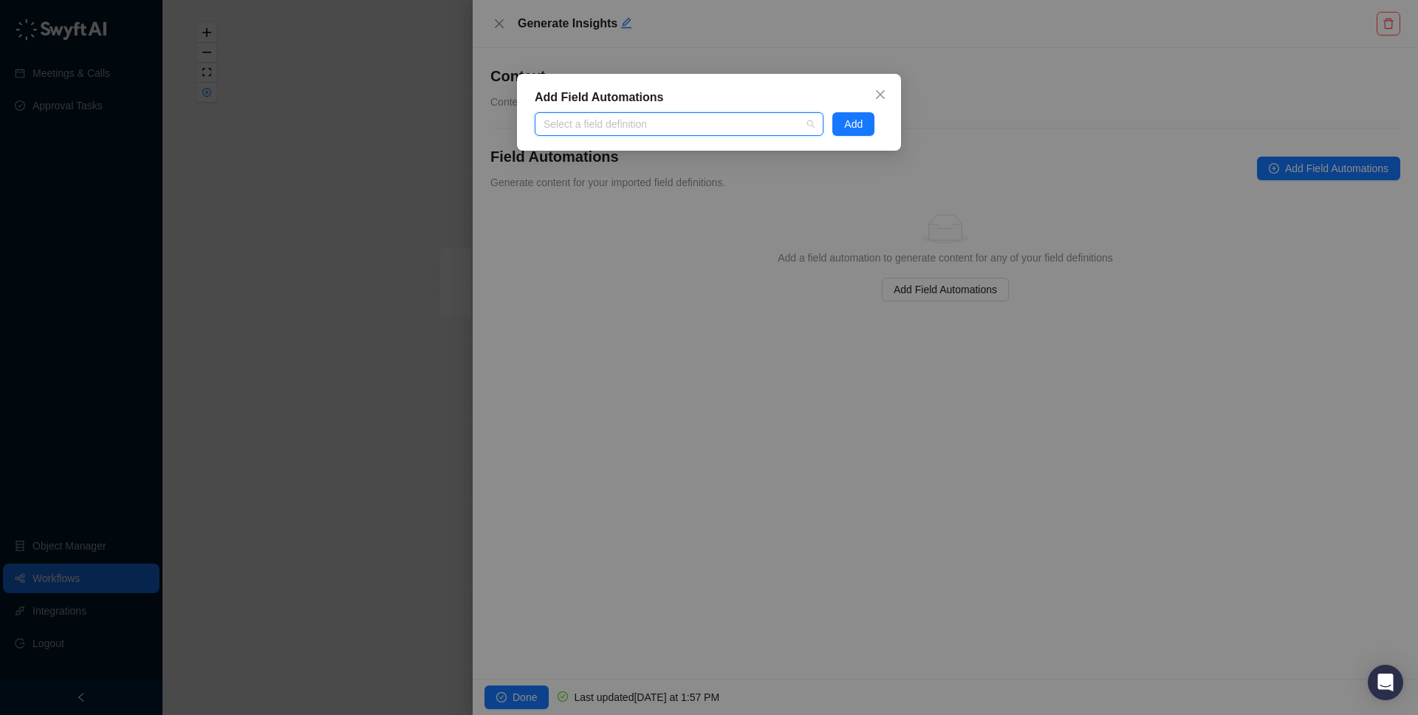
click at [742, 126] on div at bounding box center [671, 124] width 267 height 11
